Goal: Task Accomplishment & Management: Use online tool/utility

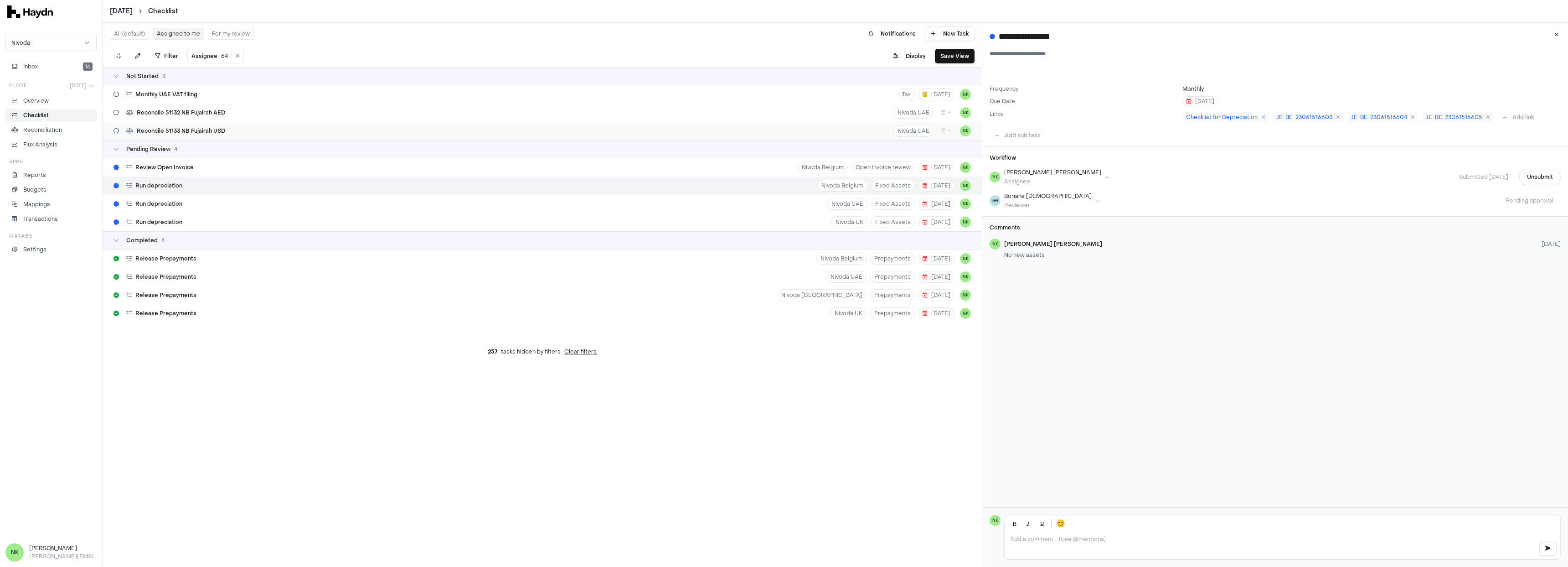
click at [233, 129] on div "Reconcile 51133 NB Fujairah USD Nivoda UAE + NK" at bounding box center [542, 131] width 880 height 18
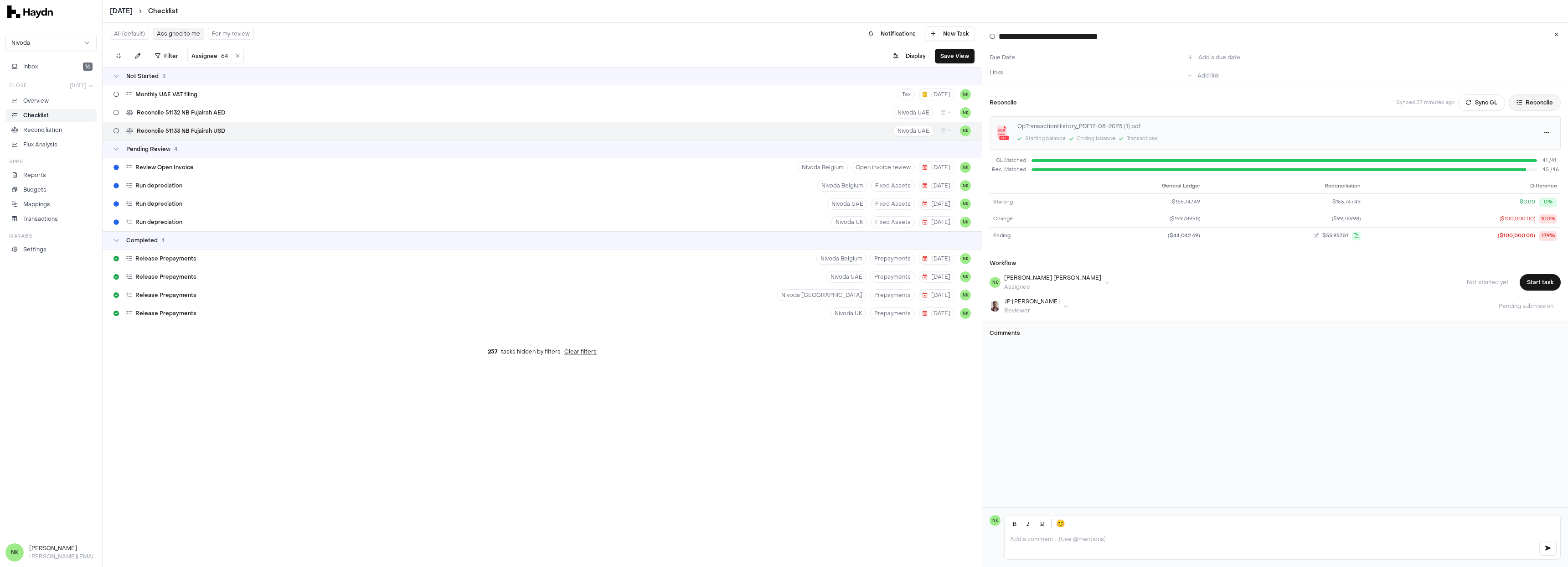
click at [1517, 103] on button "Reconcile" at bounding box center [1535, 102] width 52 height 16
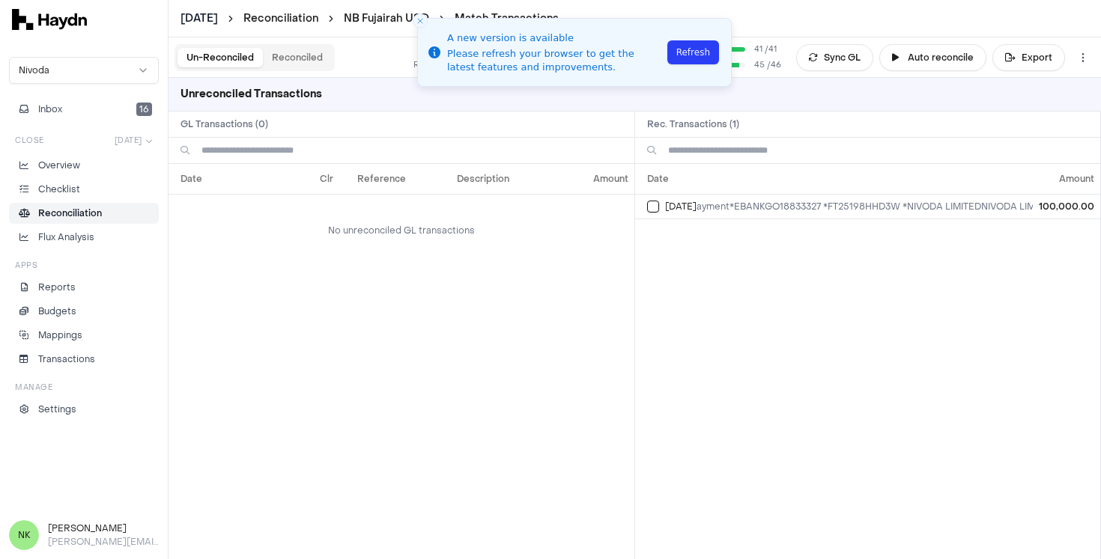
scroll to position [0, 248]
click at [697, 55] on button "Refresh" at bounding box center [693, 52] width 52 height 24
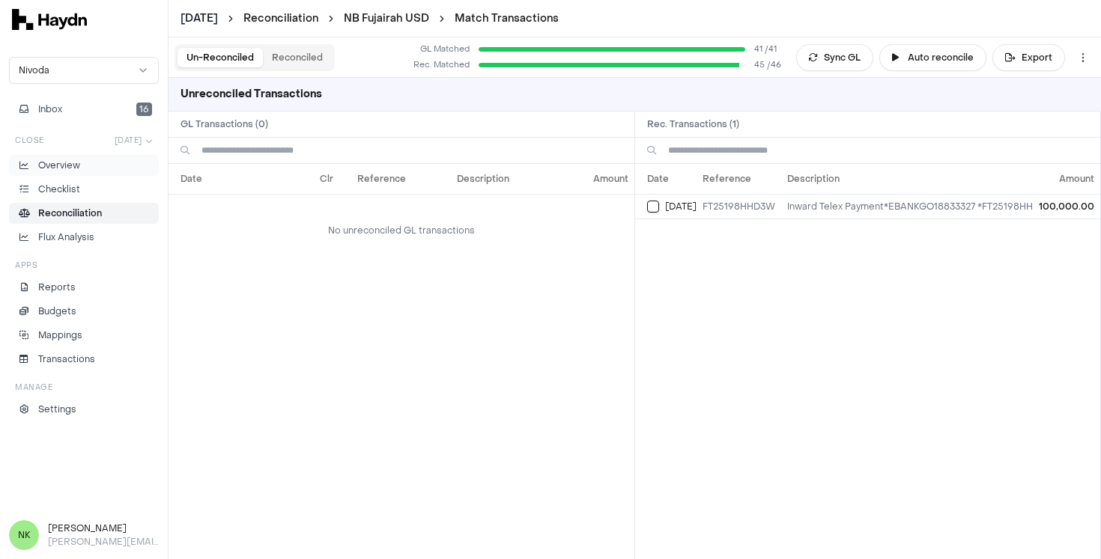
click at [87, 169] on li "Overview" at bounding box center [84, 165] width 136 height 13
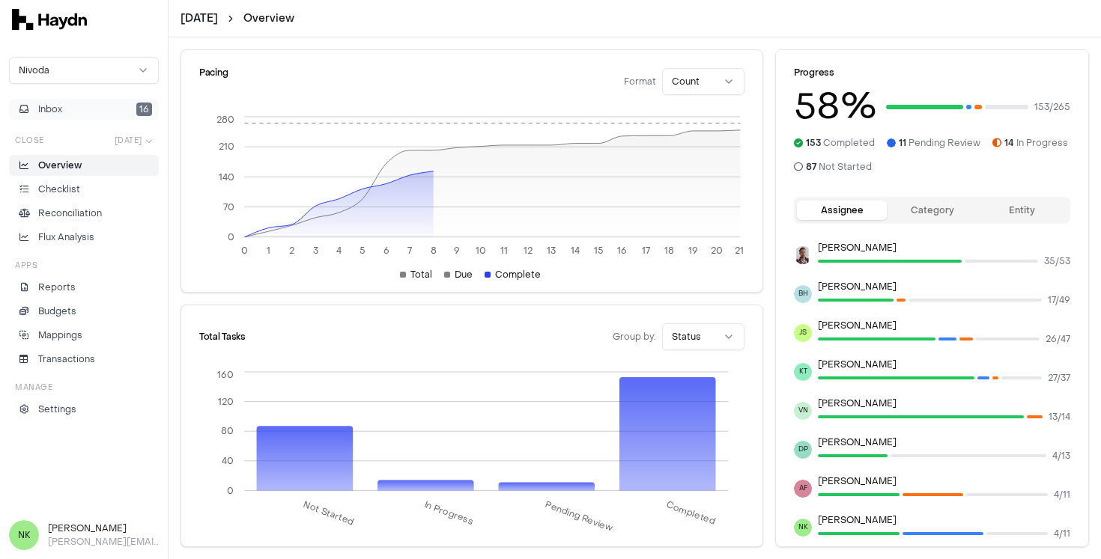
click at [70, 110] on button "Inbox 16" at bounding box center [84, 109] width 150 height 21
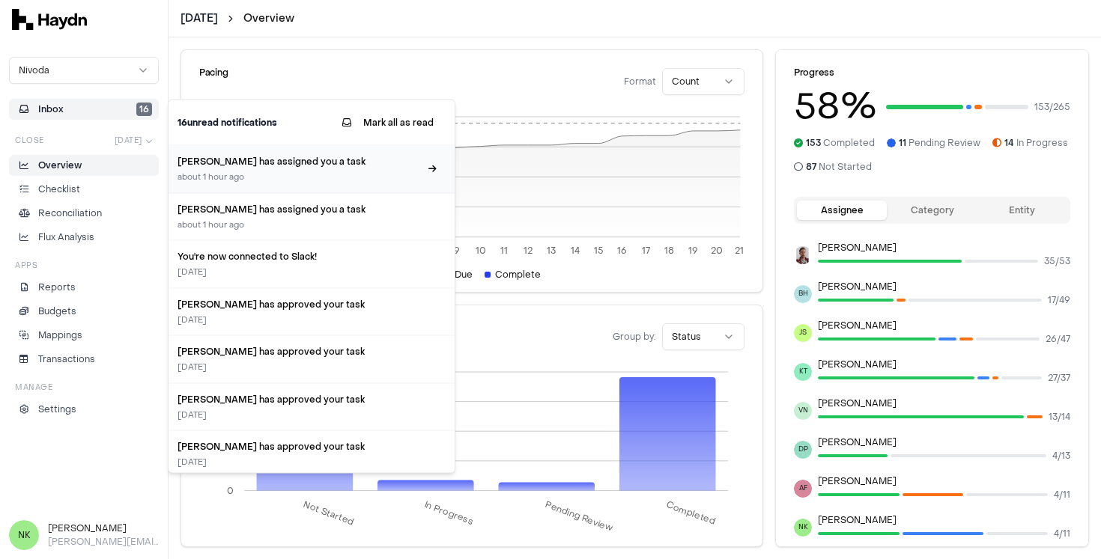
click at [255, 174] on div "about 1 hour ago" at bounding box center [298, 177] width 242 height 13
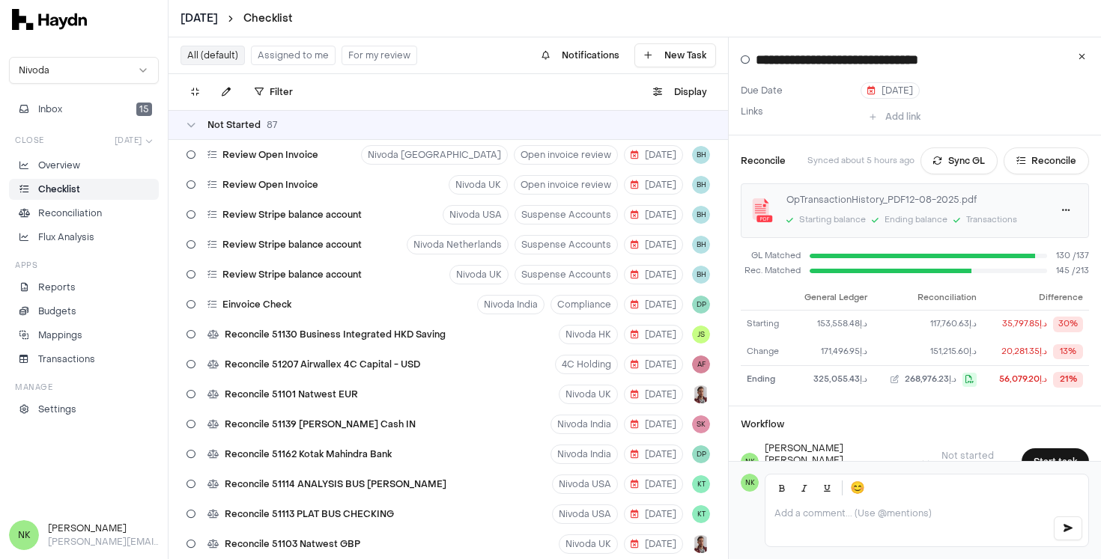
scroll to position [365, 0]
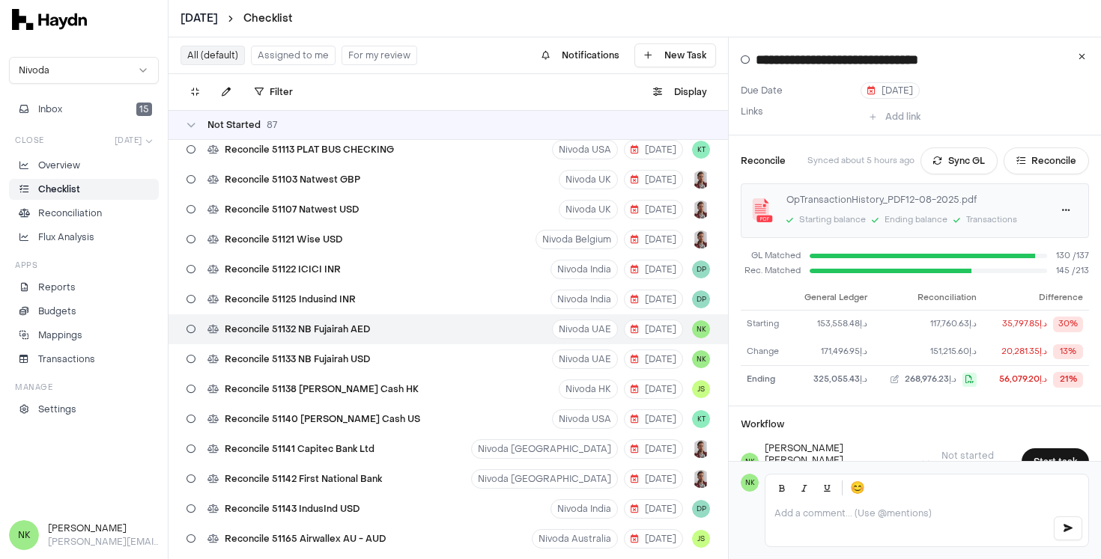
click at [844, 201] on div "OpTransactionHistory_PDF12-08-2025.pdf" at bounding box center [913, 199] width 254 height 13
click at [1057, 217] on html "July 2025 Checklist Nivoda Inbox 15 Close Jul 2025 Overview Checklist Reconcili…" at bounding box center [550, 279] width 1101 height 559
click at [1030, 237] on link "Download" at bounding box center [1020, 241] width 88 height 21
click at [37, 106] on div "Inbox" at bounding box center [39, 109] width 46 height 13
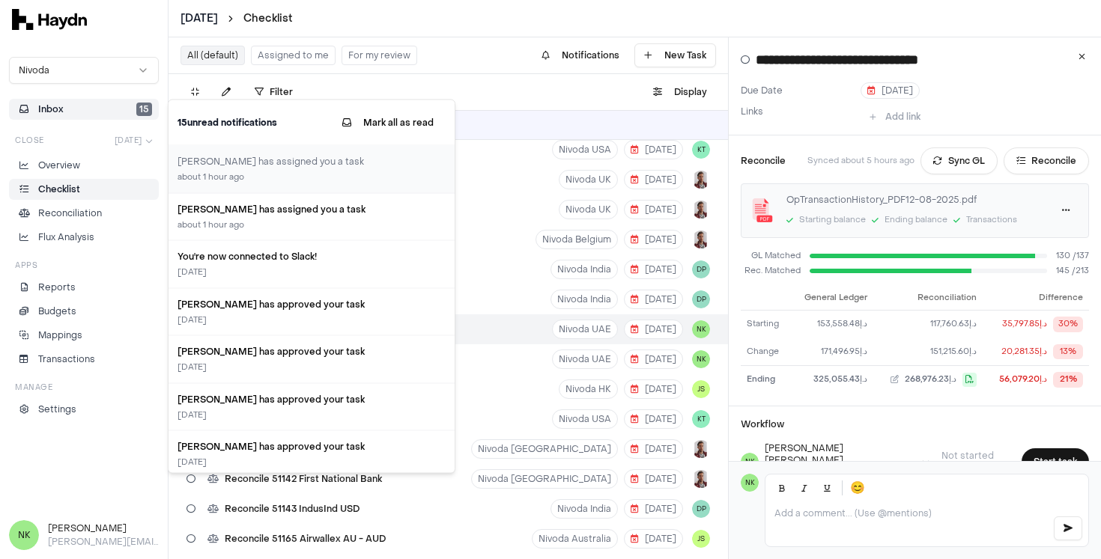
click at [42, 13] on img at bounding box center [49, 19] width 75 height 21
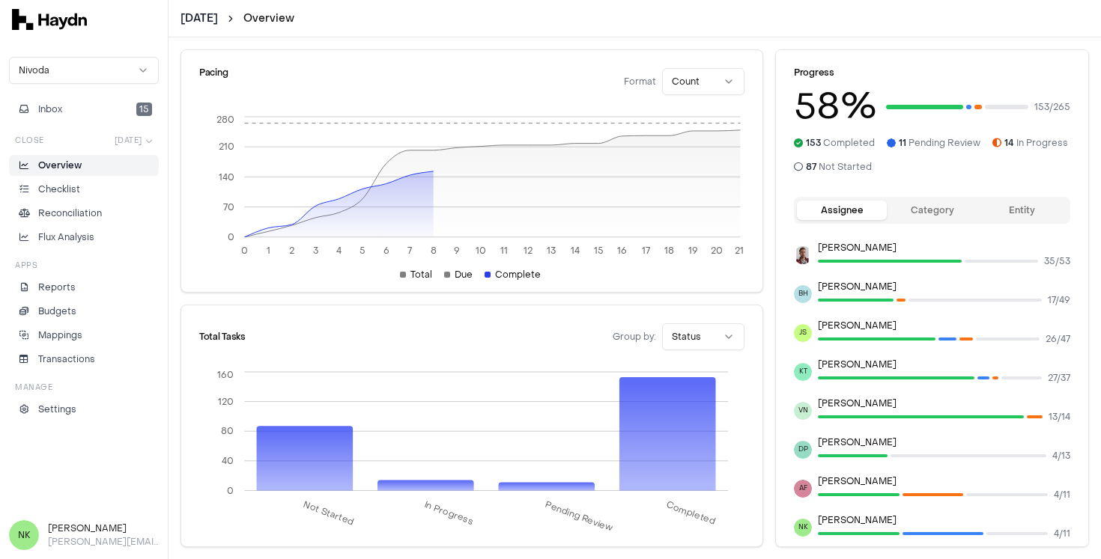
click at [1004, 149] on span "14 In Progress" at bounding box center [1036, 143] width 64 height 12
click at [79, 197] on link "Checklist" at bounding box center [84, 189] width 150 height 21
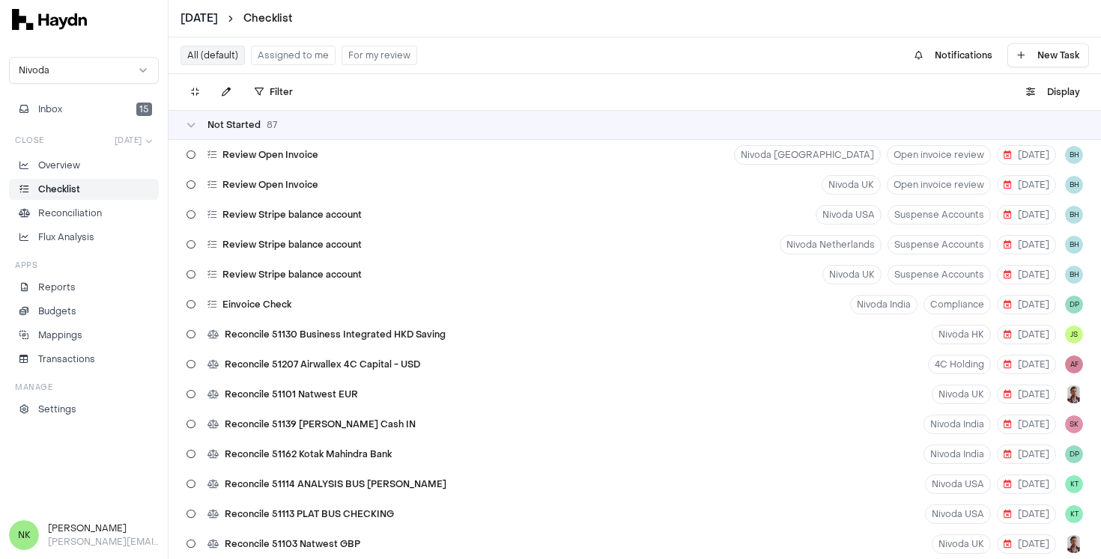
click at [283, 58] on button "Assigned to me" at bounding box center [293, 55] width 85 height 19
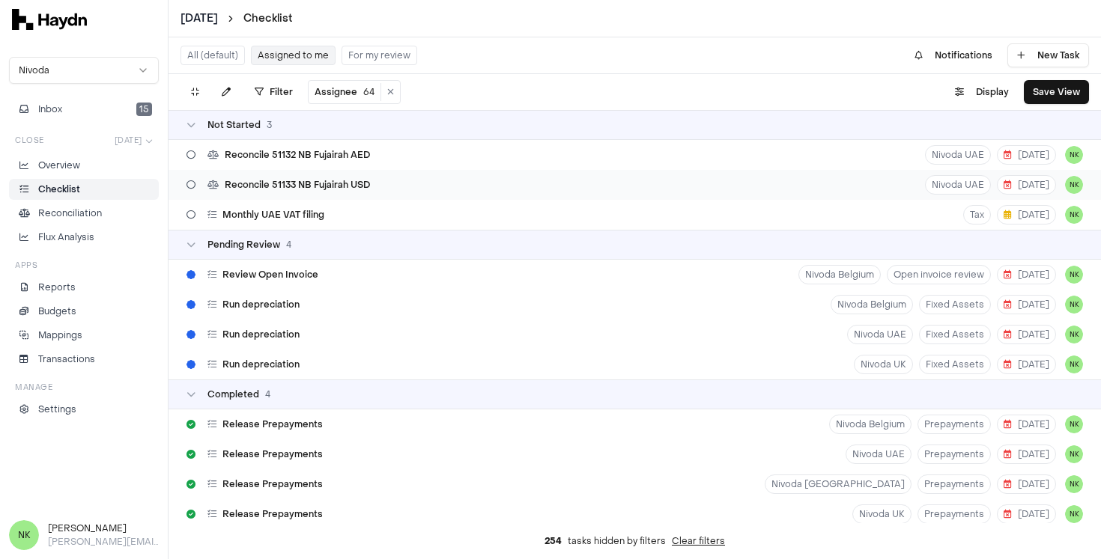
click at [371, 190] on div "Reconcile 51133 NB Fujairah USD" at bounding box center [277, 185] width 195 height 28
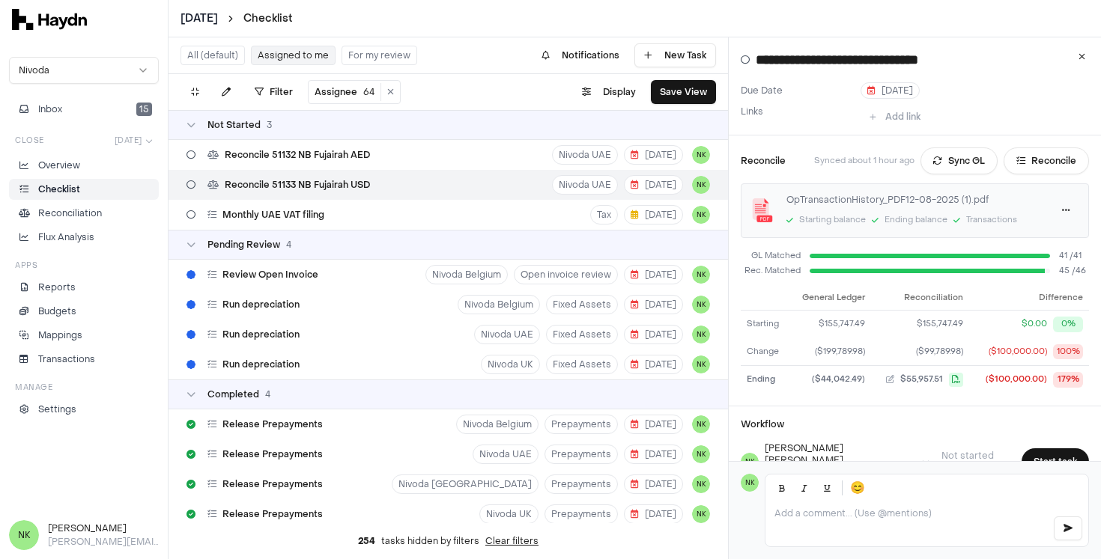
click at [832, 205] on div "OpTransactionHistory_PDF12-08-2025 (1).pdf" at bounding box center [913, 199] width 254 height 13
click at [1050, 212] on html "**********" at bounding box center [550, 279] width 1101 height 559
click at [1024, 236] on link "Download" at bounding box center [1020, 241] width 88 height 21
click at [1039, 159] on button "Reconcile" at bounding box center [1045, 161] width 85 height 27
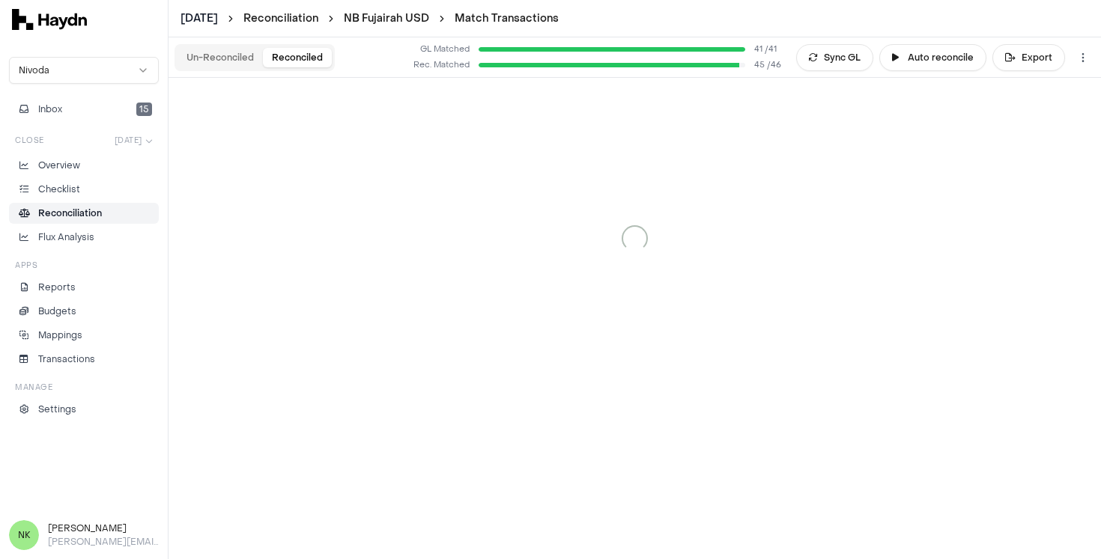
click at [284, 56] on button "Reconciled" at bounding box center [297, 57] width 69 height 19
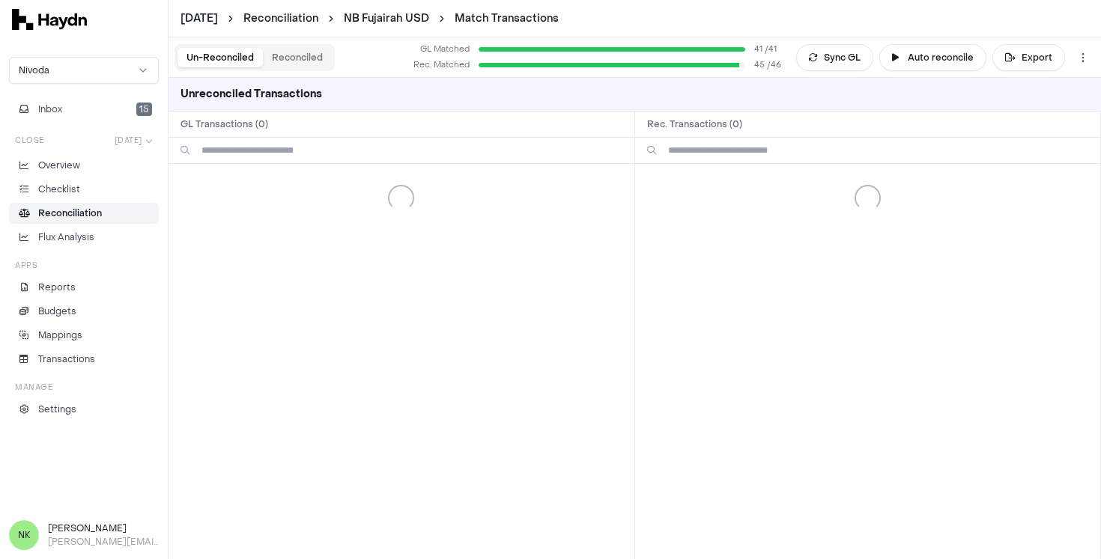
click at [239, 56] on button "Un-Reconciled" at bounding box center [219, 57] width 85 height 19
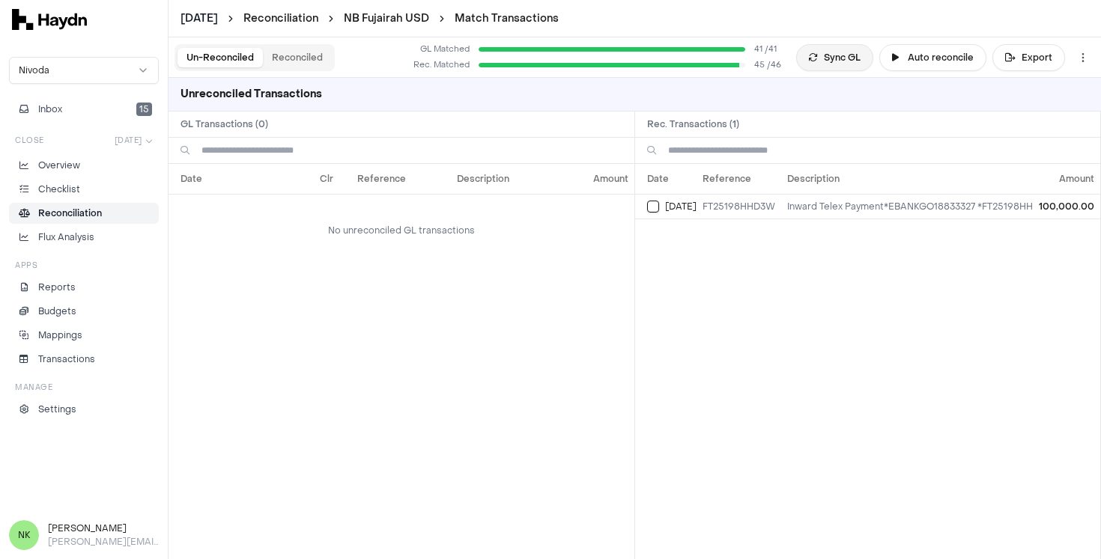
click at [841, 64] on button "Sync GL" at bounding box center [834, 57] width 77 height 27
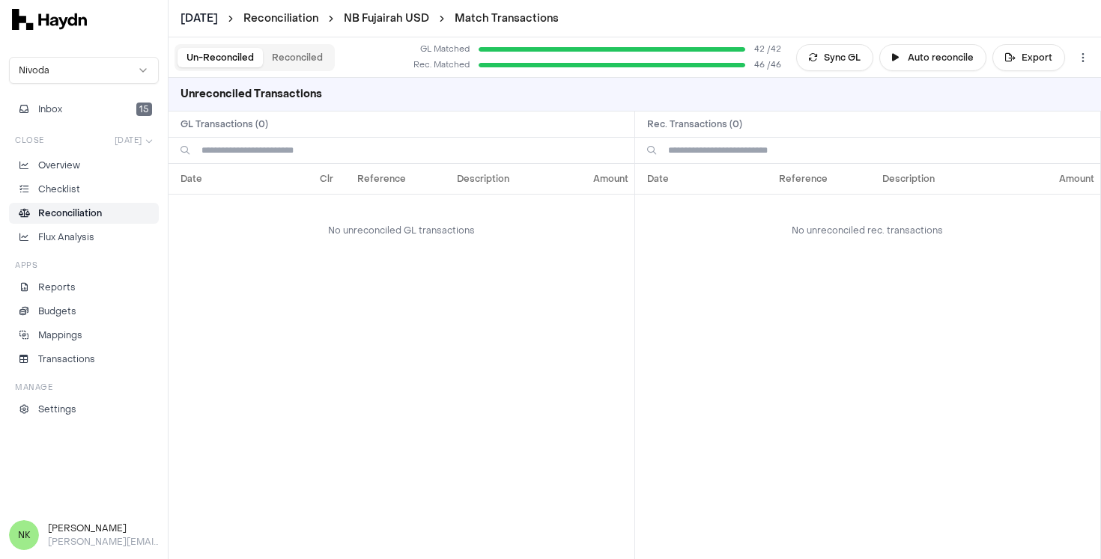
click at [291, 48] on button "Reconciled" at bounding box center [297, 57] width 69 height 19
click at [223, 52] on button "Un-Reconciled" at bounding box center [219, 57] width 85 height 19
click at [223, 58] on button "Un-Reconciled" at bounding box center [219, 57] width 85 height 19
click at [359, 20] on link "NB Fujairah USD" at bounding box center [386, 18] width 85 height 14
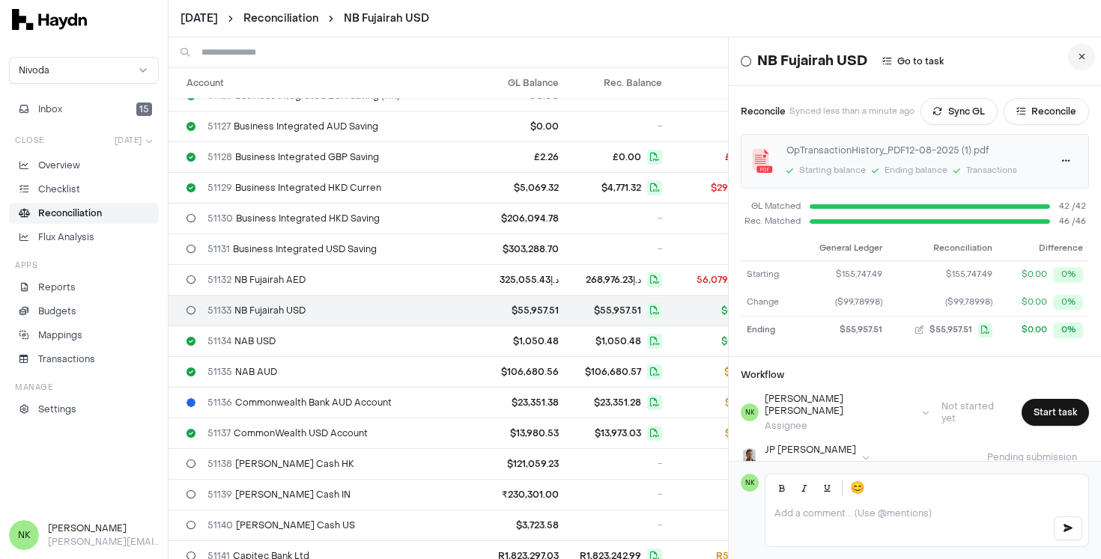
scroll to position [780, 0]
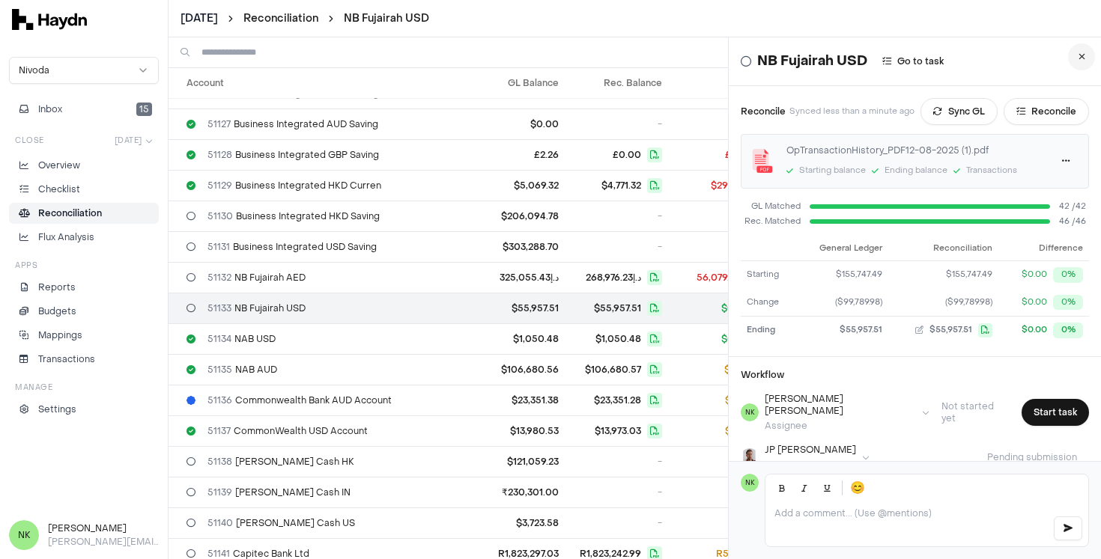
click at [1068, 58] on button at bounding box center [1081, 56] width 27 height 27
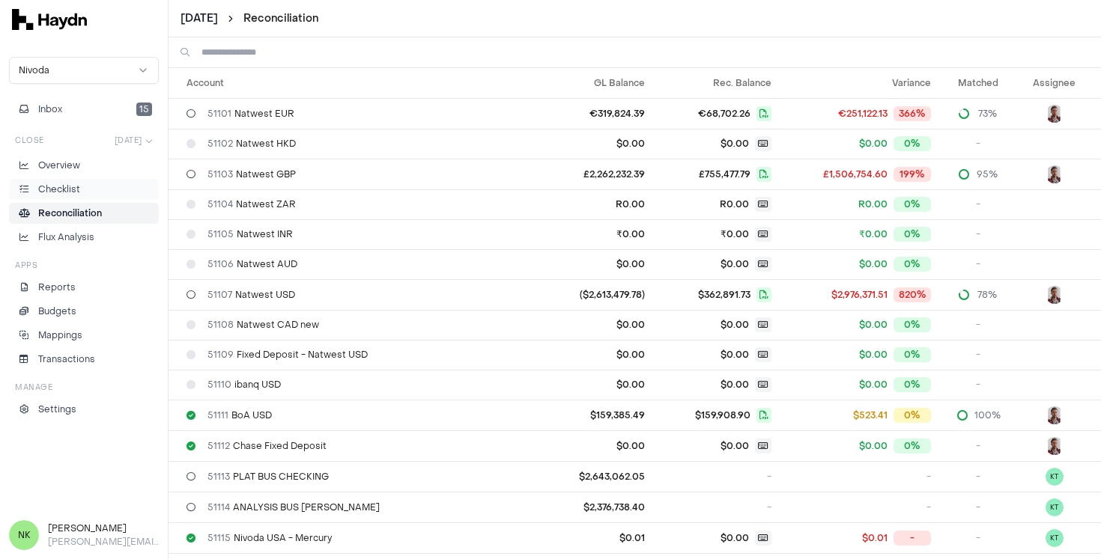
click at [79, 186] on p "Checklist" at bounding box center [59, 189] width 42 height 13
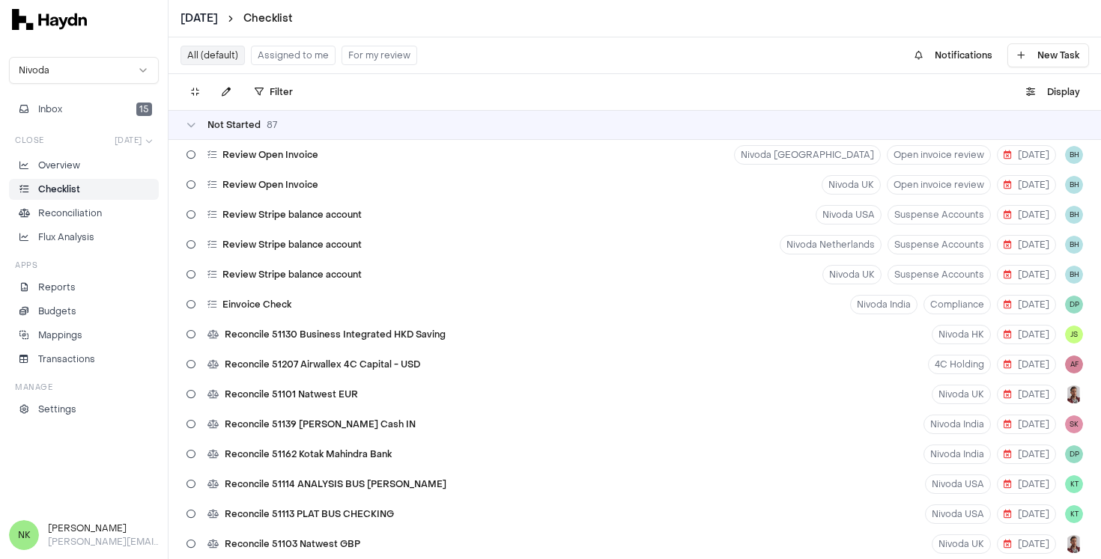
click at [295, 60] on button "Assigned to me" at bounding box center [293, 55] width 85 height 19
click at [296, 57] on button "Assigned to me" at bounding box center [293, 55] width 85 height 19
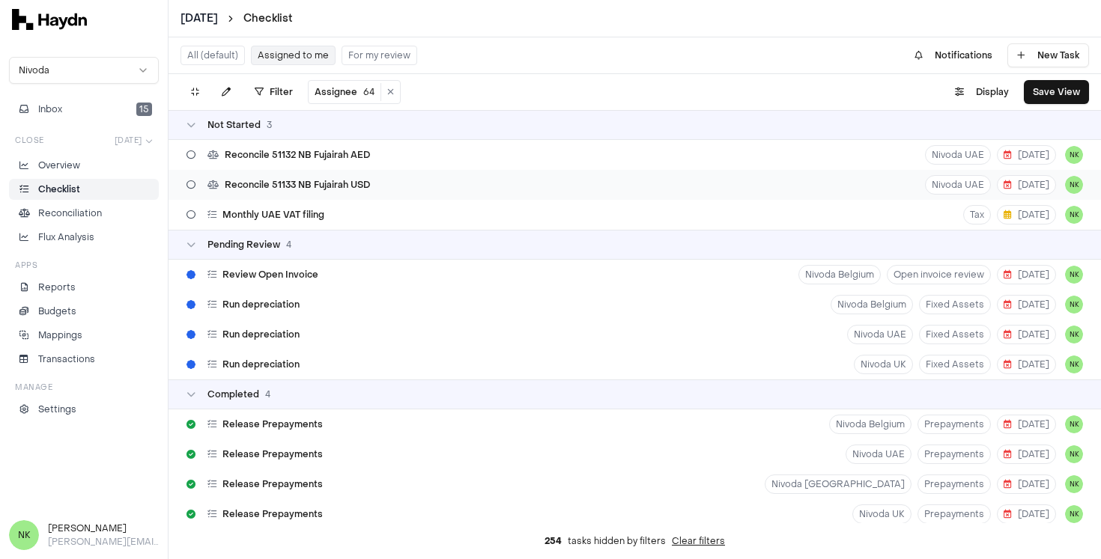
click at [449, 183] on div "Reconcile 51133 NB Fujairah USD Nivoda UAE [DATE] NK" at bounding box center [634, 185] width 932 height 30
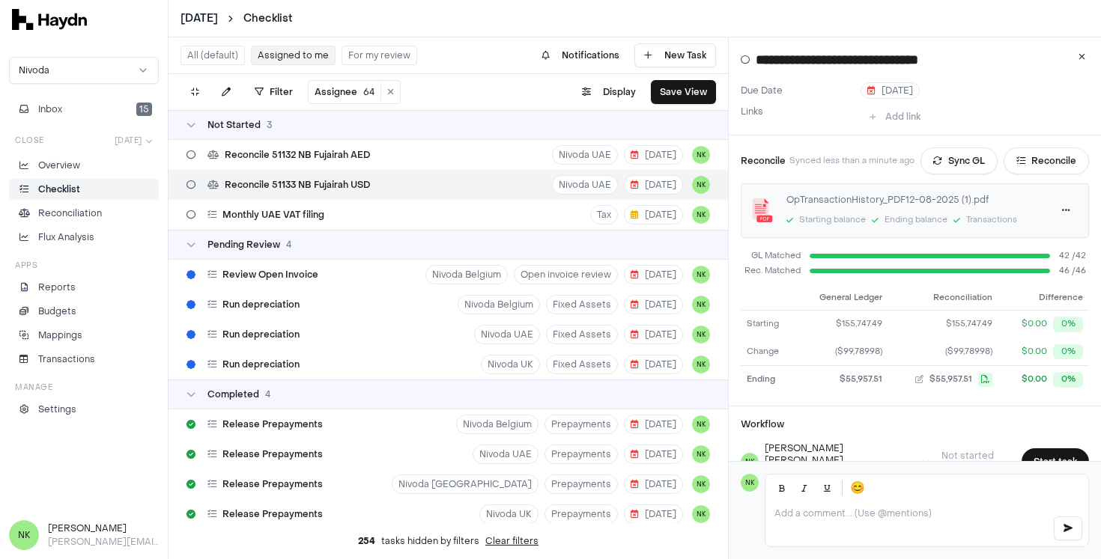
scroll to position [118, 0]
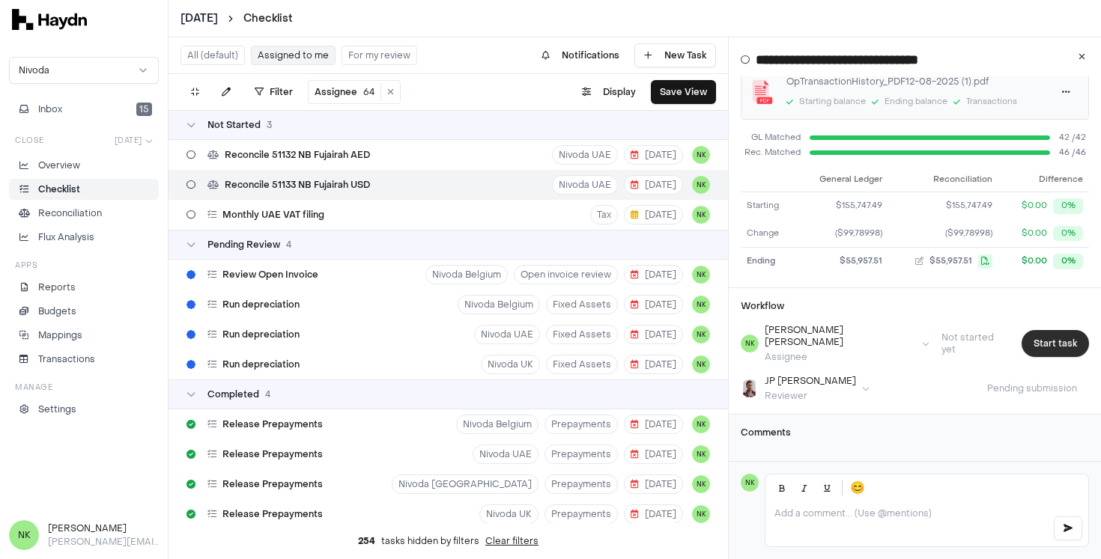
click at [1038, 341] on button "Start task" at bounding box center [1054, 343] width 67 height 27
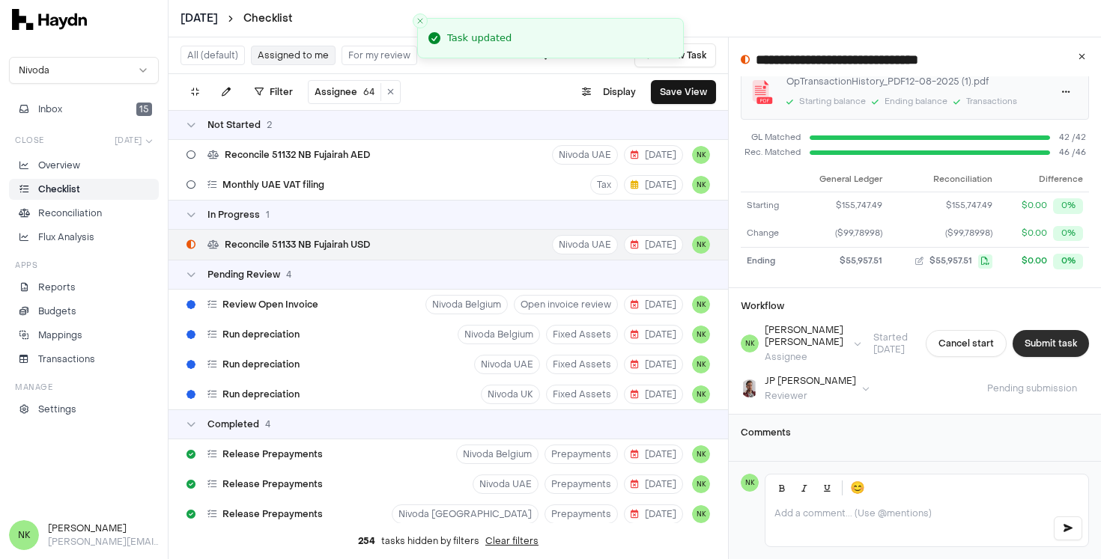
click at [1039, 343] on button "Submit task" at bounding box center [1050, 343] width 76 height 27
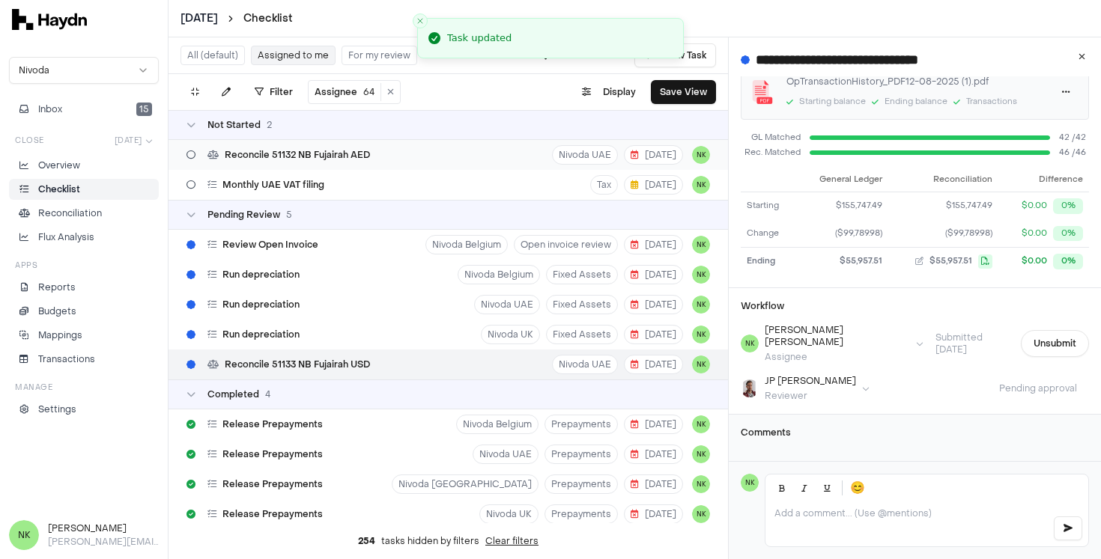
click at [411, 160] on div "Reconcile 51132 NB Fujairah AED Nivoda UAE [DATE] NK" at bounding box center [447, 155] width 559 height 30
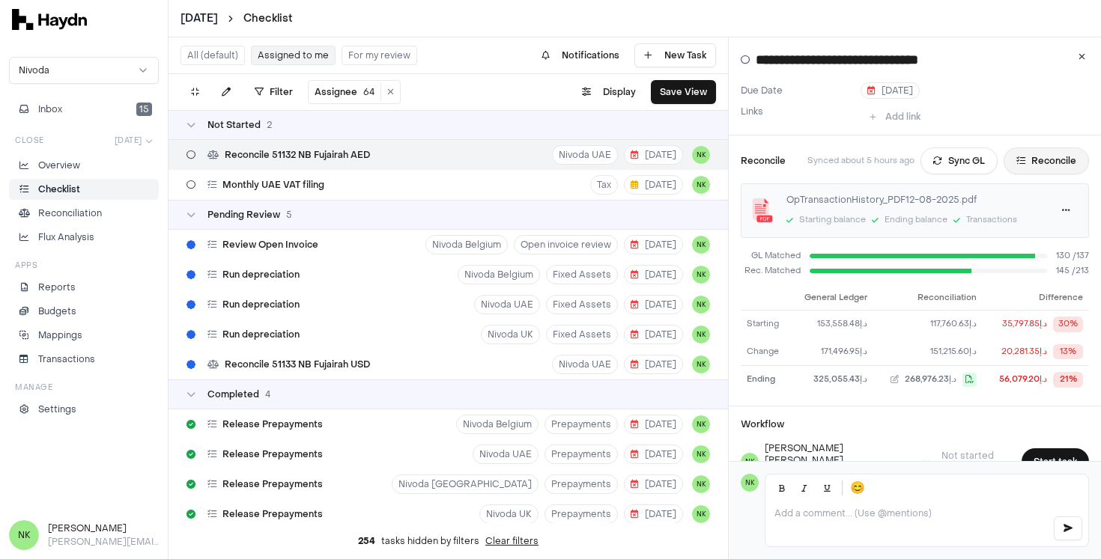
click at [1028, 159] on button "Reconcile" at bounding box center [1045, 161] width 85 height 27
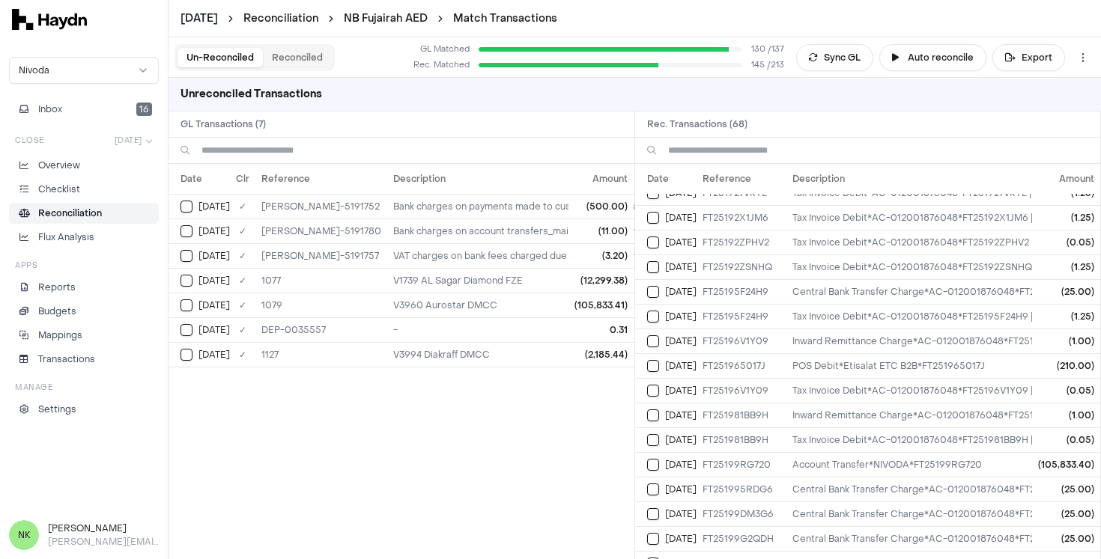
scroll to position [567, 0]
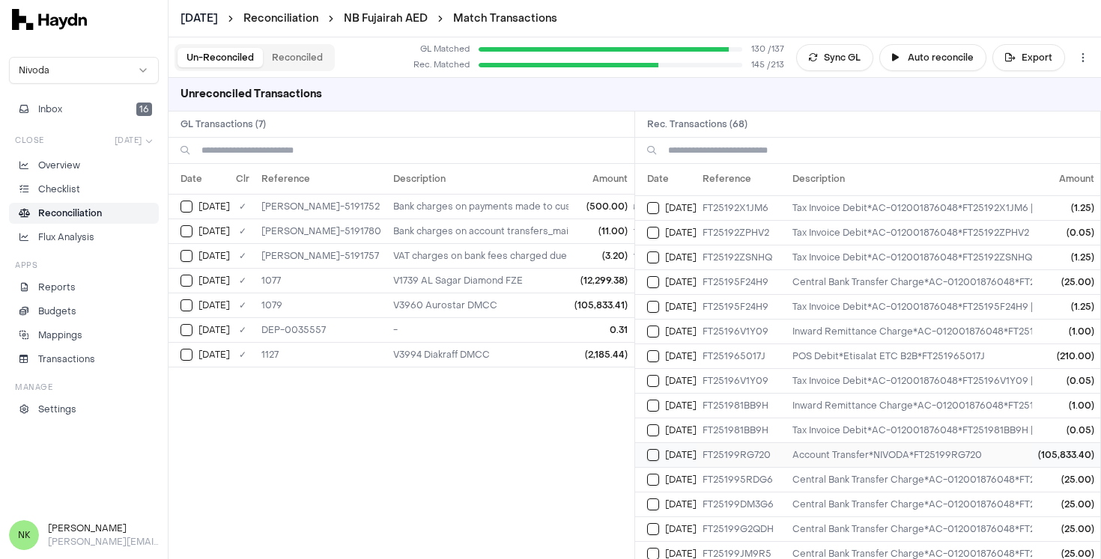
click at [654, 454] on button "Select reconciliation transaction 34898" at bounding box center [653, 455] width 12 height 12
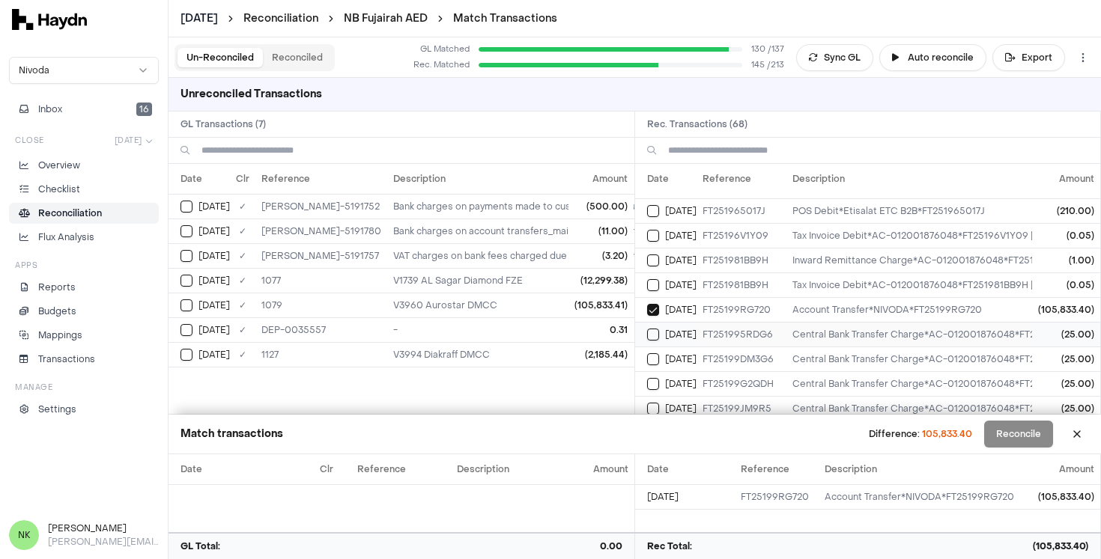
scroll to position [722, 0]
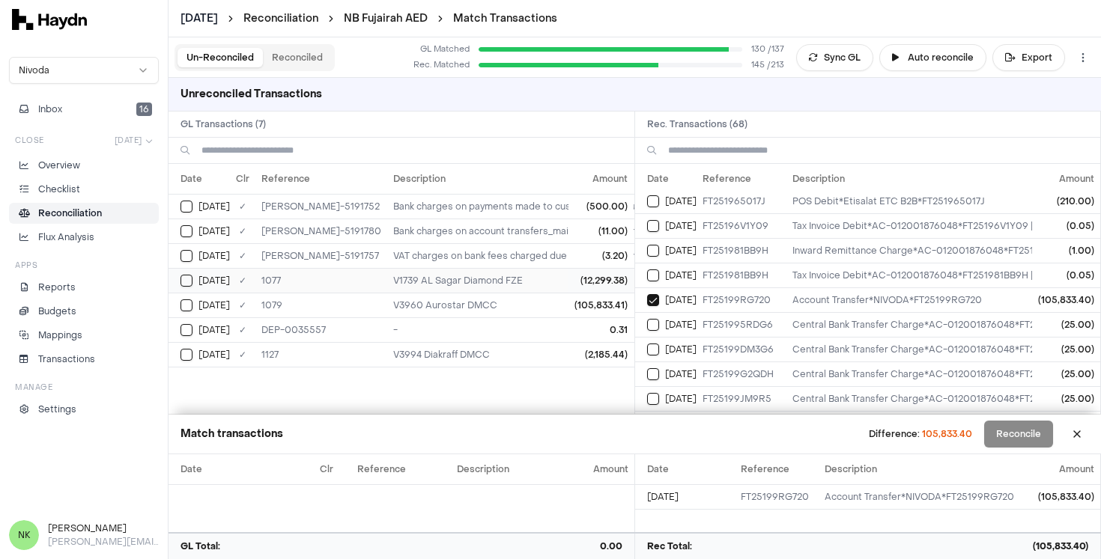
click at [189, 282] on button "Select GL transaction 7902209" at bounding box center [186, 281] width 12 height 12
click at [186, 282] on button "Select GL transaction 7902209" at bounding box center [186, 281] width 12 height 12
click at [186, 306] on button "Select GL transaction 7902210" at bounding box center [186, 306] width 12 height 12
click at [1020, 438] on div "Difference: (0.01) Reconcile" at bounding box center [990, 434] width 195 height 27
click at [187, 308] on button "Select GL transaction 7902210" at bounding box center [186, 306] width 12 height 12
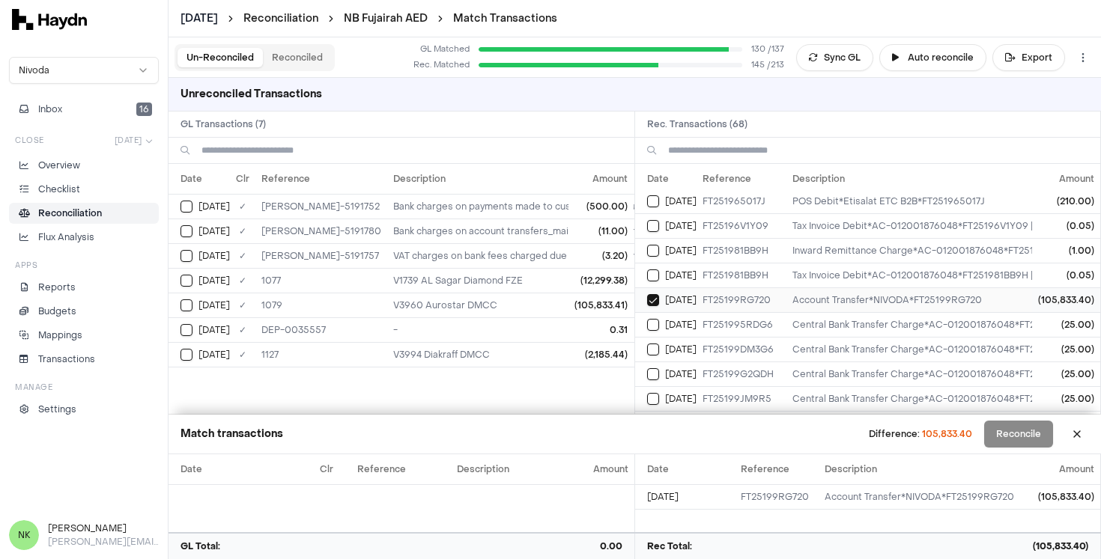
click at [654, 298] on button "Select reconciliation transaction 34898" at bounding box center [653, 300] width 12 height 12
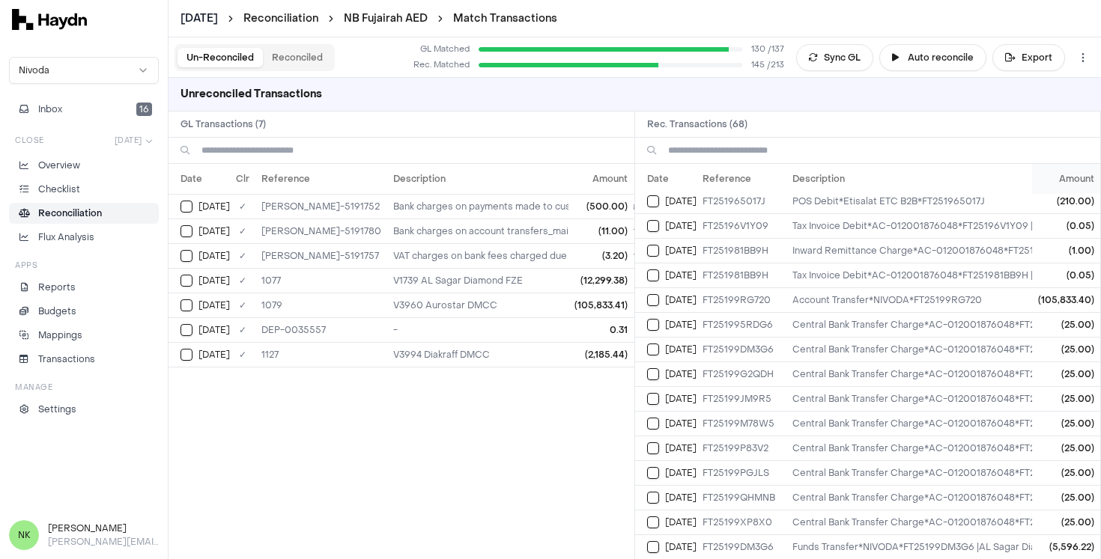
click at [1064, 177] on th "Amount" at bounding box center [1066, 179] width 68 height 30
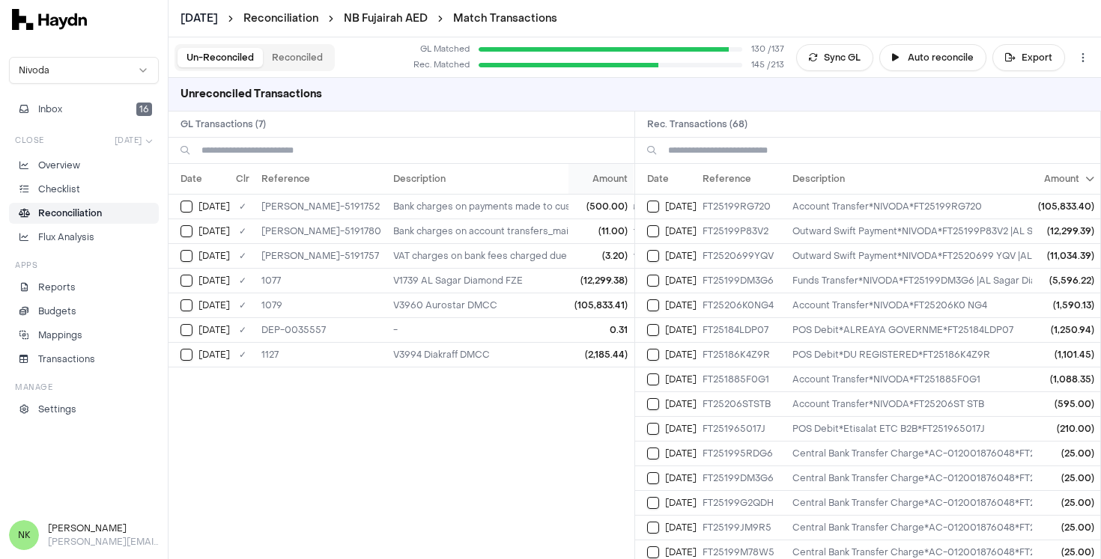
click at [619, 179] on th "Amount" at bounding box center [601, 179] width 65 height 30
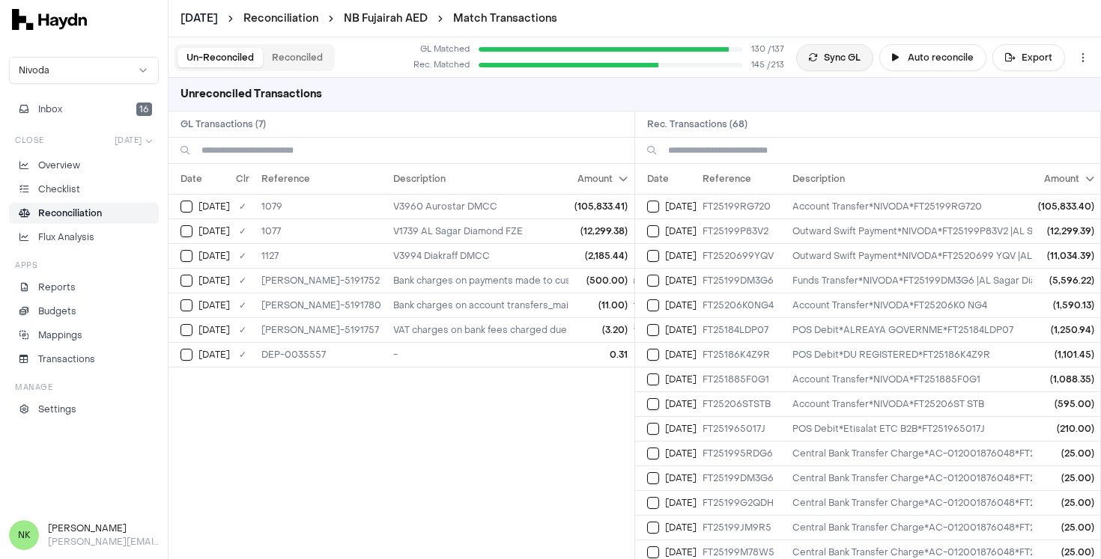
click at [834, 59] on button "Sync GL" at bounding box center [834, 57] width 77 height 27
click at [669, 182] on th "Date" at bounding box center [665, 179] width 61 height 30
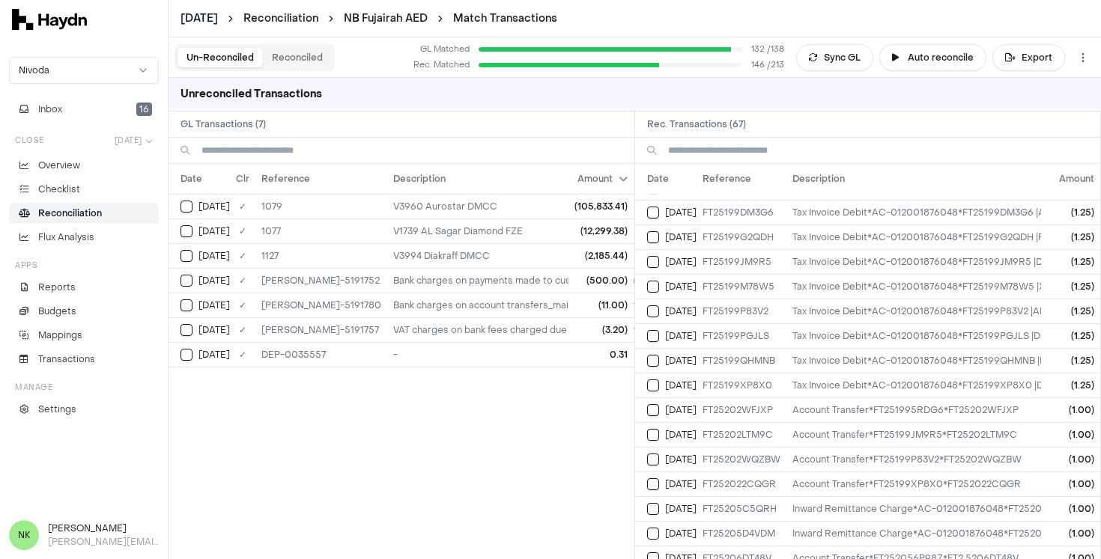
scroll to position [1301, 0]
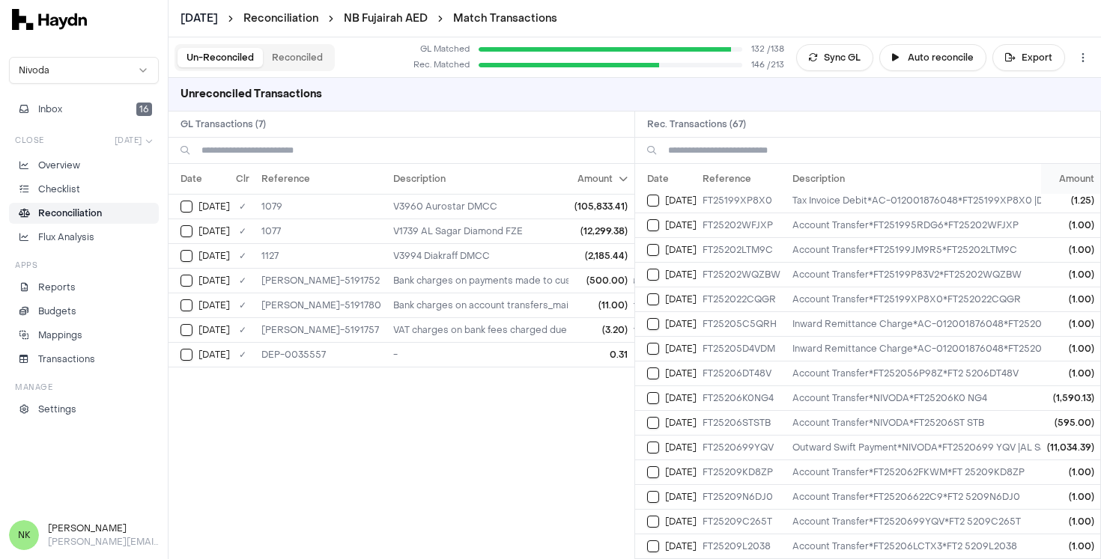
click at [1062, 177] on th "Amount" at bounding box center [1070, 179] width 59 height 30
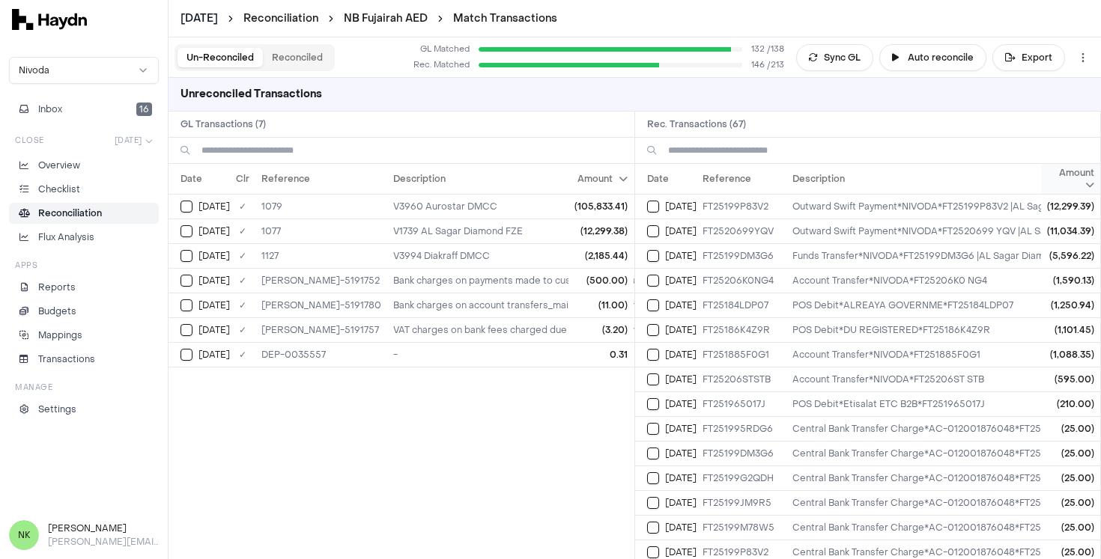
click at [1058, 177] on th "Amount" at bounding box center [1070, 179] width 59 height 30
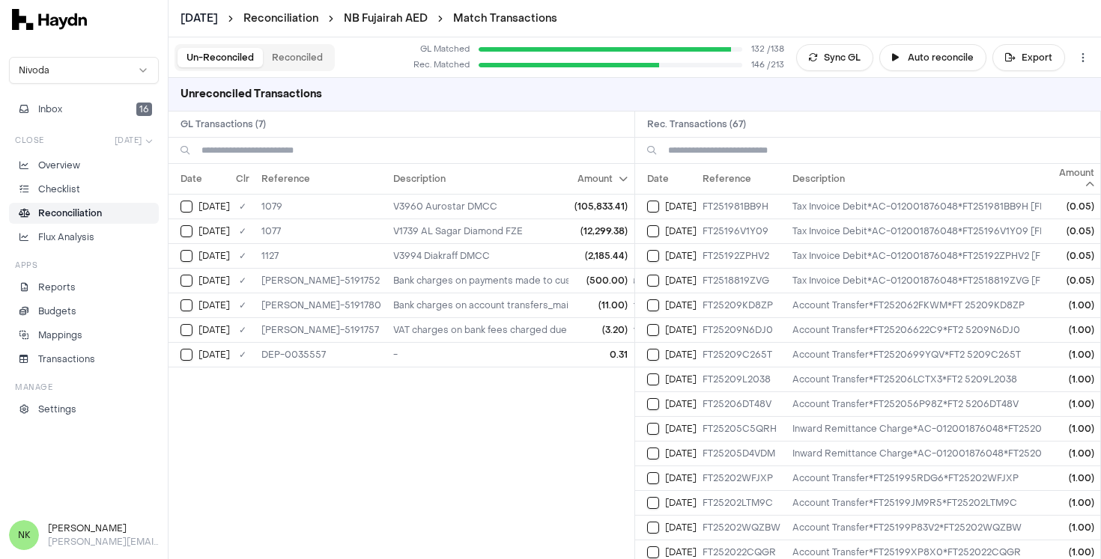
click at [1058, 177] on th "Amount" at bounding box center [1070, 179] width 59 height 30
click at [1066, 177] on th "Amount" at bounding box center [1070, 179] width 59 height 30
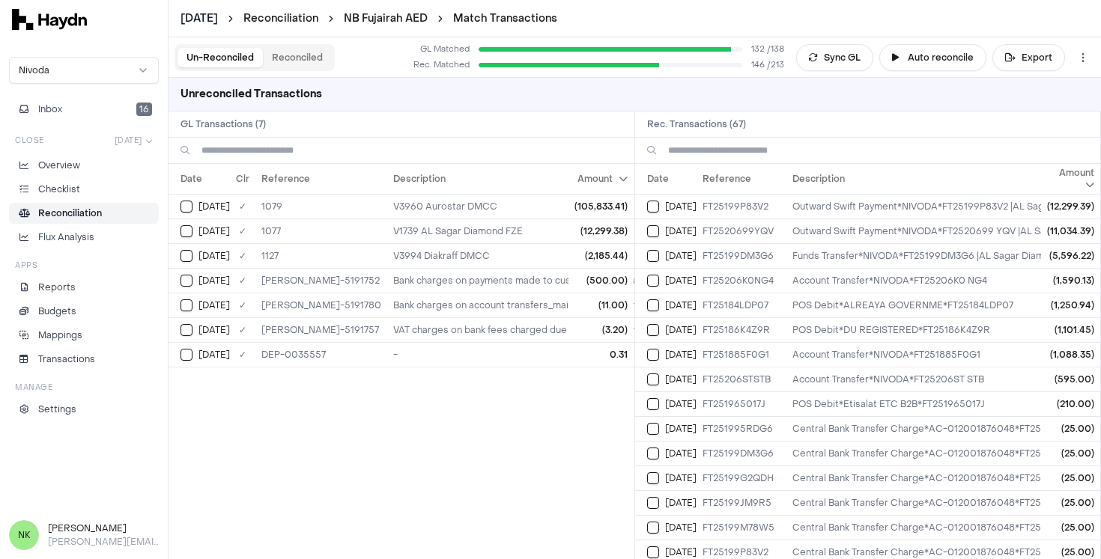
click at [1066, 177] on th "Amount" at bounding box center [1070, 179] width 59 height 30
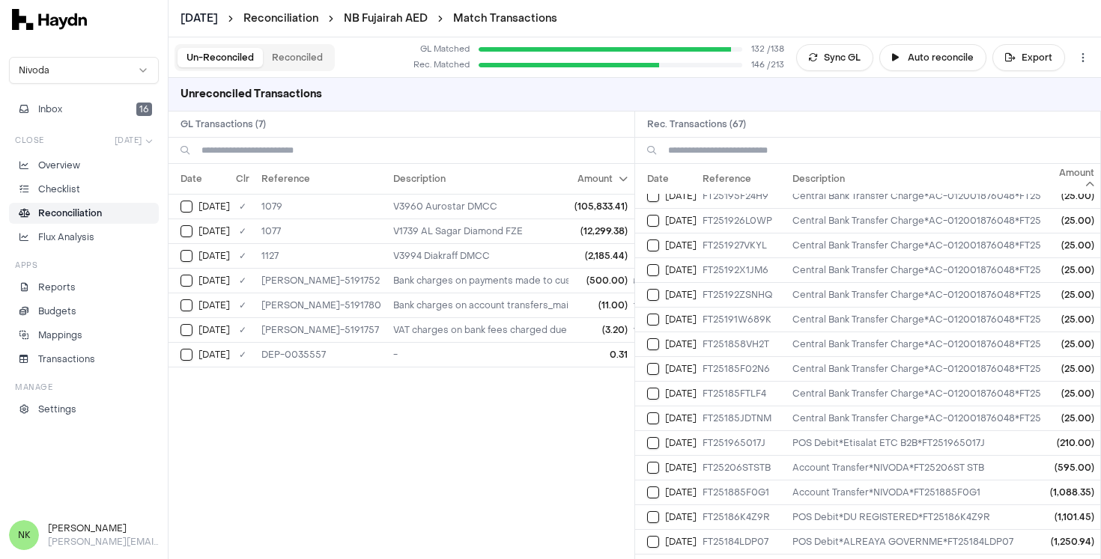
scroll to position [1301, 0]
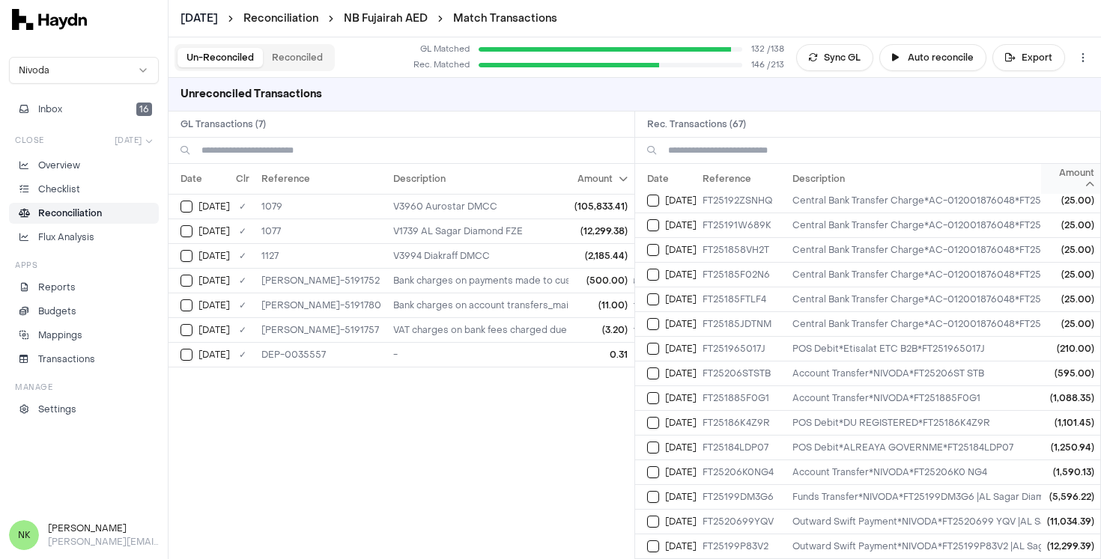
click at [1051, 174] on th "Amount" at bounding box center [1070, 179] width 59 height 30
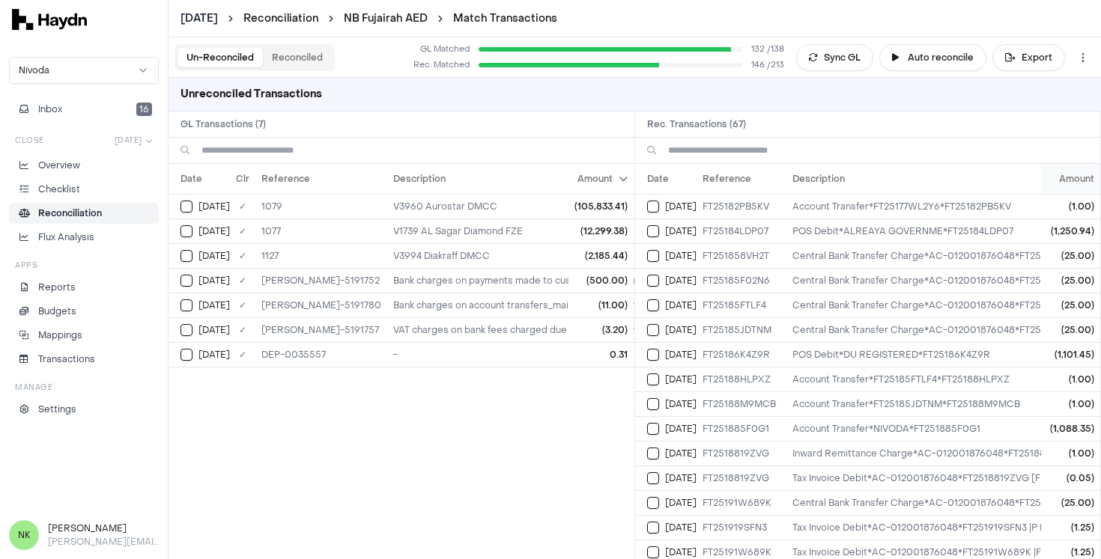
click at [1059, 172] on th "Amount" at bounding box center [1070, 179] width 59 height 30
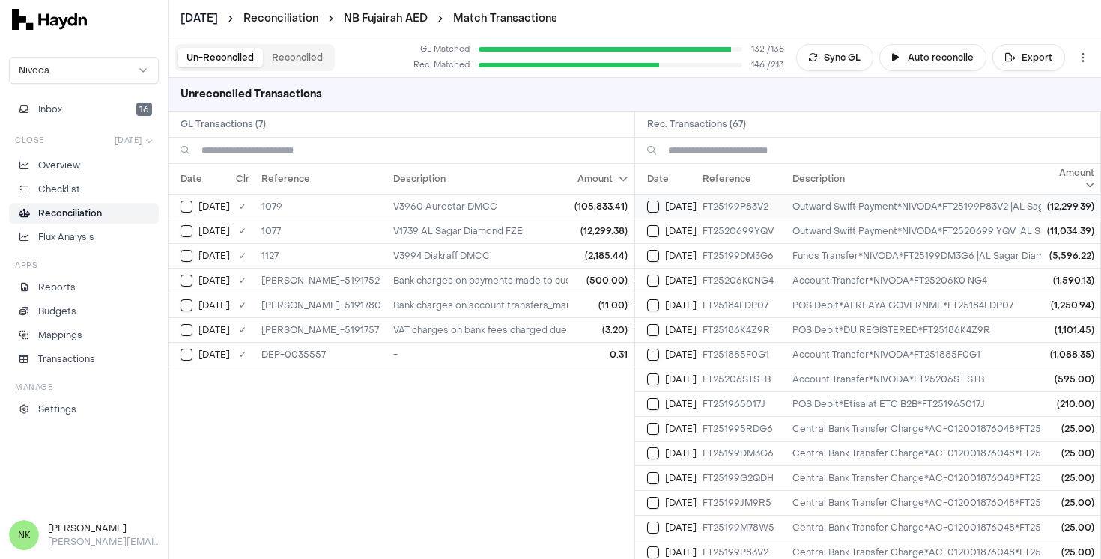
click at [651, 209] on button "Select reconciliation transaction 34916" at bounding box center [653, 207] width 12 height 12
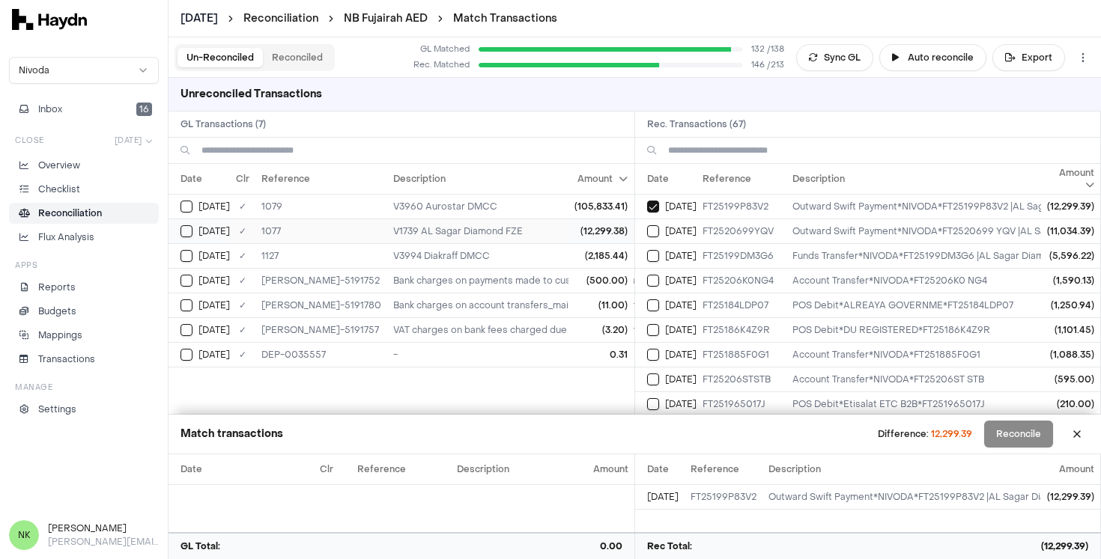
click at [189, 235] on button "Select GL transaction 7902209" at bounding box center [186, 231] width 12 height 12
click at [1039, 435] on div "Difference: 0.01 Reconcile" at bounding box center [993, 434] width 189 height 27
click at [1071, 433] on button at bounding box center [1077, 434] width 24 height 24
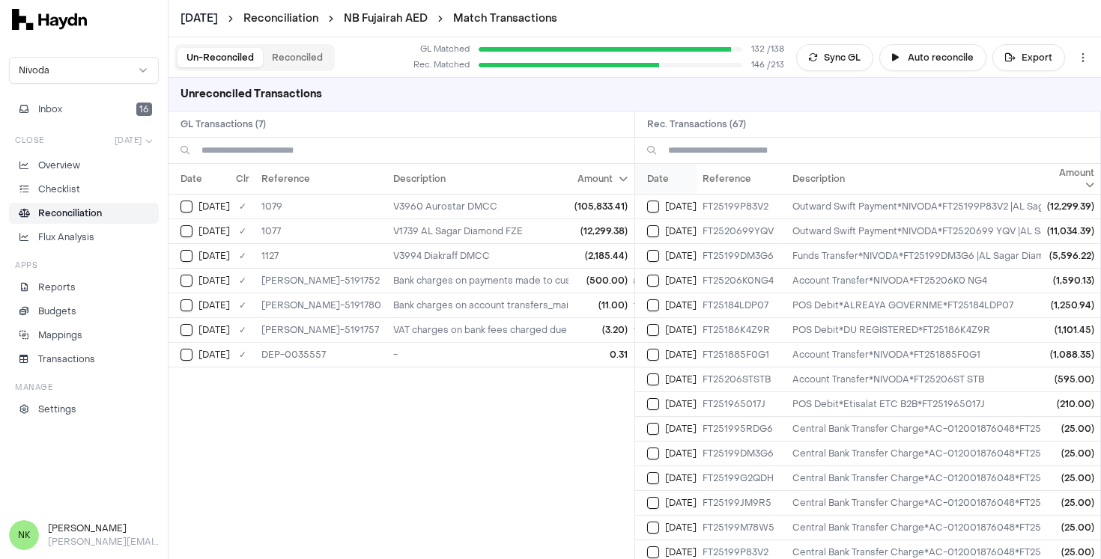
click at [659, 181] on th "Date" at bounding box center [665, 179] width 61 height 30
click at [188, 177] on th "Date" at bounding box center [198, 179] width 61 height 30
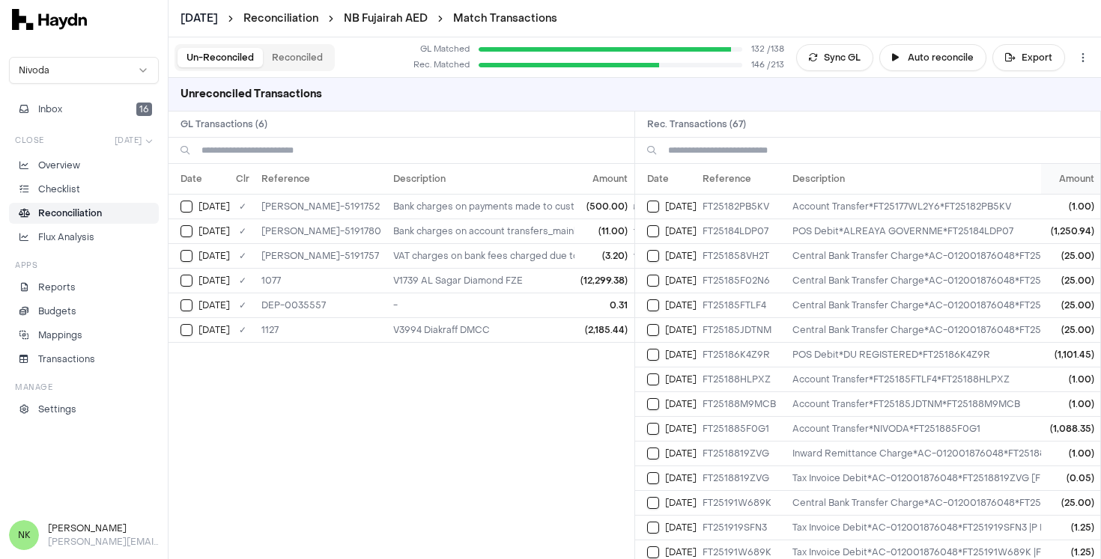
click at [1050, 182] on th "Amount" at bounding box center [1070, 179] width 59 height 30
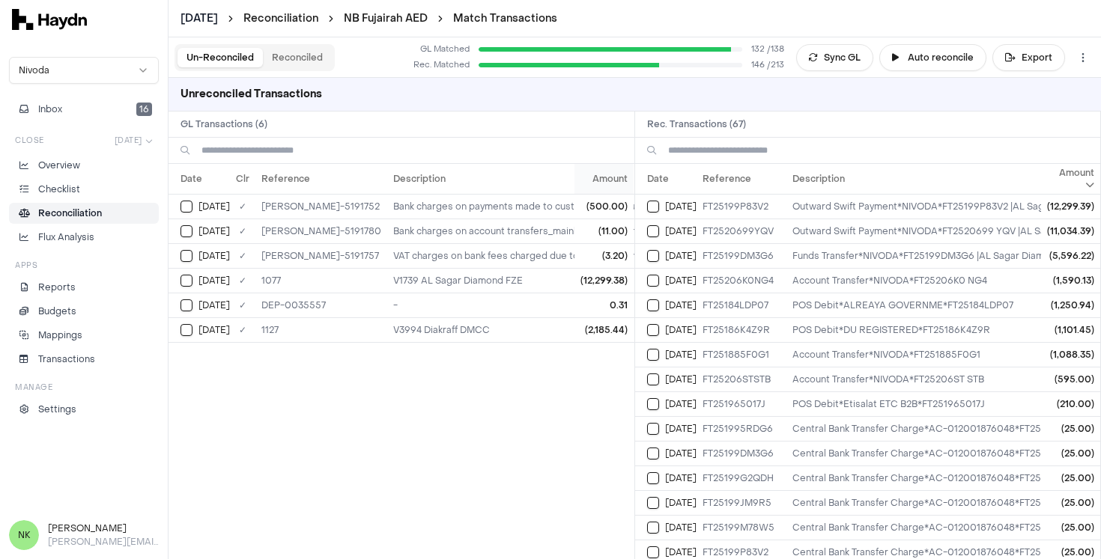
click at [598, 180] on th "Amount" at bounding box center [604, 179] width 59 height 30
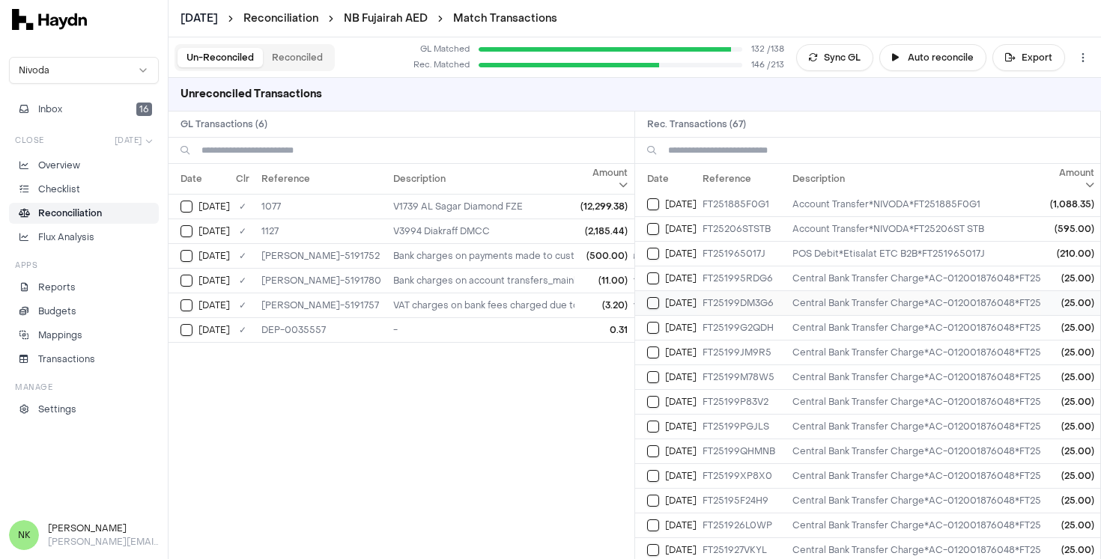
scroll to position [160, 0]
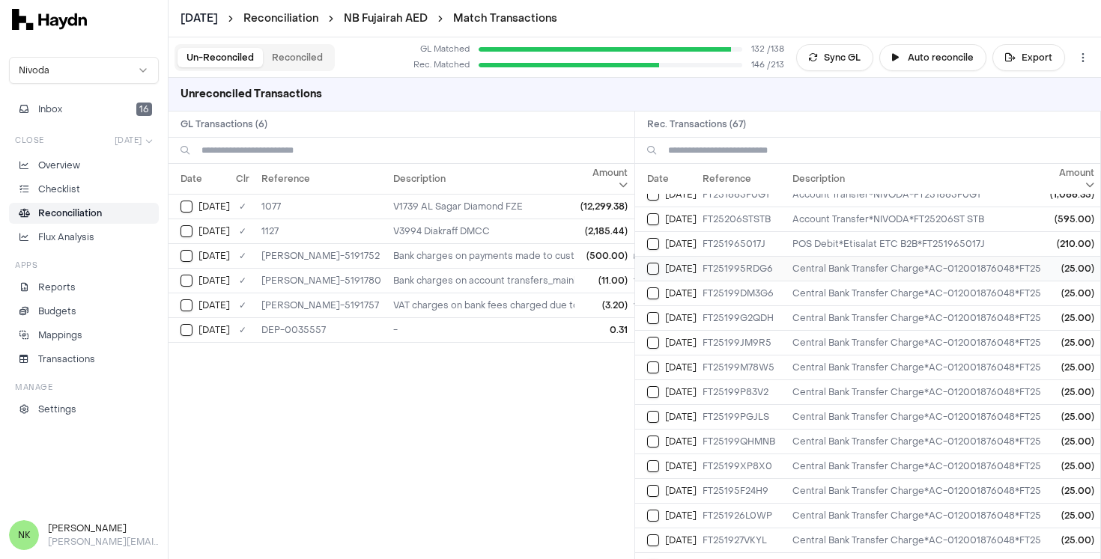
click at [651, 268] on button "Select reconciliation transaction 34889" at bounding box center [653, 269] width 12 height 12
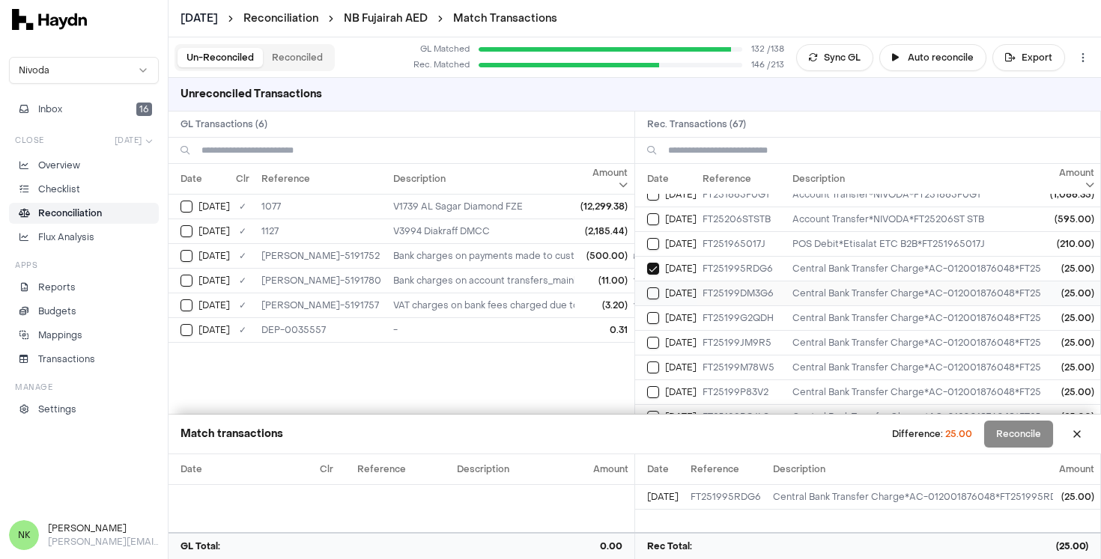
click at [654, 297] on button "Select reconciliation transaction 34918" at bounding box center [653, 294] width 12 height 12
click at [652, 319] on button "Select reconciliation transaction 34903" at bounding box center [653, 318] width 12 height 12
click at [657, 346] on button "Select reconciliation transaction 34900" at bounding box center [653, 343] width 12 height 12
click at [654, 368] on button "Select reconciliation transaction 34906" at bounding box center [653, 368] width 12 height 12
click at [658, 392] on div "[DATE]" at bounding box center [671, 392] width 49 height 12
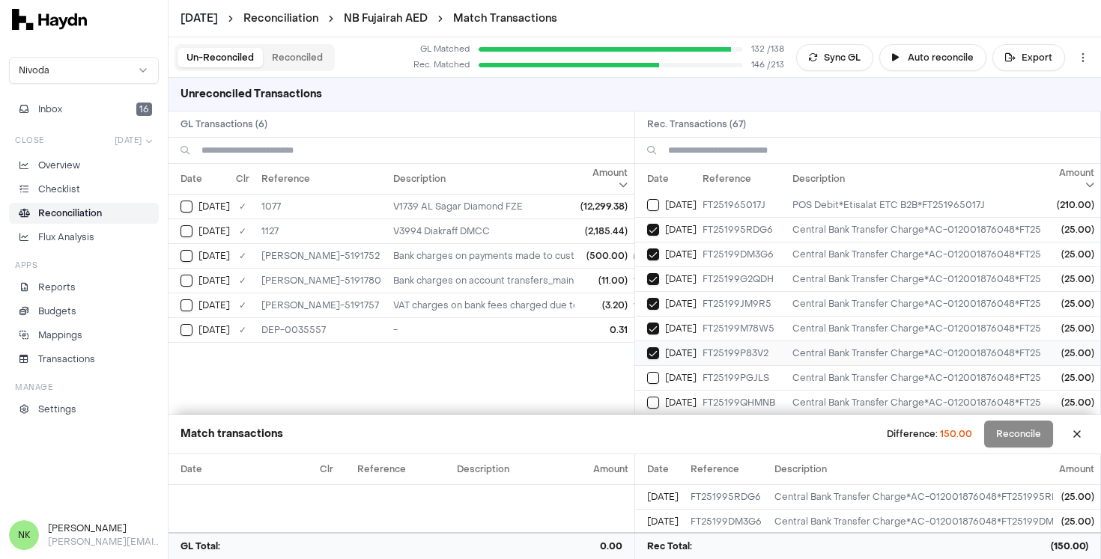
scroll to position [255, 0]
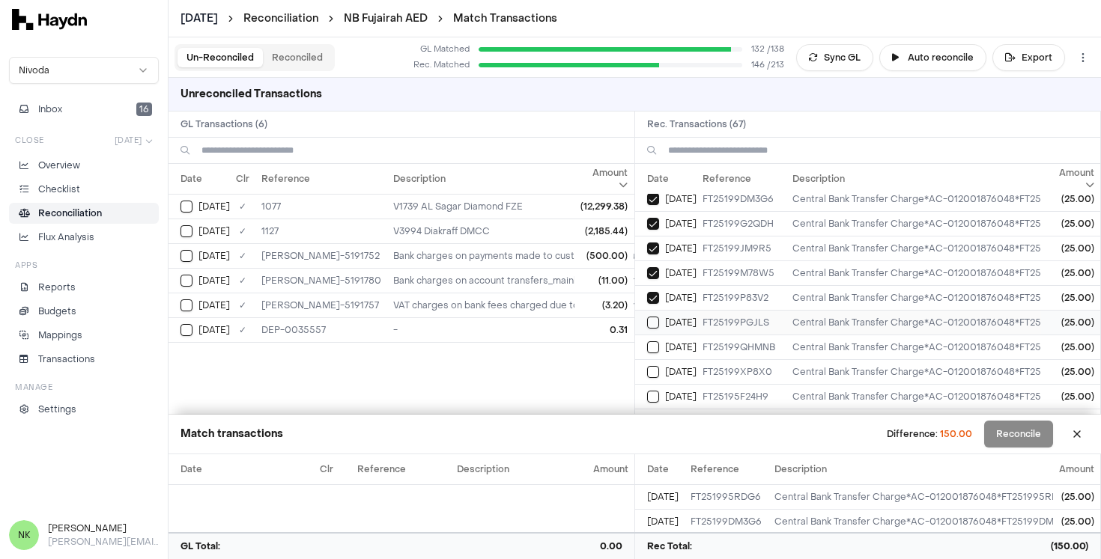
click at [656, 322] on button "Select reconciliation transaction 34912" at bounding box center [653, 323] width 12 height 12
click at [653, 341] on button "Select reconciliation transaction 34892" at bounding box center [653, 347] width 12 height 12
click at [649, 366] on button "Select reconciliation transaction 34909" at bounding box center [653, 372] width 12 height 12
click at [651, 388] on td "[DATE]" at bounding box center [665, 396] width 61 height 25
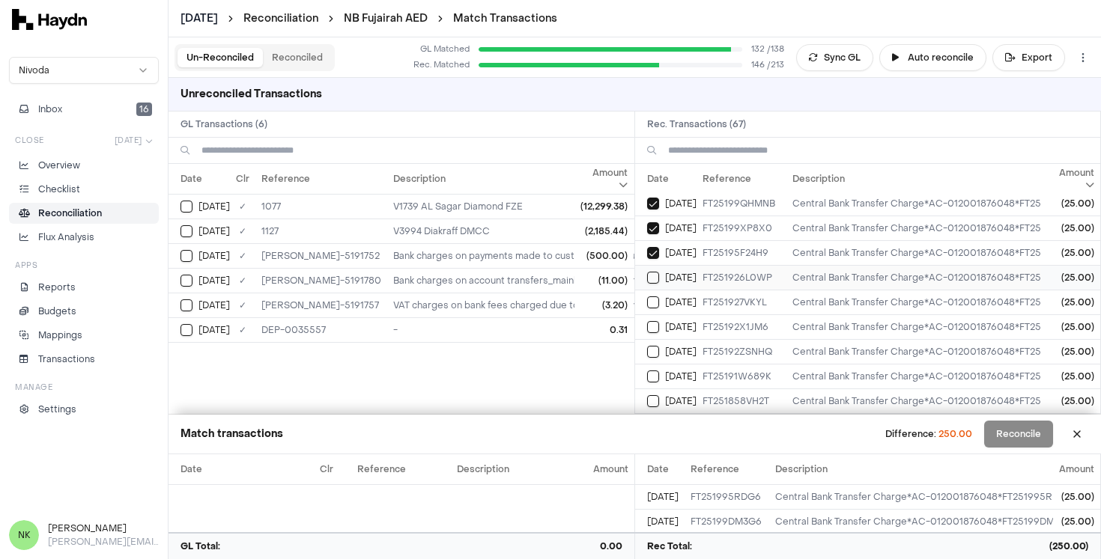
click at [657, 284] on td "[DATE]" at bounding box center [665, 277] width 61 height 25
click at [657, 303] on button "Select reconciliation transaction 34852" at bounding box center [653, 303] width 12 height 12
click at [650, 319] on td "[DATE]" at bounding box center [665, 327] width 61 height 25
click at [649, 350] on button "Select reconciliation transaction 34858" at bounding box center [653, 352] width 12 height 12
click at [650, 375] on button "Select reconciliation transaction 34842" at bounding box center [653, 377] width 12 height 12
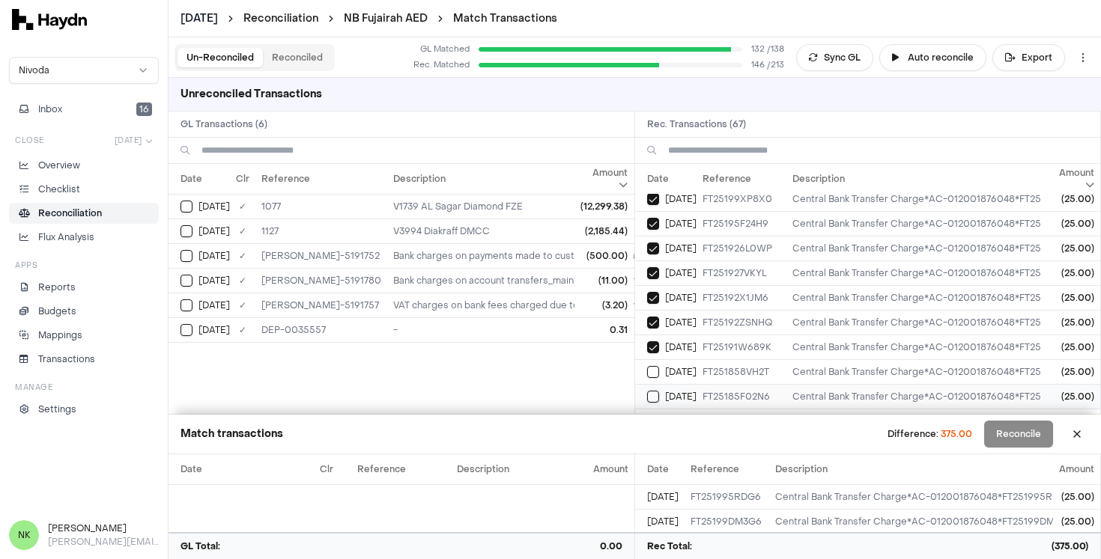
scroll to position [454, 0]
click at [653, 347] on button "Select reconciliation transaction 34817" at bounding box center [653, 346] width 12 height 12
click at [648, 371] on button "Select reconciliation transaction 34814" at bounding box center [653, 371] width 12 height 12
click at [653, 389] on button "Select reconciliation transaction 34820" at bounding box center [653, 395] width 12 height 12
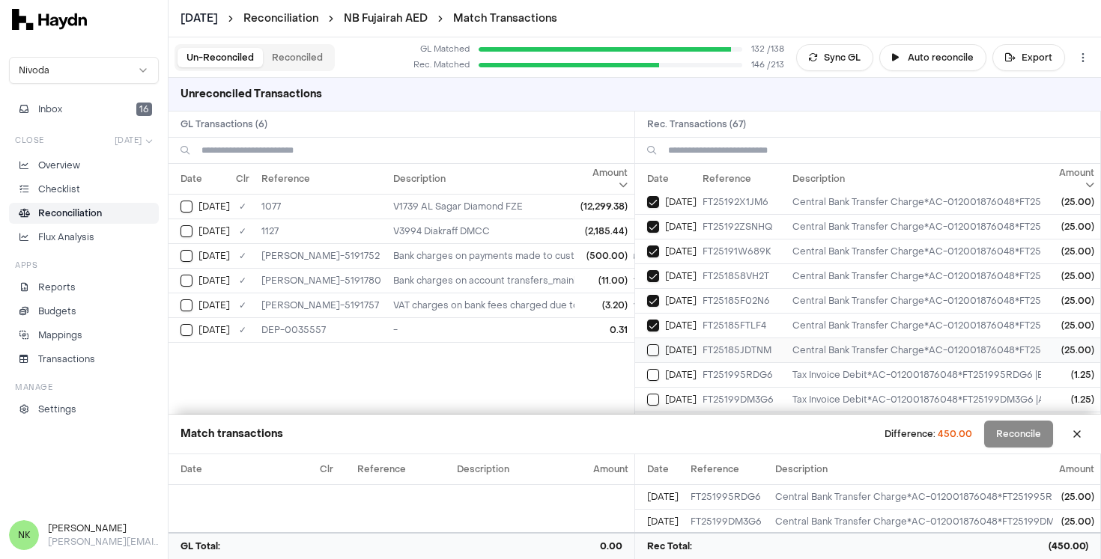
scroll to position [533, 0]
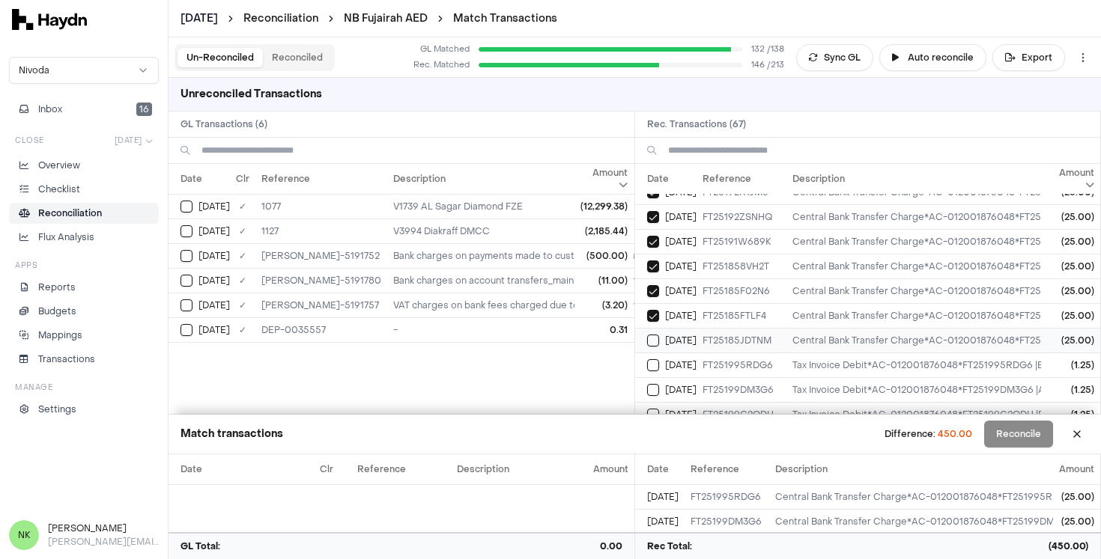
click at [651, 339] on button "Select reconciliation transaction 34811" at bounding box center [653, 341] width 12 height 12
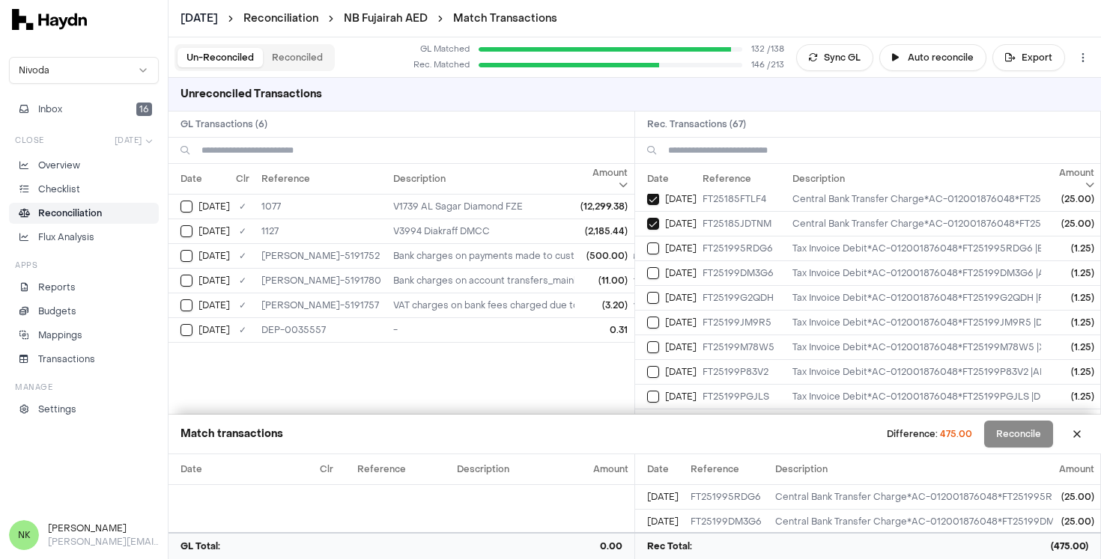
scroll to position [640, 0]
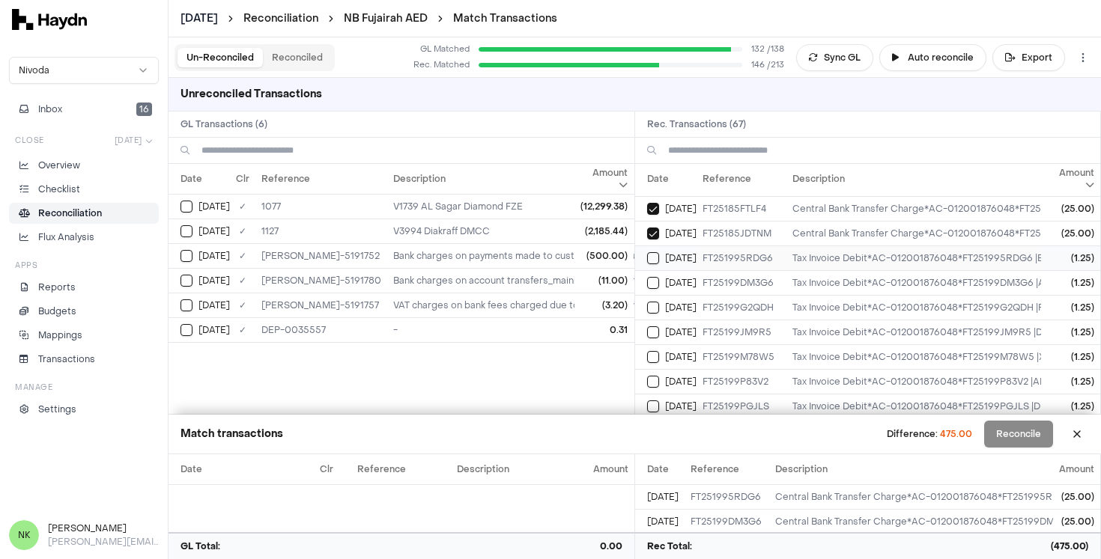
click at [654, 260] on button "Select reconciliation transaction 34888" at bounding box center [653, 258] width 12 height 12
click at [651, 279] on button "Select reconciliation transaction 34917" at bounding box center [653, 283] width 12 height 12
click at [659, 306] on div "[DATE]" at bounding box center [671, 308] width 49 height 12
click at [657, 332] on button "Select reconciliation transaction 34899" at bounding box center [653, 332] width 12 height 12
click at [657, 350] on td "[DATE]" at bounding box center [665, 356] width 61 height 25
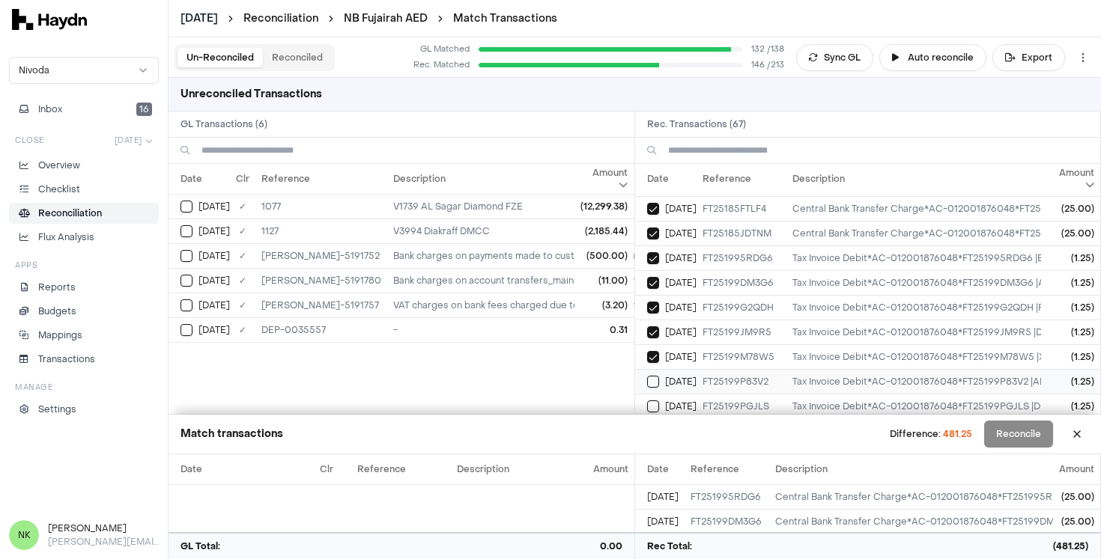
click at [655, 377] on button "Select reconciliation transaction 34914" at bounding box center [653, 382] width 12 height 12
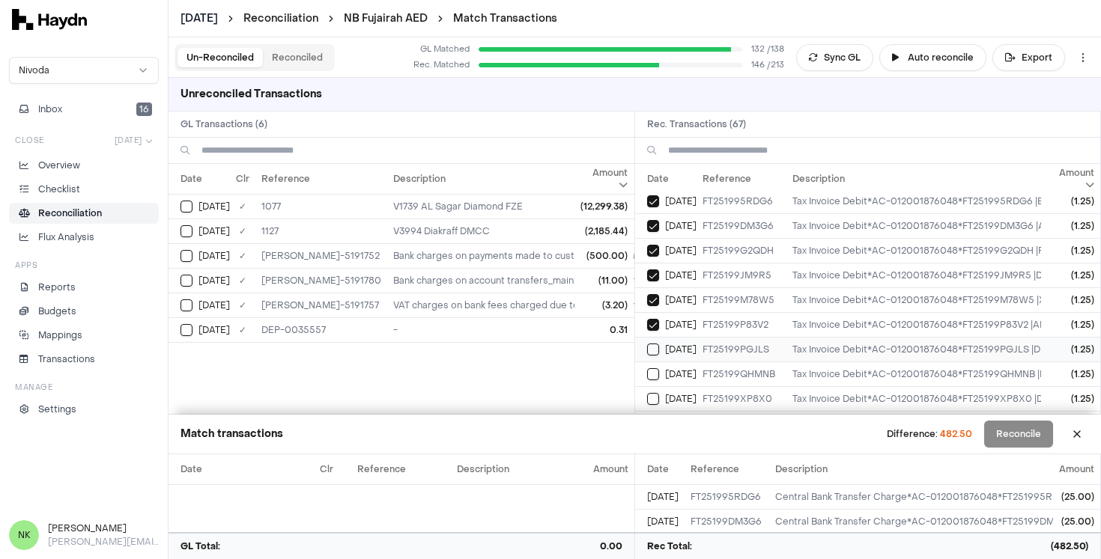
click at [650, 353] on button "Select reconciliation transaction 34911" at bounding box center [653, 350] width 12 height 12
click at [654, 371] on button "Select reconciliation transaction 34891" at bounding box center [653, 374] width 12 height 12
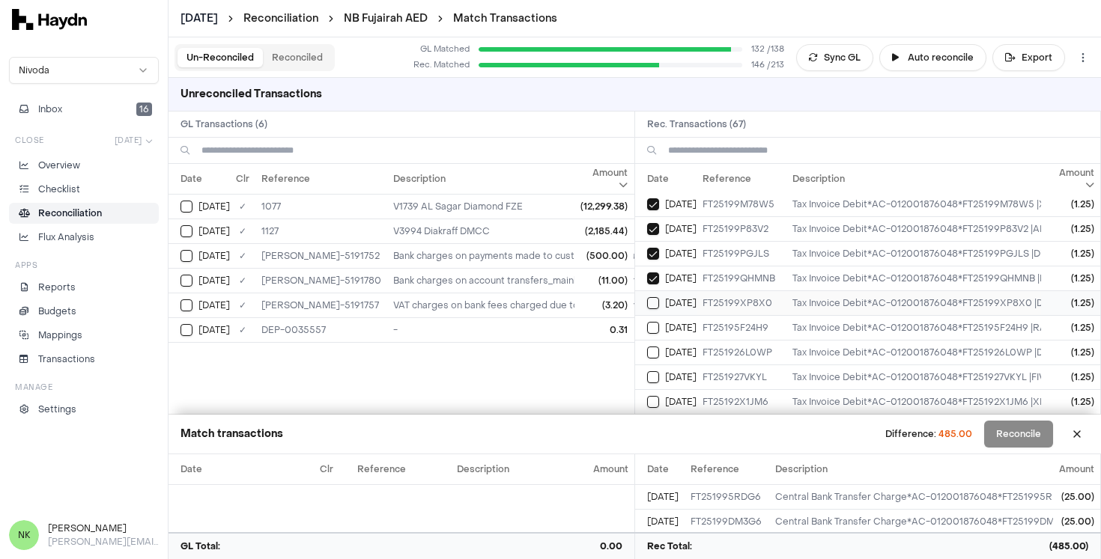
click at [655, 304] on button "Select reconciliation transaction 34908" at bounding box center [653, 303] width 12 height 12
click at [651, 332] on button "Select reconciliation transaction 34870" at bounding box center [653, 328] width 12 height 12
click at [649, 355] on button "Select reconciliation transaction 34854" at bounding box center [653, 353] width 12 height 12
click at [653, 381] on button "Select reconciliation transaction 34851" at bounding box center [653, 377] width 12 height 12
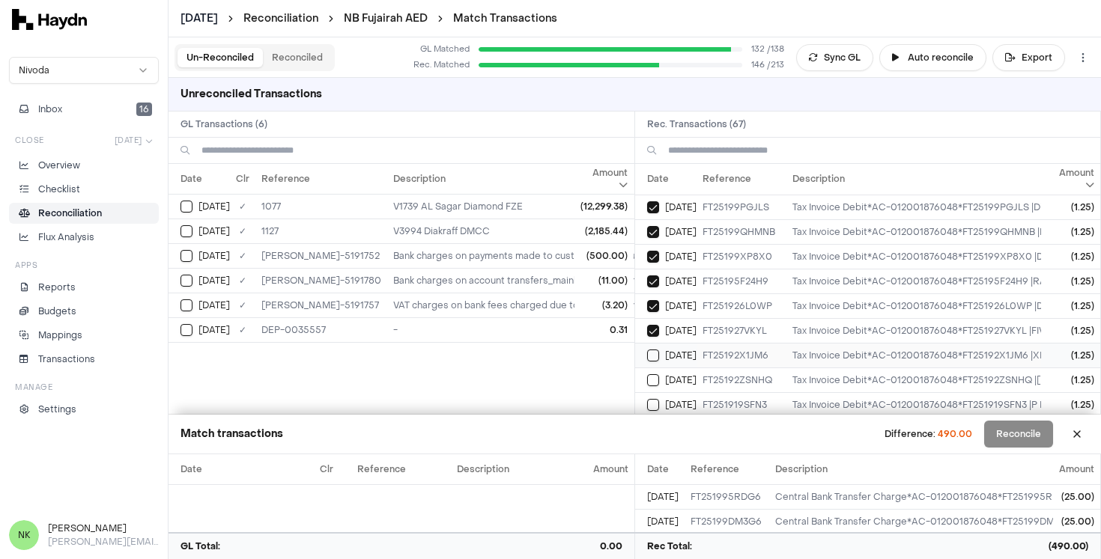
click at [651, 356] on button "Select reconciliation transaction 34860" at bounding box center [653, 356] width 12 height 12
click at [656, 380] on button "Select reconciliation transaction 34857" at bounding box center [653, 380] width 12 height 12
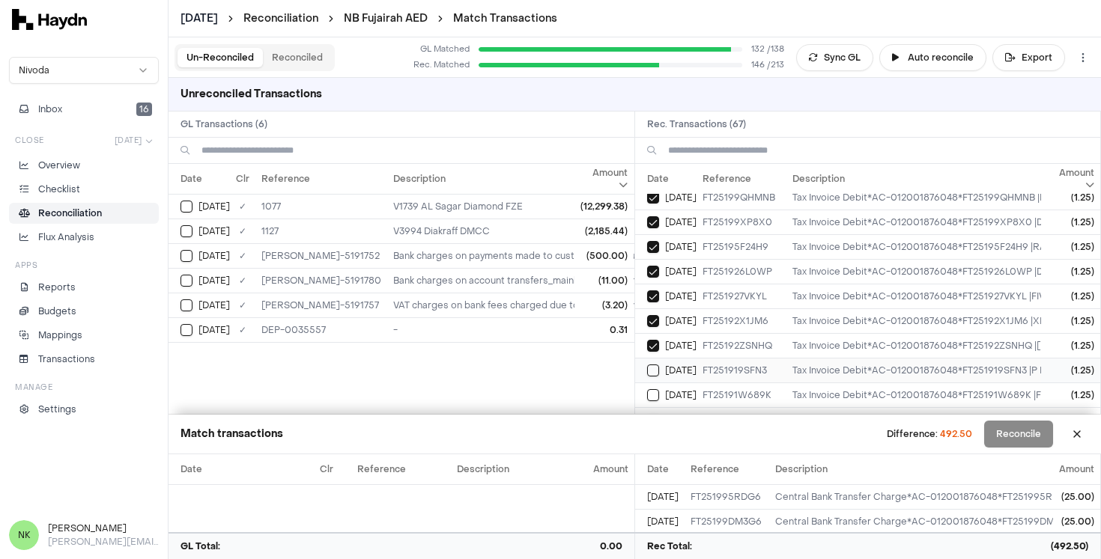
click at [657, 374] on button "Select reconciliation transaction 34844" at bounding box center [653, 371] width 12 height 12
click at [656, 391] on button "Select reconciliation transaction 34841" at bounding box center [653, 395] width 12 height 12
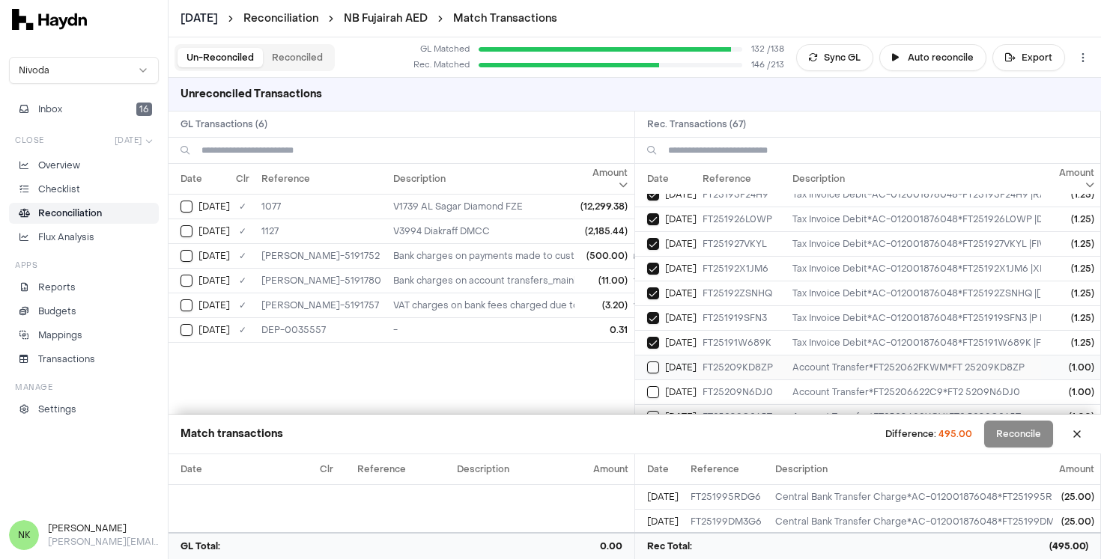
click at [657, 368] on button "Select reconciliation transaction 34989" at bounding box center [653, 368] width 12 height 12
click at [653, 394] on button "Select reconciliation transaction 34991" at bounding box center [653, 392] width 12 height 12
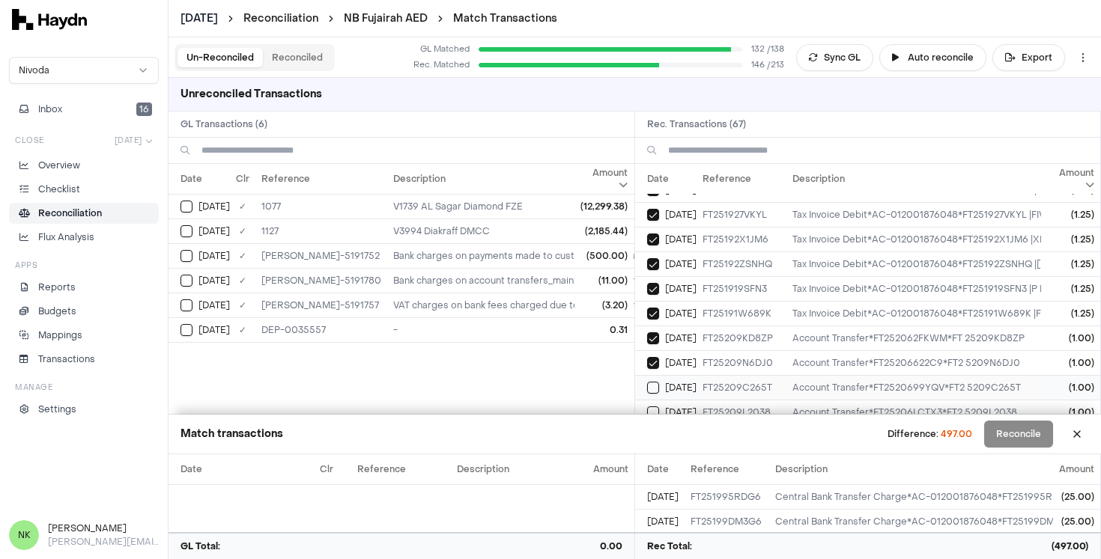
click at [648, 385] on button "Select reconciliation transaction 34988" at bounding box center [653, 388] width 12 height 12
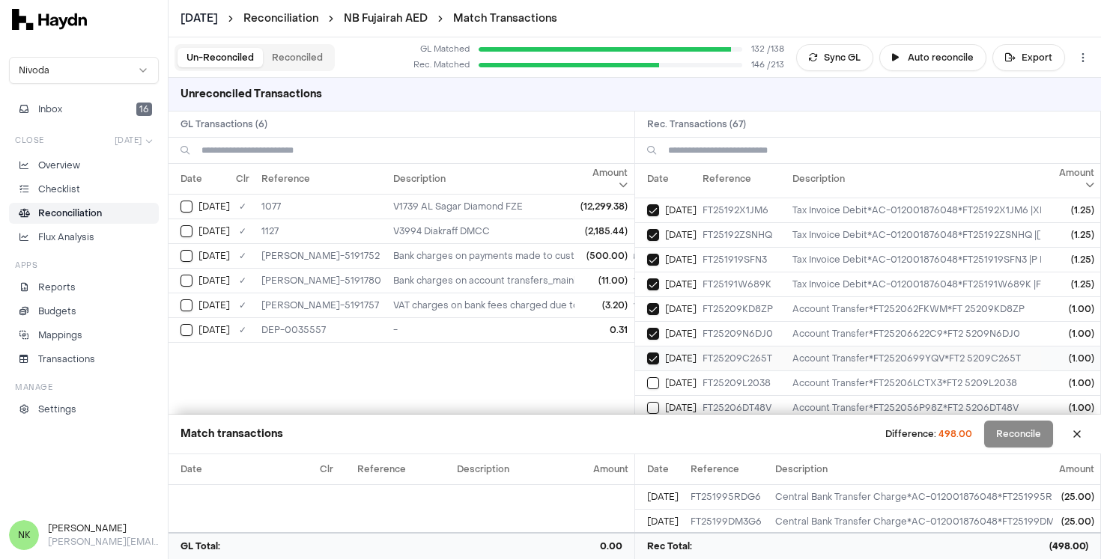
scroll to position [1004, 0]
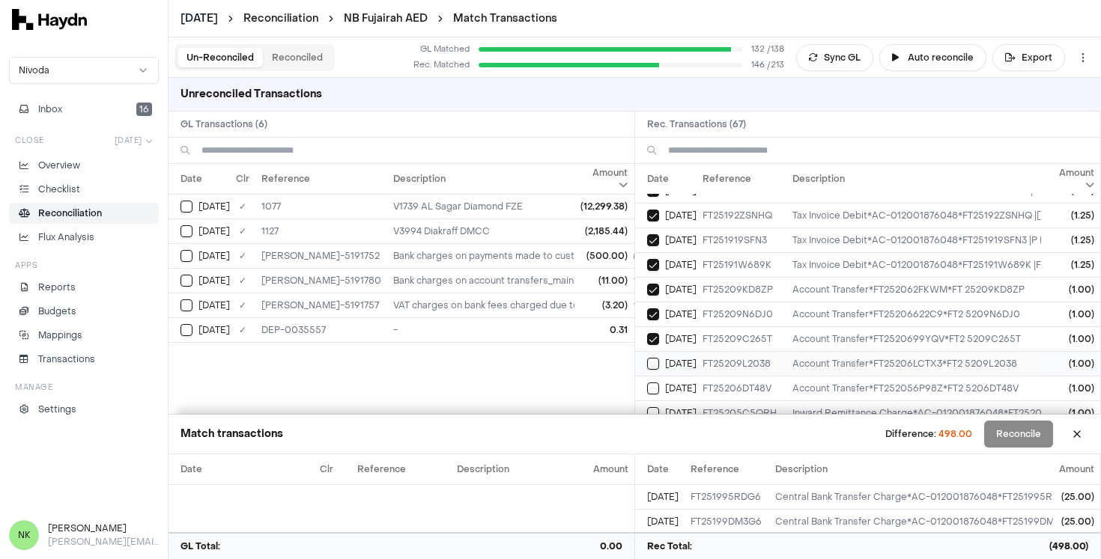
click at [654, 364] on button "Select reconciliation transaction 34990" at bounding box center [653, 364] width 12 height 12
click at [652, 385] on button "Select reconciliation transaction 34984" at bounding box center [653, 389] width 12 height 12
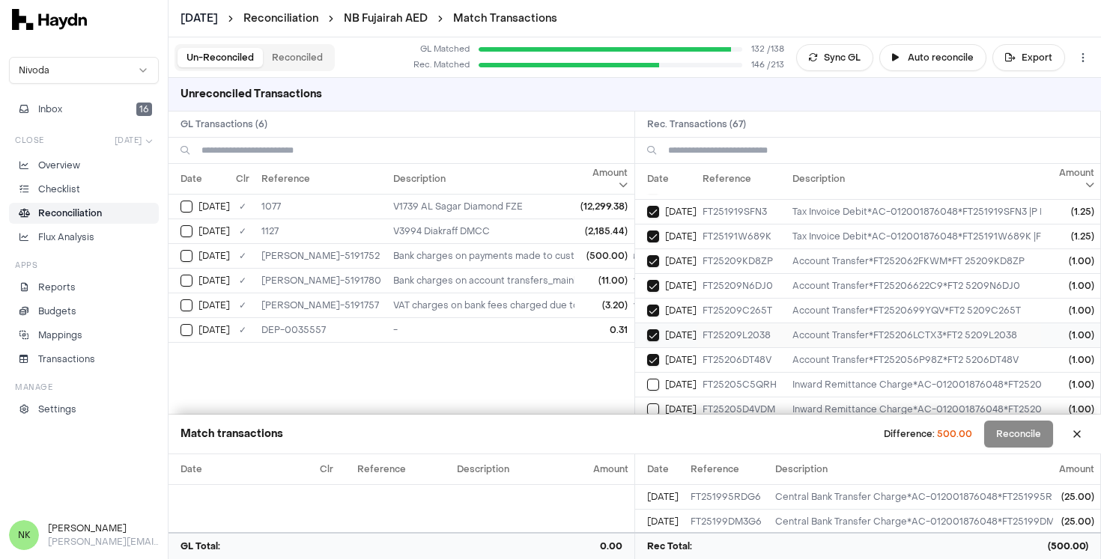
scroll to position [1052, 0]
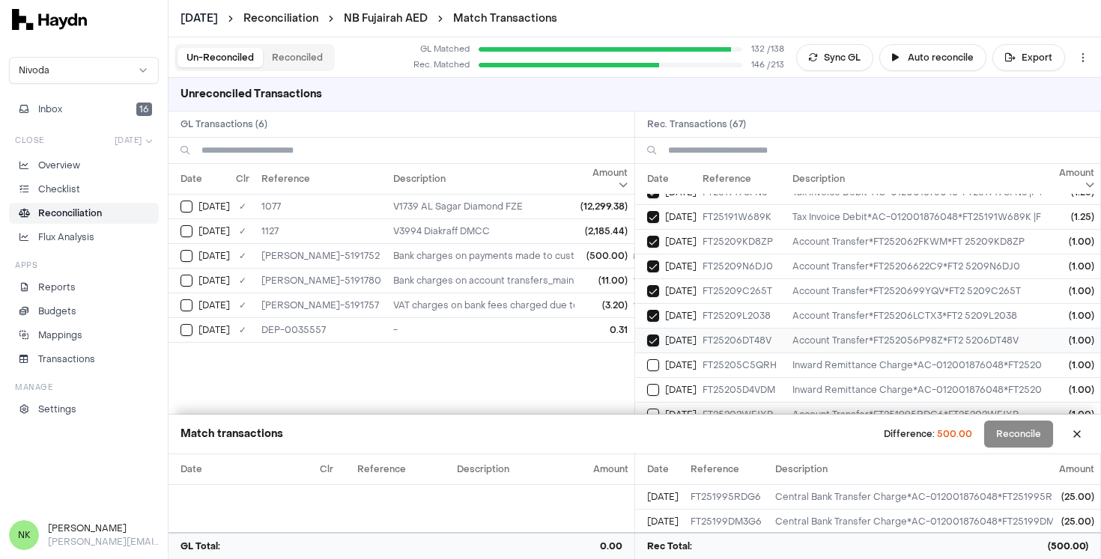
click at [655, 346] on button "Select reconciliation transaction 34984" at bounding box center [653, 341] width 12 height 12
click at [653, 320] on button "Select reconciliation transaction 34990" at bounding box center [653, 316] width 12 height 12
click at [651, 295] on button "Select reconciliation transaction 34988" at bounding box center [653, 291] width 12 height 12
click at [647, 268] on button "Select reconciliation transaction 34991" at bounding box center [653, 267] width 12 height 12
click at [647, 245] on button "Select reconciliation transaction 34989" at bounding box center [653, 242] width 12 height 12
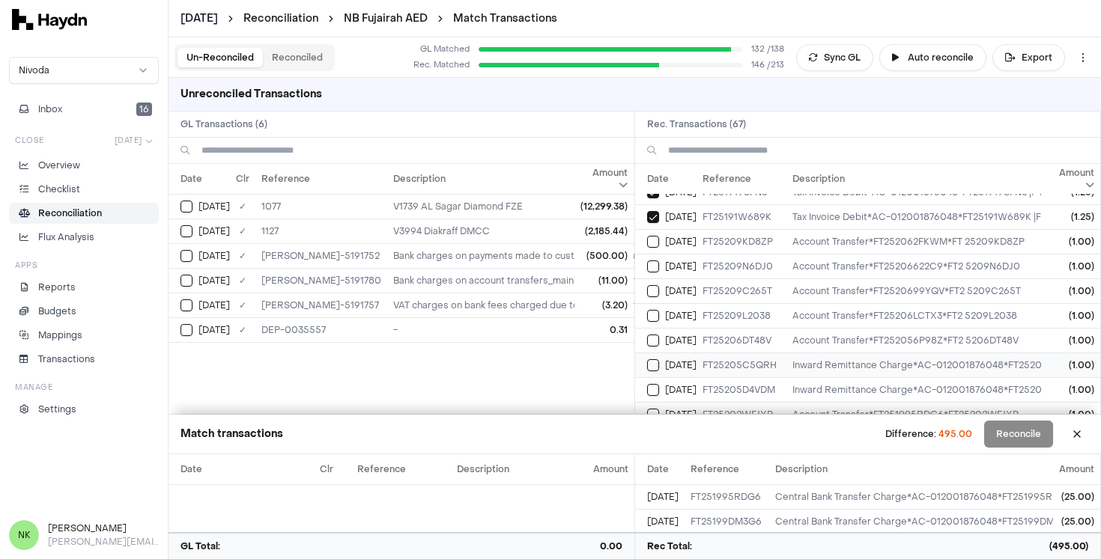
click at [657, 368] on button "Select reconciliation transaction 34934" at bounding box center [653, 365] width 12 height 12
click at [657, 386] on button "Select reconciliation transaction 34937" at bounding box center [653, 390] width 12 height 12
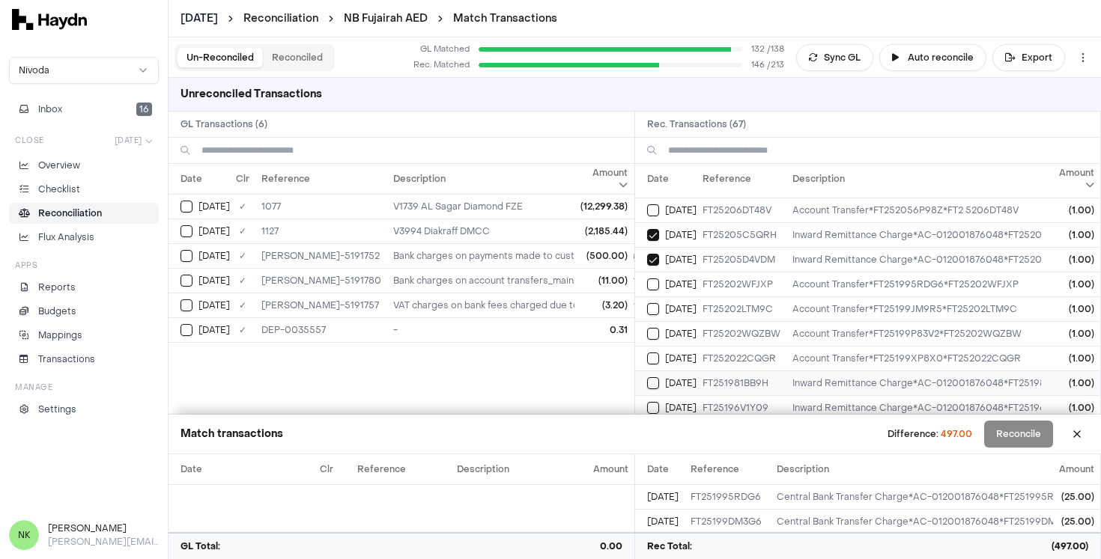
scroll to position [1202, 0]
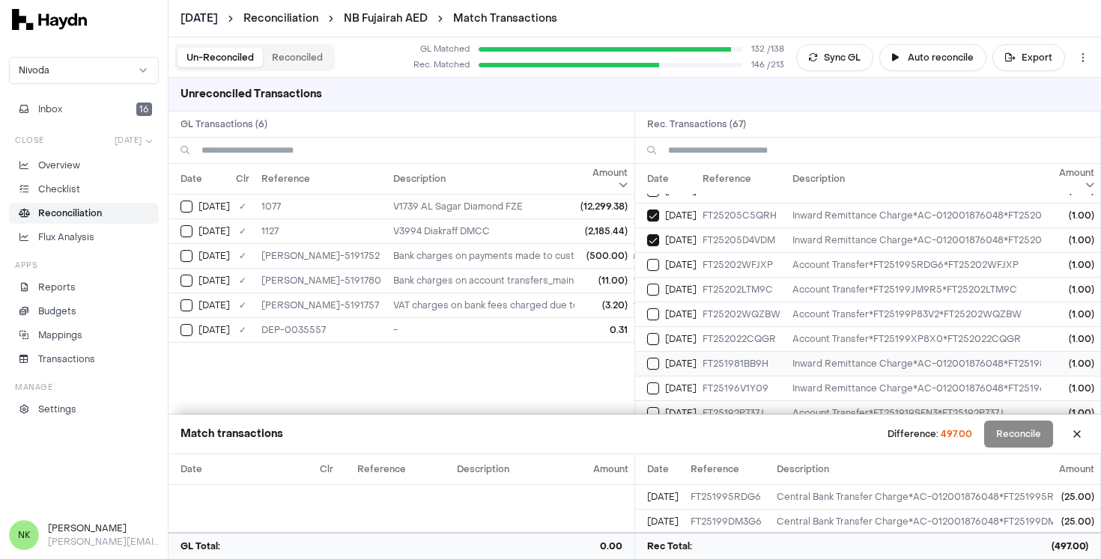
click at [657, 365] on button "Select reconciliation transaction 34884" at bounding box center [653, 364] width 12 height 12
click at [651, 389] on button "Select reconciliation transaction 34875" at bounding box center [653, 389] width 12 height 12
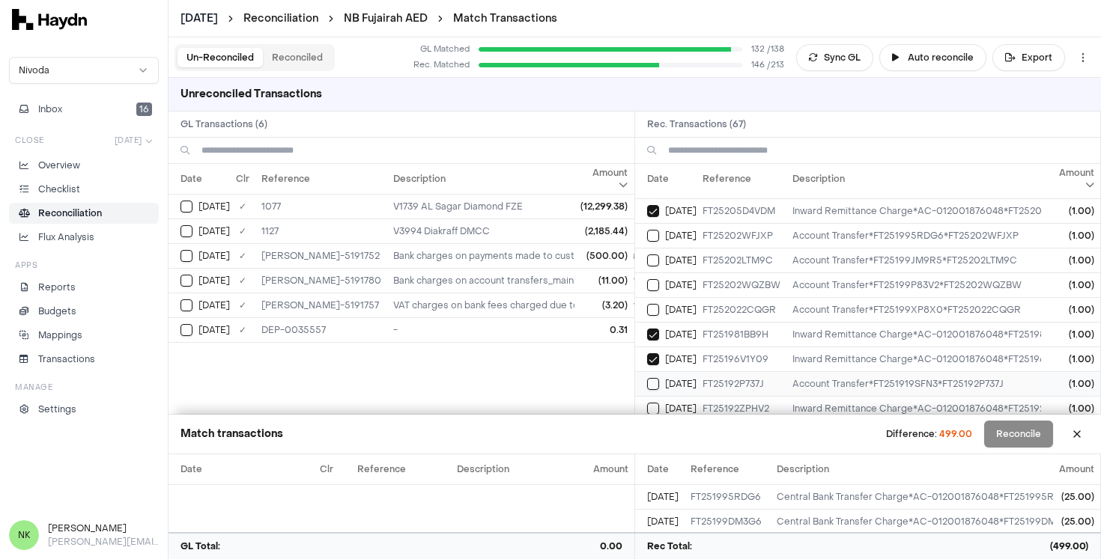
scroll to position [1251, 0]
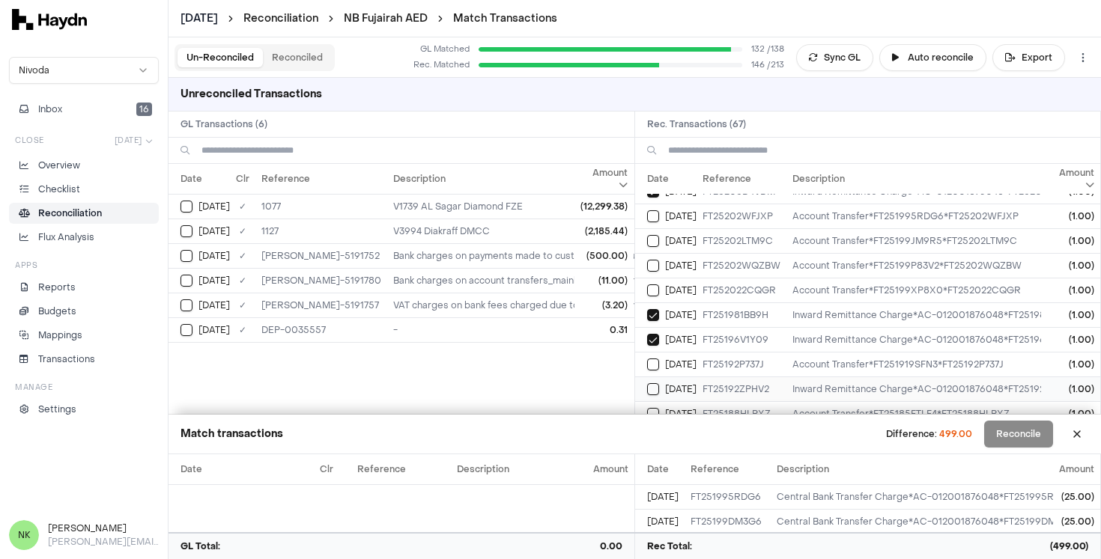
click at [656, 389] on button "Select reconciliation transaction 34867" at bounding box center [653, 389] width 12 height 12
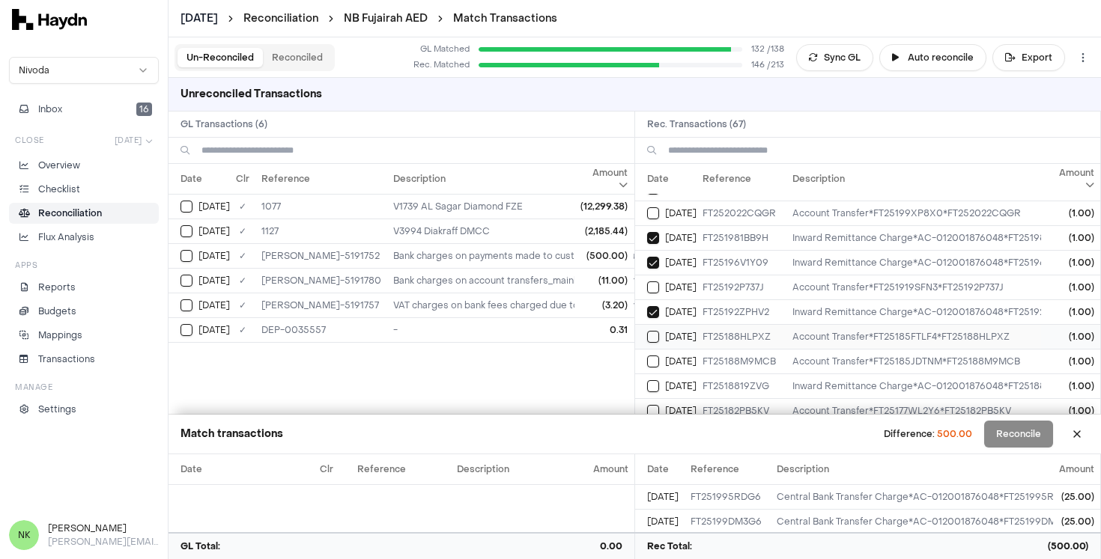
scroll to position [1361, 0]
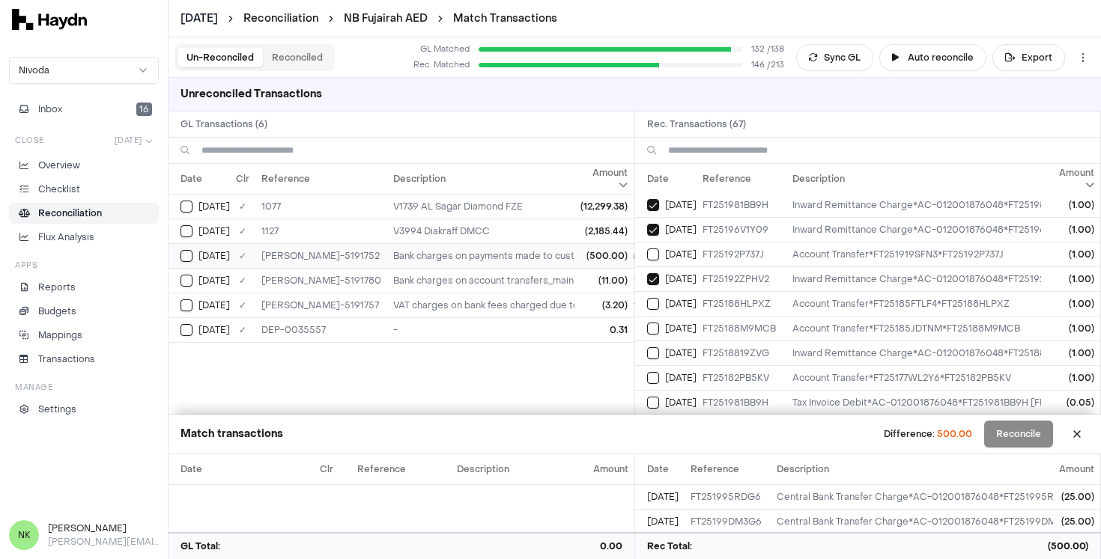
click at [187, 255] on button "Select GL transaction 7902258" at bounding box center [186, 256] width 12 height 12
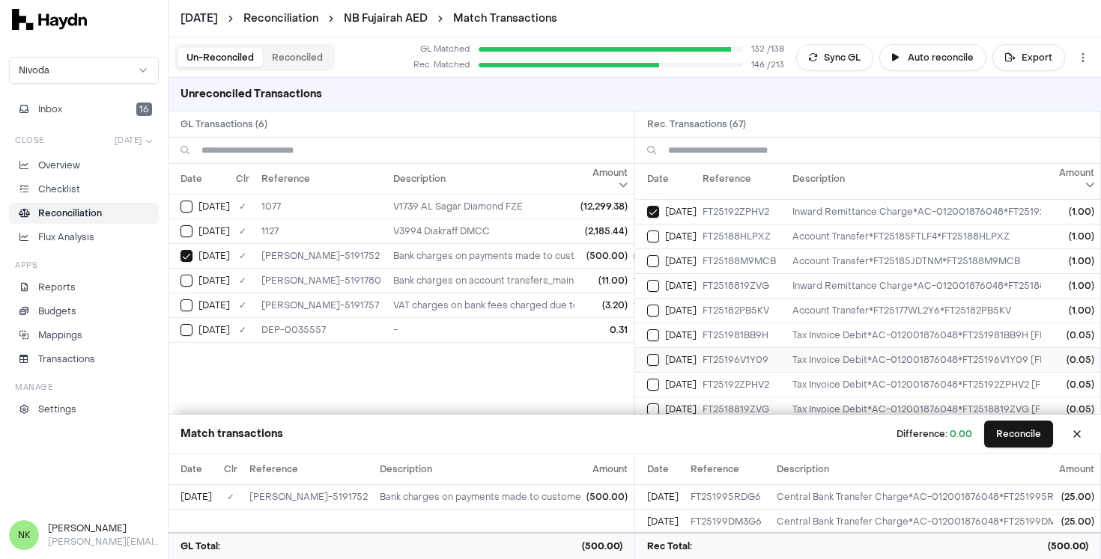
scroll to position [1447, 0]
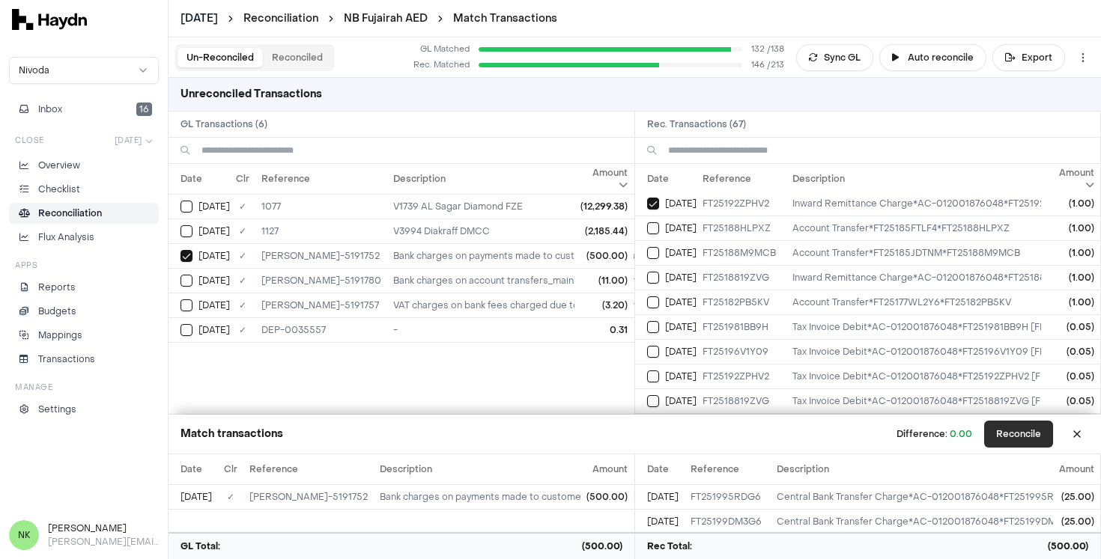
click at [1024, 434] on button "Reconcile" at bounding box center [1018, 434] width 69 height 27
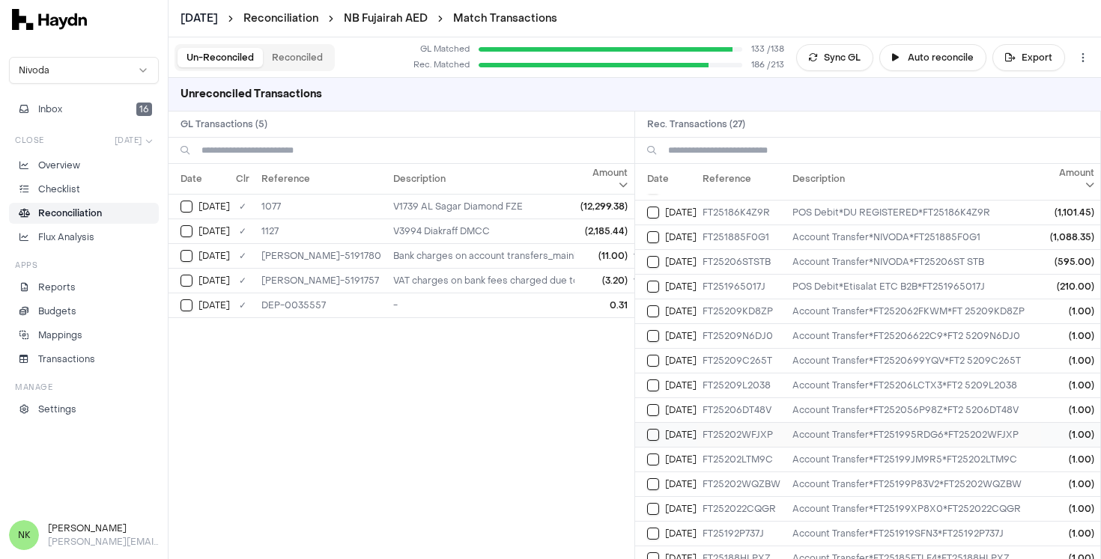
scroll to position [108, 0]
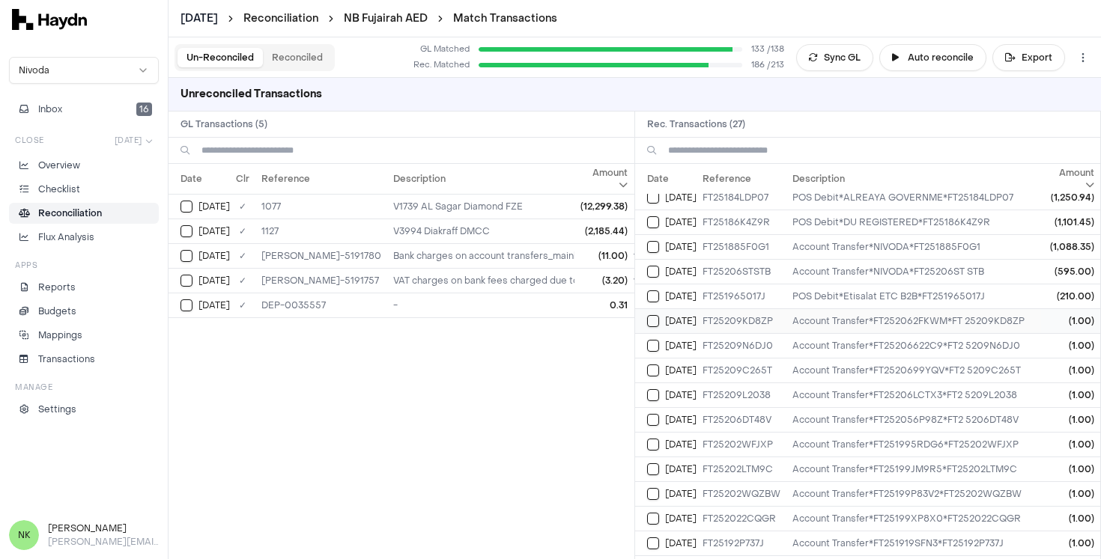
click at [653, 321] on button "Select reconciliation transaction 34989" at bounding box center [653, 321] width 12 height 12
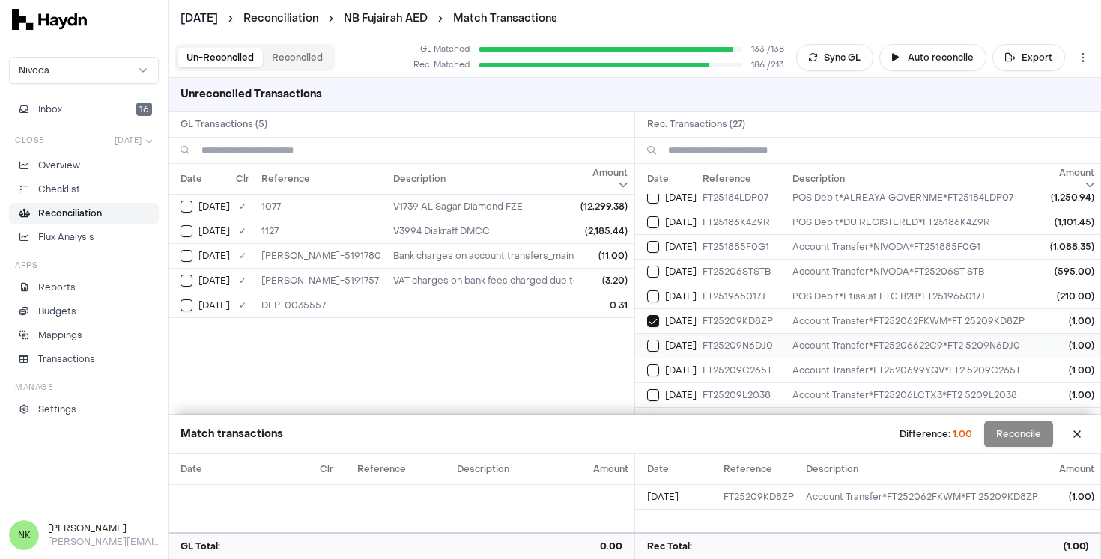
click at [654, 341] on button "Select reconciliation transaction 34991" at bounding box center [653, 346] width 12 height 12
click at [651, 367] on button "Select reconciliation transaction 34988" at bounding box center [653, 371] width 12 height 12
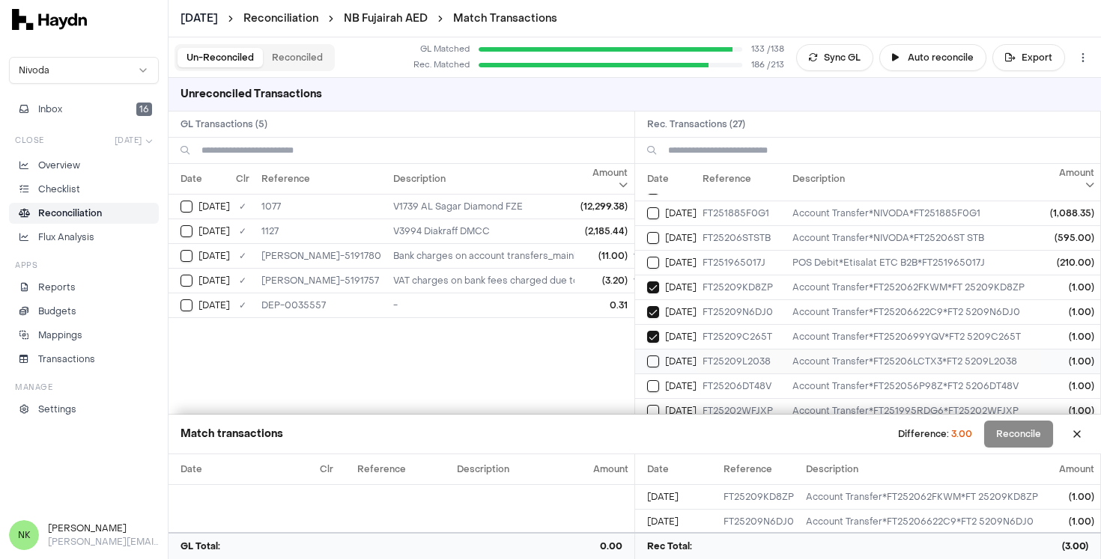
click at [654, 358] on button "Select reconciliation transaction 34990" at bounding box center [653, 362] width 12 height 12
click at [653, 382] on button "Select reconciliation transaction 34984" at bounding box center [653, 386] width 12 height 12
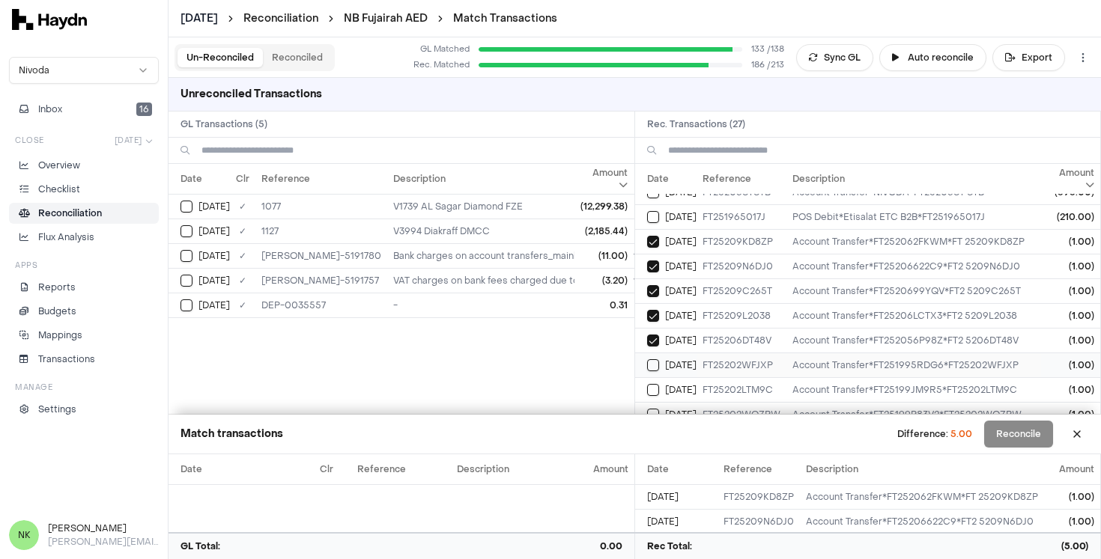
click at [654, 367] on button "Select reconciliation transaction 34926" at bounding box center [653, 365] width 12 height 12
click at [651, 388] on button "Select reconciliation transaction 34925" at bounding box center [653, 390] width 12 height 12
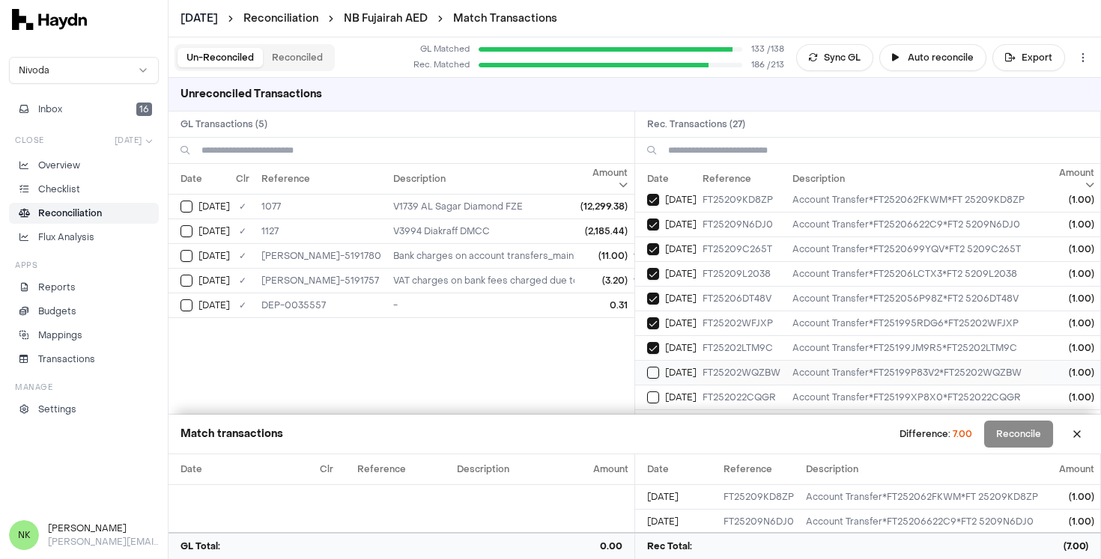
click at [651, 374] on button "Select reconciliation transaction 34927" at bounding box center [653, 373] width 12 height 12
click at [654, 401] on button "Select reconciliation transaction 34924" at bounding box center [653, 398] width 12 height 12
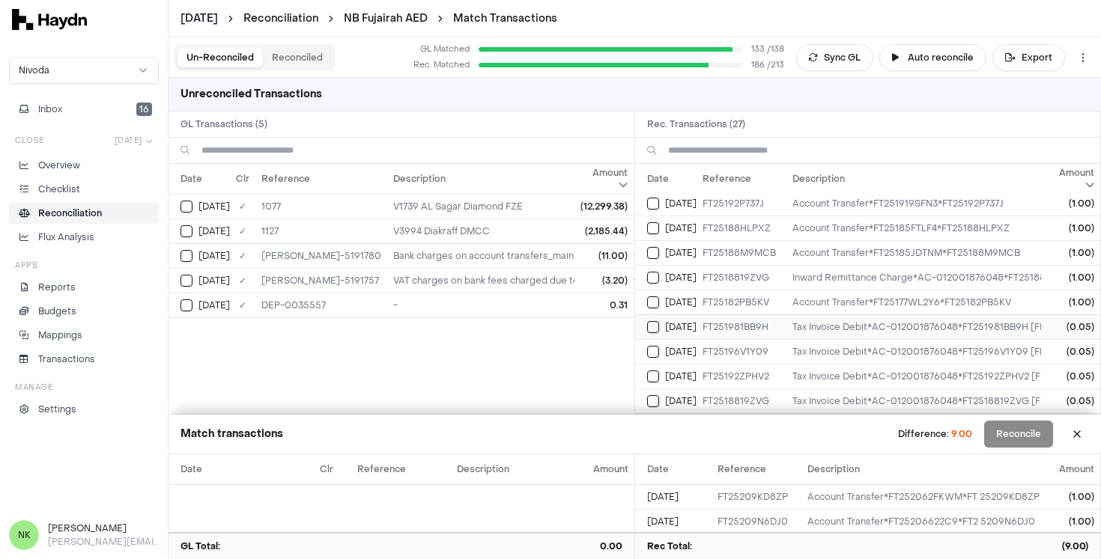
scroll to position [414, 0]
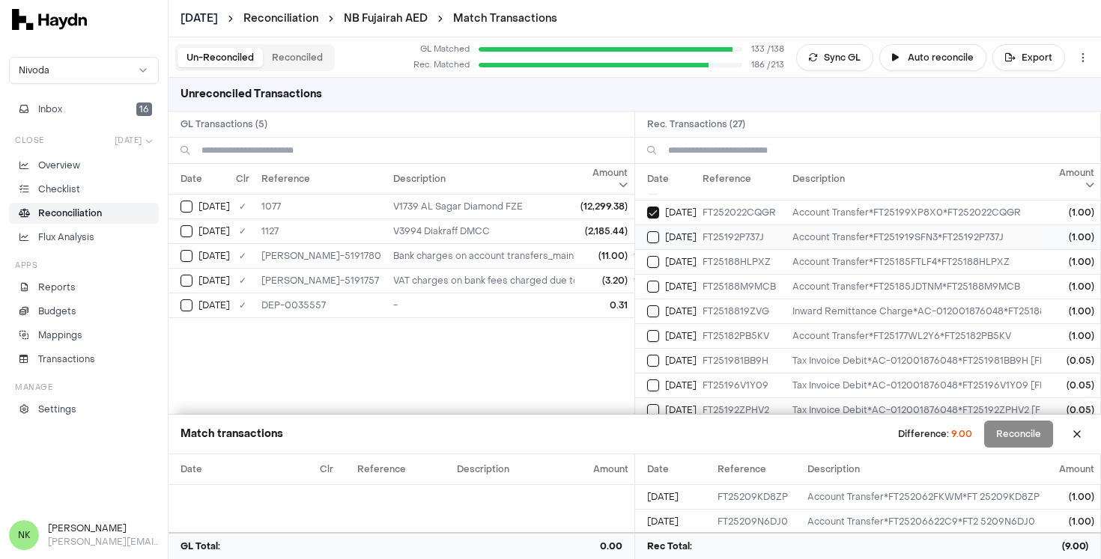
click at [654, 241] on button "Select reconciliation transaction 34864" at bounding box center [653, 237] width 12 height 12
click at [651, 261] on button "Select reconciliation transaction 34835" at bounding box center [653, 262] width 12 height 12
click at [655, 285] on button "Select reconciliation transaction 34836" at bounding box center [653, 287] width 12 height 12
click at [655, 301] on td "[DATE]" at bounding box center [665, 311] width 61 height 25
click at [650, 310] on button "Select reconciliation transaction 34828" at bounding box center [653, 312] width 12 height 12
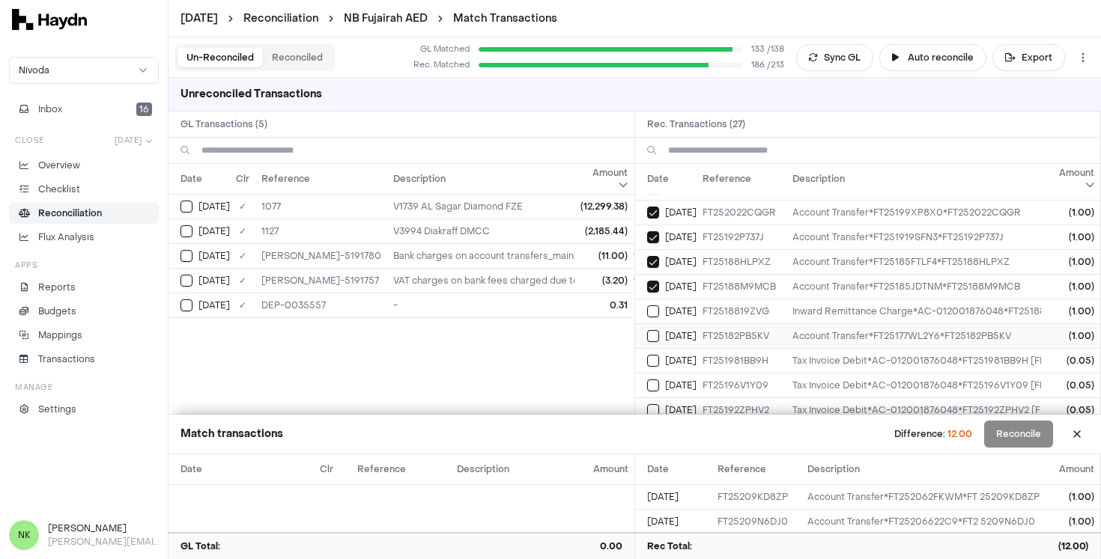
click at [648, 340] on button "Select reconciliation transaction 34794" at bounding box center [653, 336] width 12 height 12
click at [653, 315] on button "Select reconciliation transaction 34828" at bounding box center [653, 312] width 12 height 12
click at [653, 314] on button "Select reconciliation transaction 34828" at bounding box center [653, 312] width 12 height 12
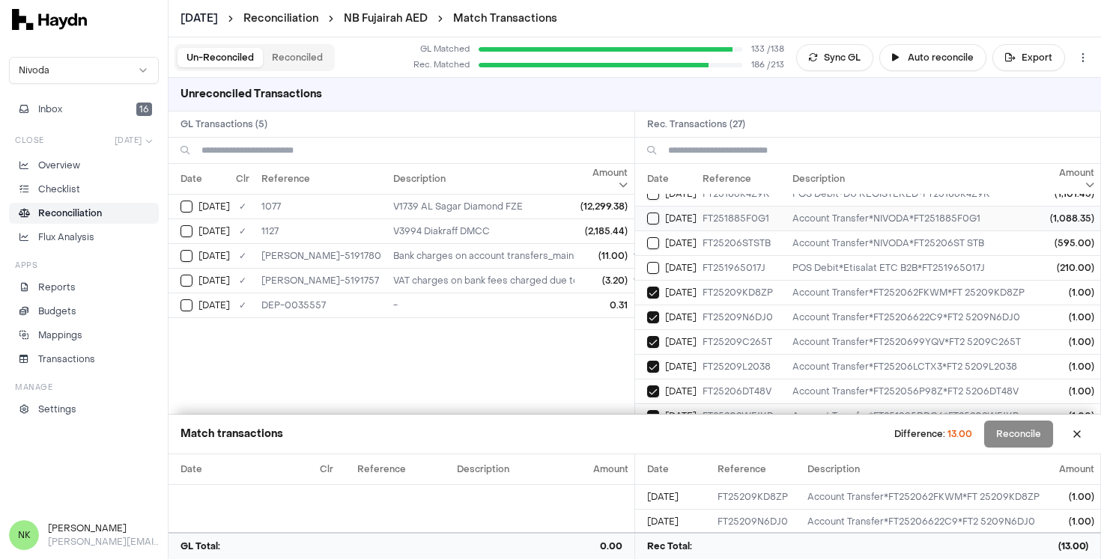
scroll to position [32, 0]
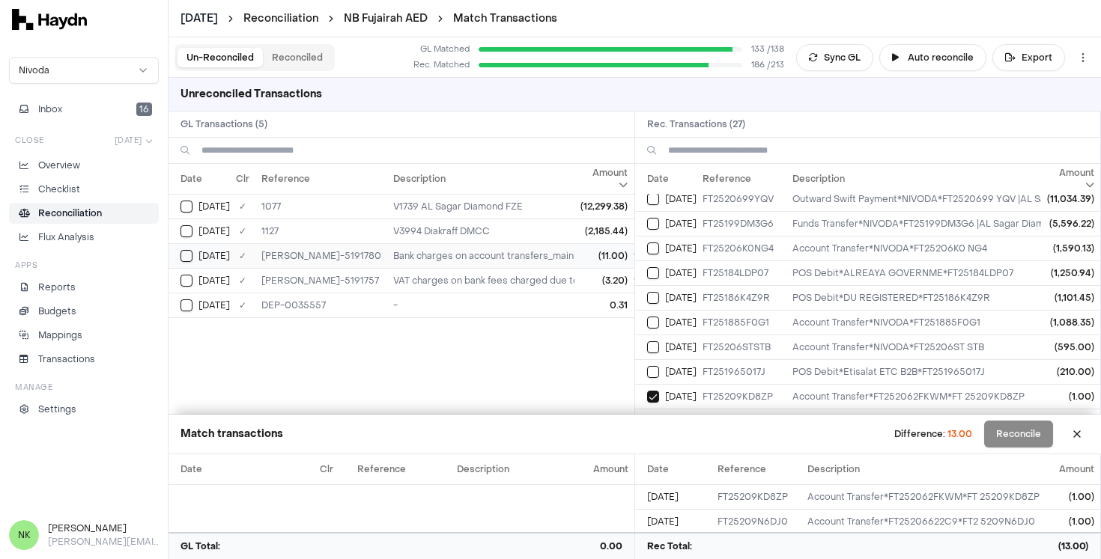
click at [185, 257] on button "Select GL transaction 7902268" at bounding box center [186, 256] width 12 height 12
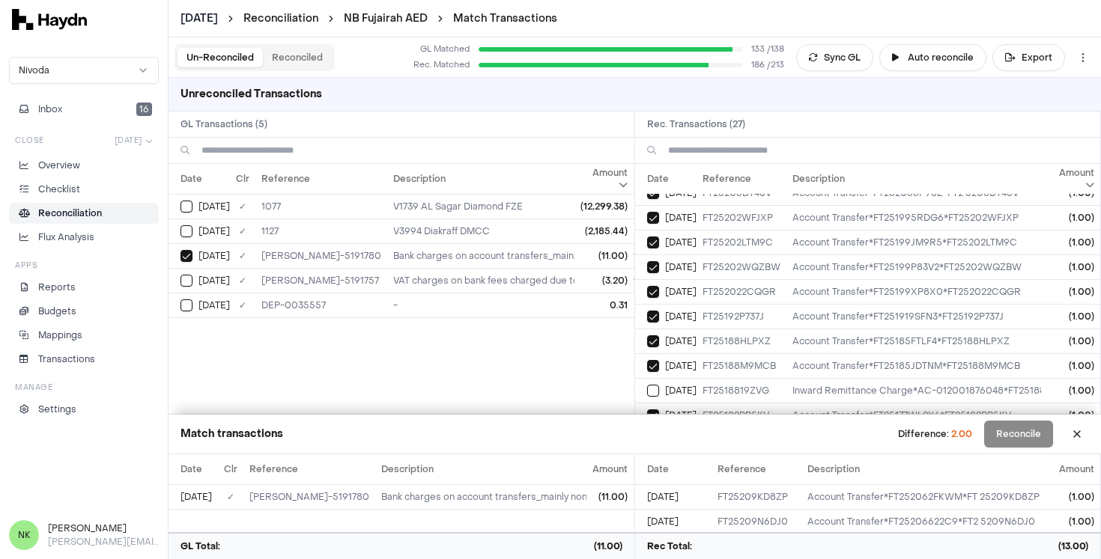
scroll to position [458, 0]
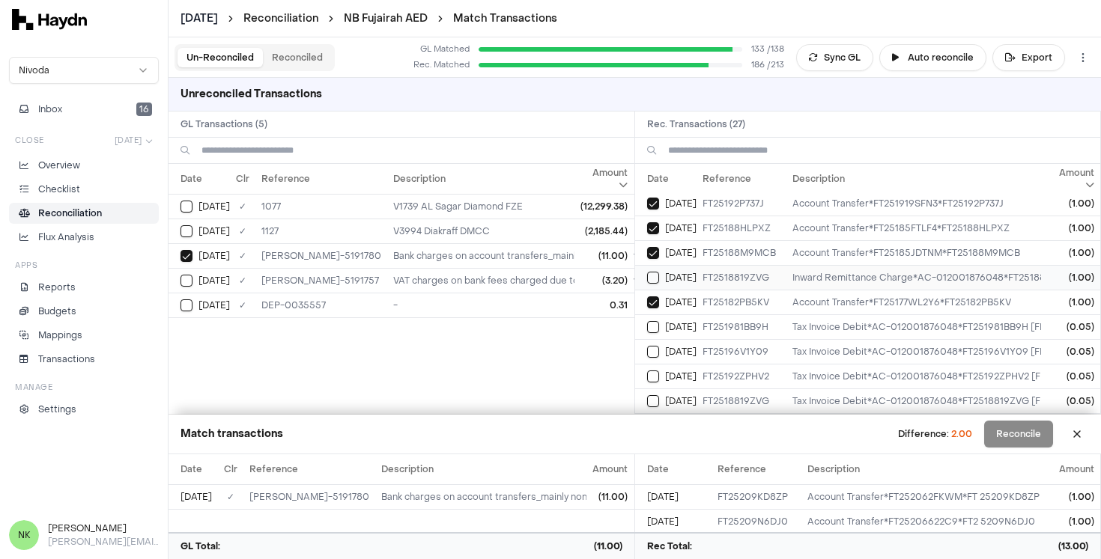
click at [654, 272] on button "Select reconciliation transaction 34828" at bounding box center [653, 278] width 12 height 12
click at [656, 272] on button "Select reconciliation transaction 34828" at bounding box center [653, 278] width 12 height 12
click at [657, 297] on button "Select reconciliation transaction 34794" at bounding box center [653, 303] width 12 height 12
click at [653, 247] on button "Select reconciliation transaction 34836" at bounding box center [653, 253] width 12 height 12
click at [1015, 432] on button "Reconcile" at bounding box center [1018, 434] width 69 height 27
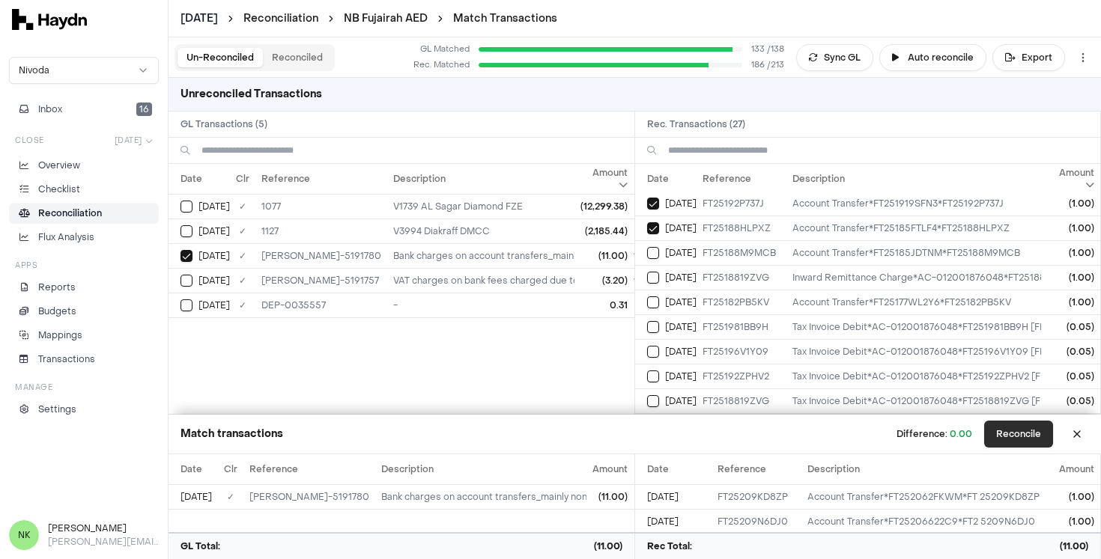
scroll to position [41, 0]
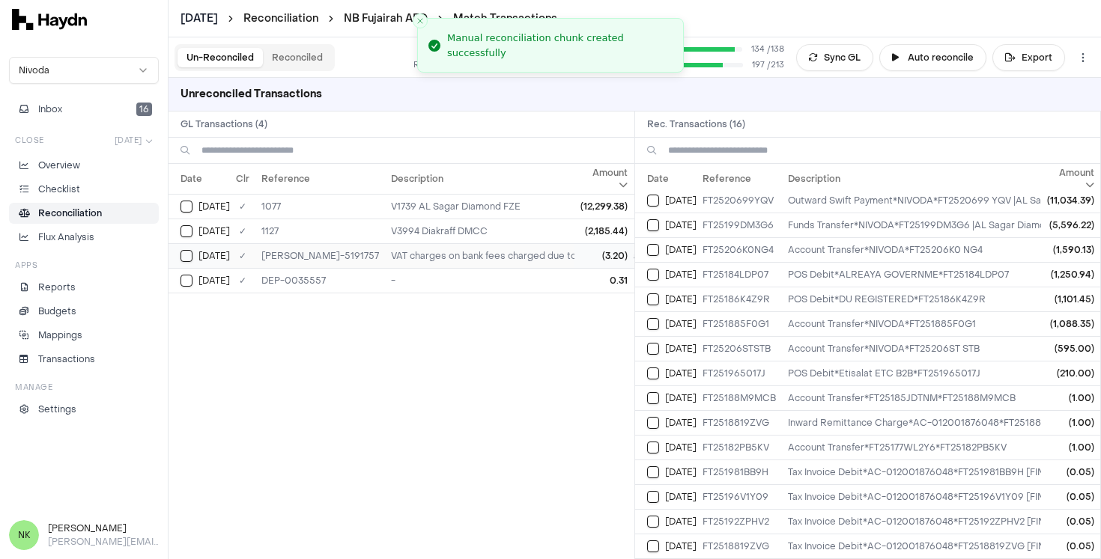
click at [187, 256] on button "Select GL transaction 7902262" at bounding box center [186, 256] width 12 height 12
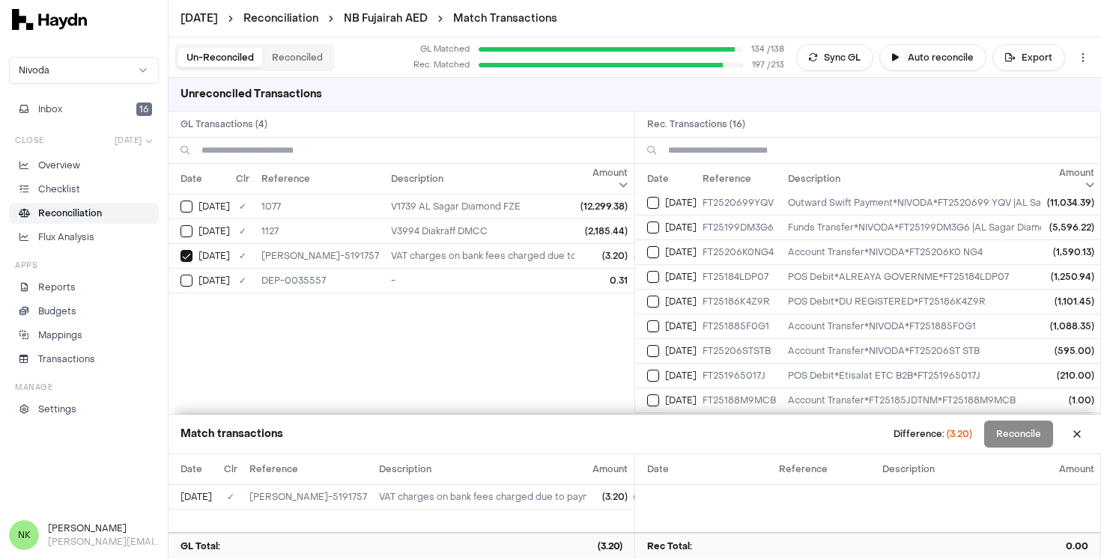
scroll to position [186, 0]
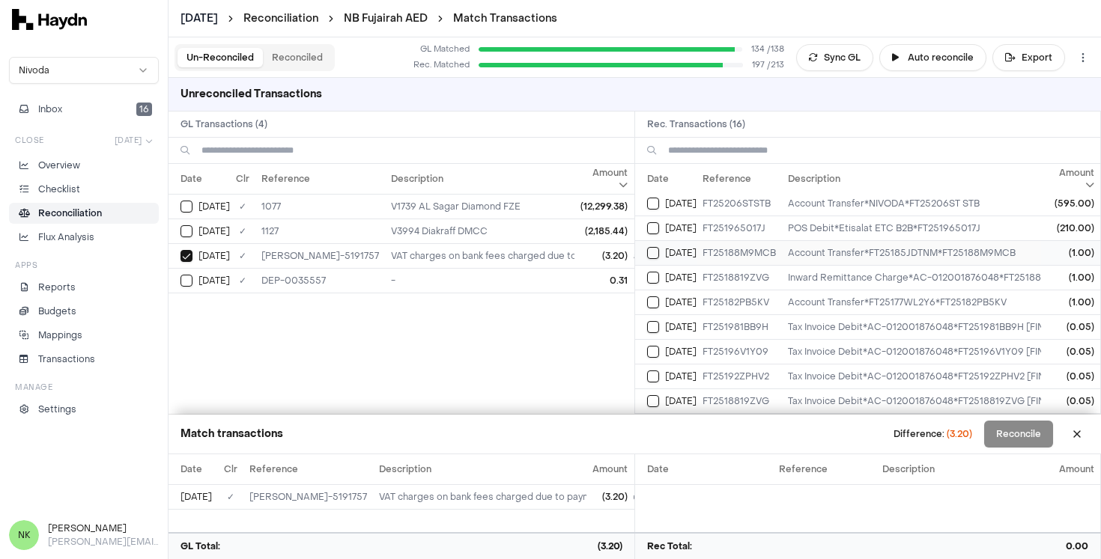
click at [651, 247] on button "Select reconciliation transaction 34836" at bounding box center [653, 253] width 12 height 12
click at [653, 272] on button "Select reconciliation transaction 34828" at bounding box center [653, 278] width 12 height 12
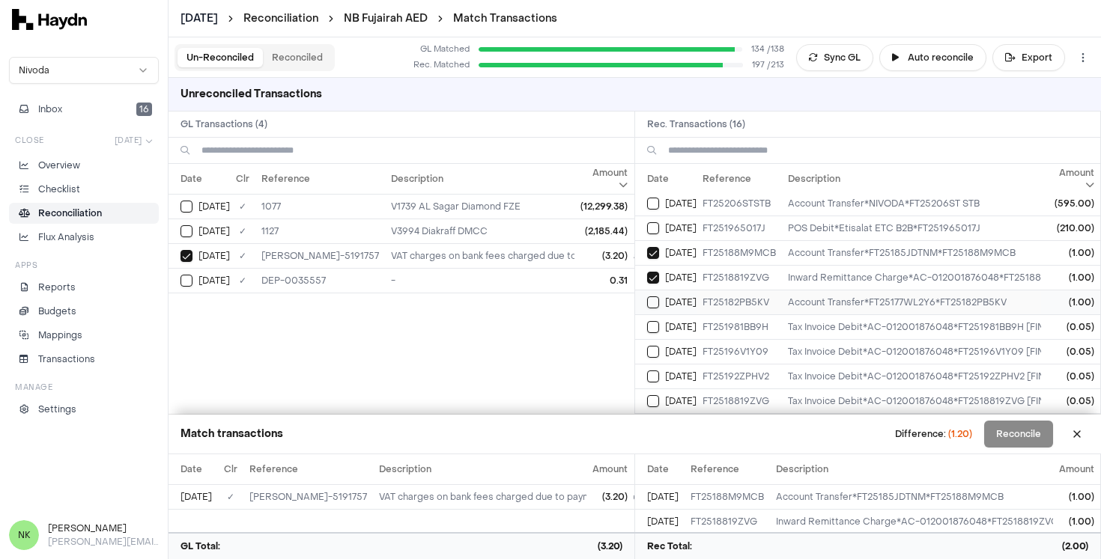
click at [654, 297] on button "Select reconciliation transaction 34794" at bounding box center [653, 303] width 12 height 12
drag, startPoint x: 657, startPoint y: 314, endPoint x: 653, endPoint y: 336, distance: 22.8
click at [656, 321] on button "Select reconciliation transaction 34883" at bounding box center [653, 327] width 12 height 12
drag, startPoint x: 653, startPoint y: 344, endPoint x: 654, endPoint y: 360, distance: 16.5
click at [653, 346] on button "Select reconciliation transaction 34874" at bounding box center [653, 352] width 12 height 12
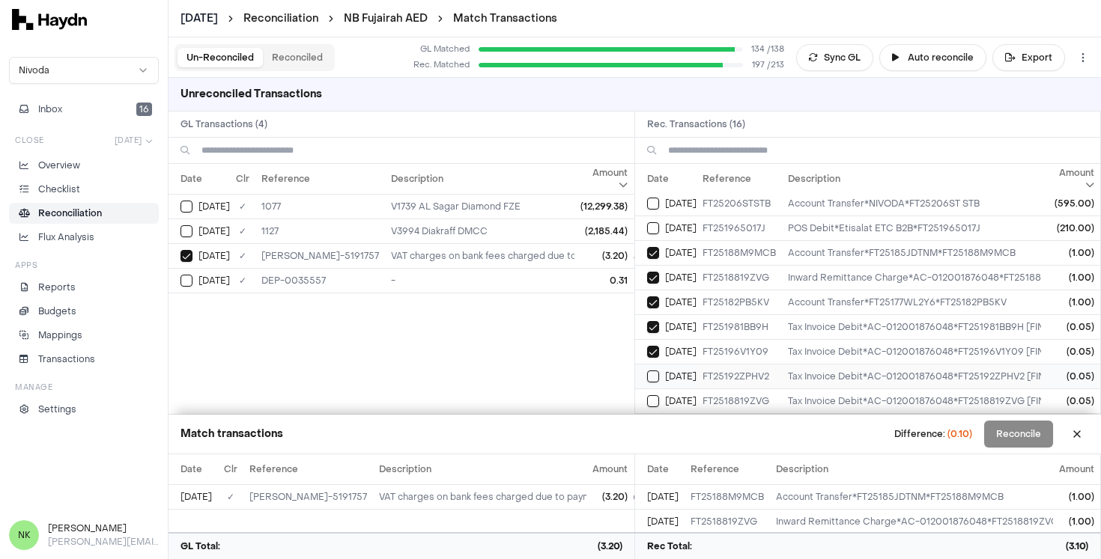
click at [656, 371] on button "Select reconciliation transaction 34866" at bounding box center [653, 377] width 12 height 12
click at [657, 395] on button "Select reconciliation transaction 34827" at bounding box center [653, 401] width 12 height 12
click at [1027, 437] on button "Reconcile" at bounding box center [1018, 434] width 69 height 27
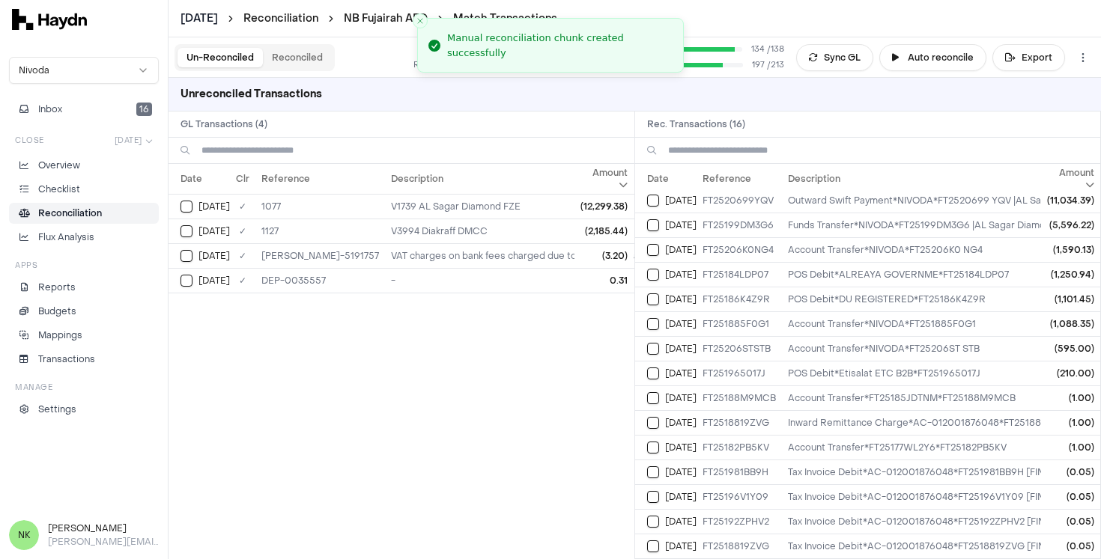
scroll to position [0, 0]
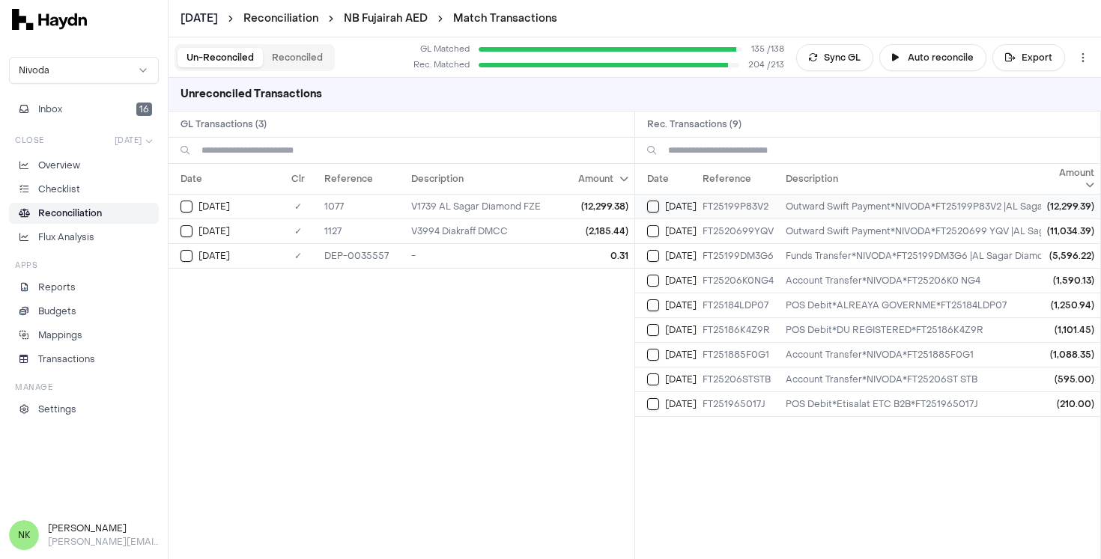
click at [652, 207] on button "Select reconciliation transaction 34916" at bounding box center [653, 207] width 12 height 12
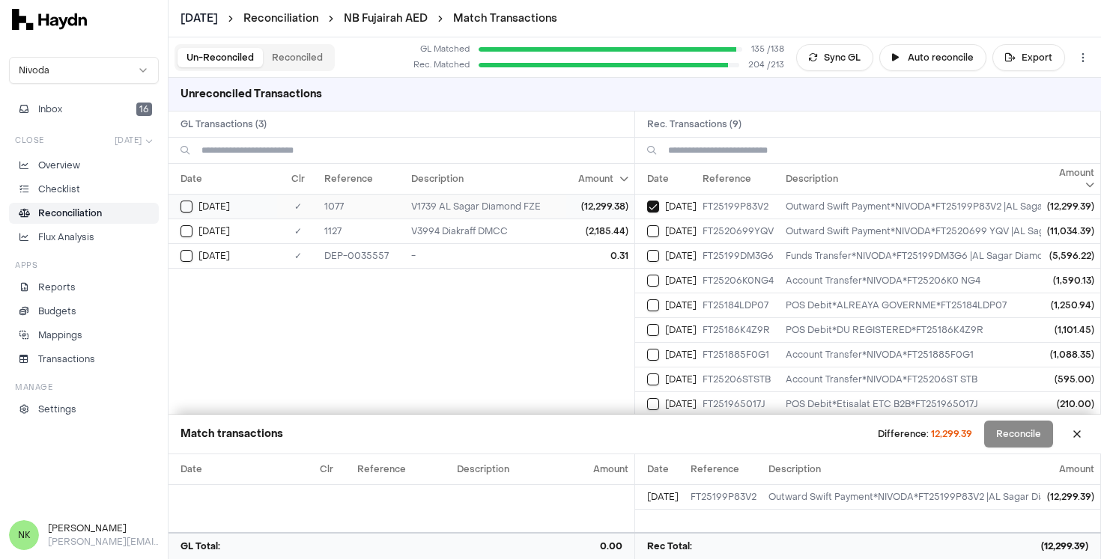
click at [187, 207] on button "Select GL transaction 7902209" at bounding box center [186, 207] width 12 height 12
click at [1021, 436] on div "Difference: 0.01 Reconcile" at bounding box center [993, 434] width 189 height 27
click at [1018, 436] on div "Difference: 0.01 Reconcile" at bounding box center [993, 434] width 189 height 27
click at [842, 87] on div "Unreconciled Transactions" at bounding box center [634, 95] width 932 height 34
click at [192, 204] on div "[DATE]" at bounding box center [228, 207] width 97 height 12
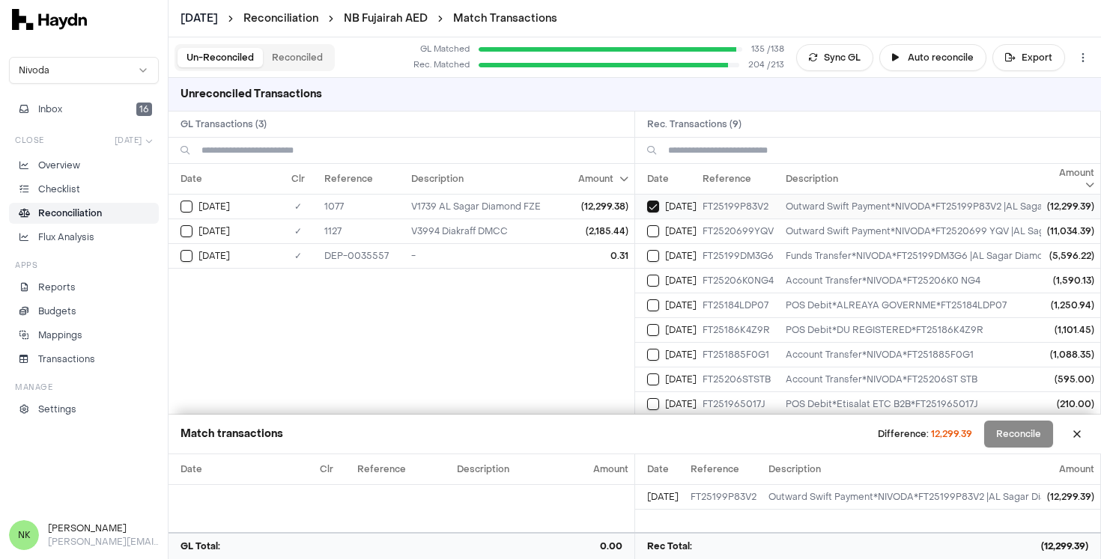
click at [657, 210] on button "Select reconciliation transaction 34916" at bounding box center [653, 207] width 12 height 12
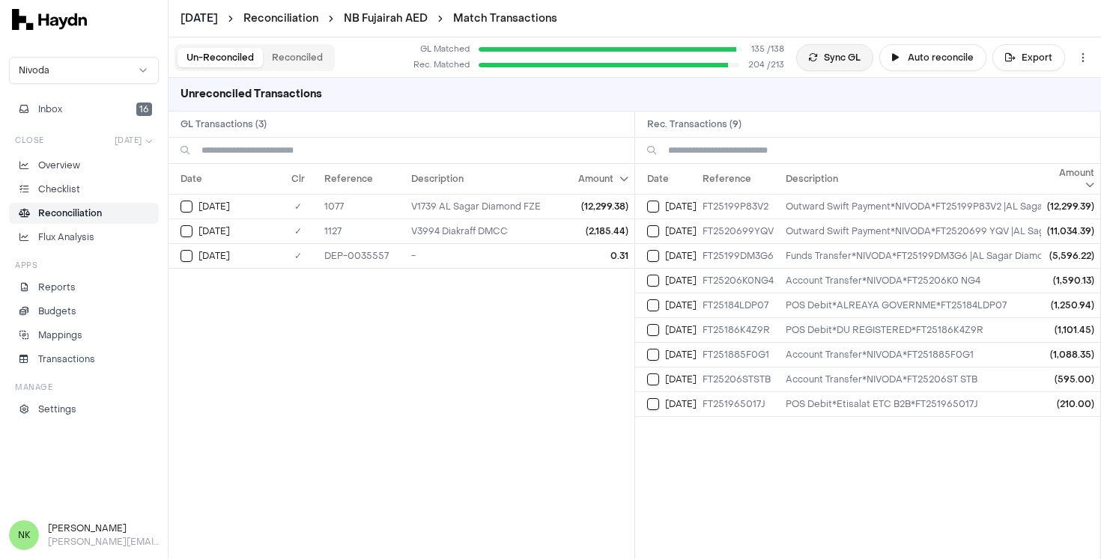
click at [818, 60] on icon at bounding box center [813, 57] width 9 height 9
click at [192, 208] on div "[DATE]" at bounding box center [228, 207] width 97 height 12
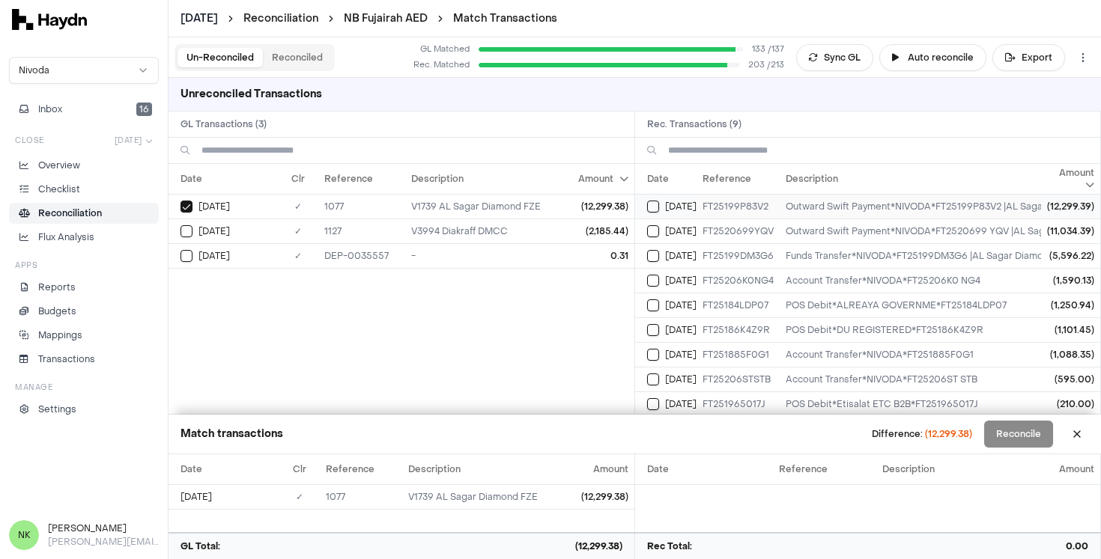
click at [651, 209] on button "Select reconciliation transaction 34916" at bounding box center [653, 207] width 12 height 12
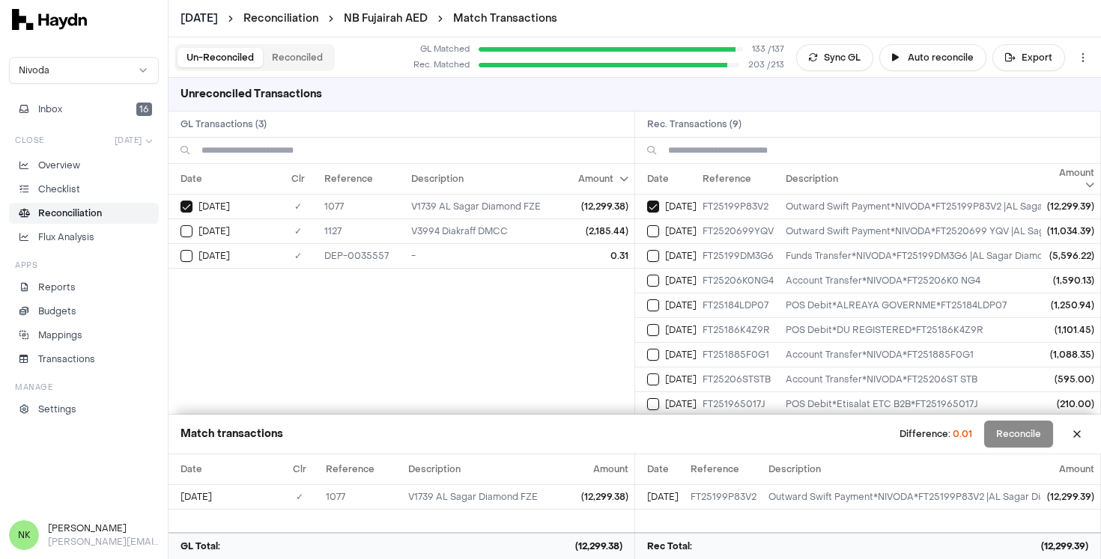
click at [1021, 433] on div "Difference: 0.01 Reconcile" at bounding box center [993, 434] width 189 height 27
click at [675, 496] on td "[DATE]" at bounding box center [659, 496] width 49 height 25
click at [364, 493] on td "1077" at bounding box center [361, 496] width 82 height 25
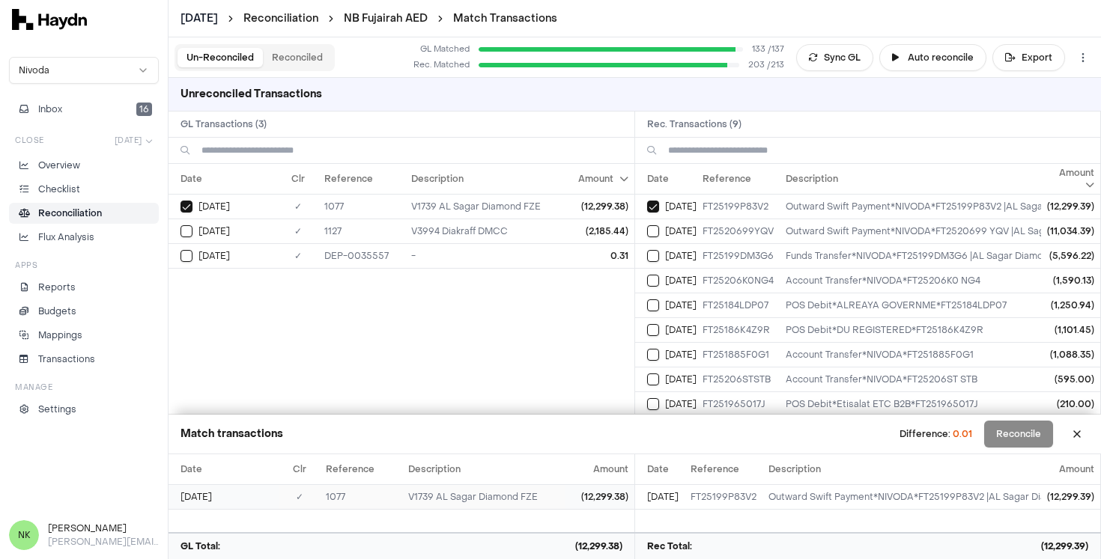
click at [469, 499] on td "V1739 AL Sagar Diamond FZE" at bounding box center [483, 496] width 162 height 25
click at [352, 503] on td "1077" at bounding box center [361, 496] width 82 height 25
click at [1078, 437] on button at bounding box center [1077, 434] width 24 height 24
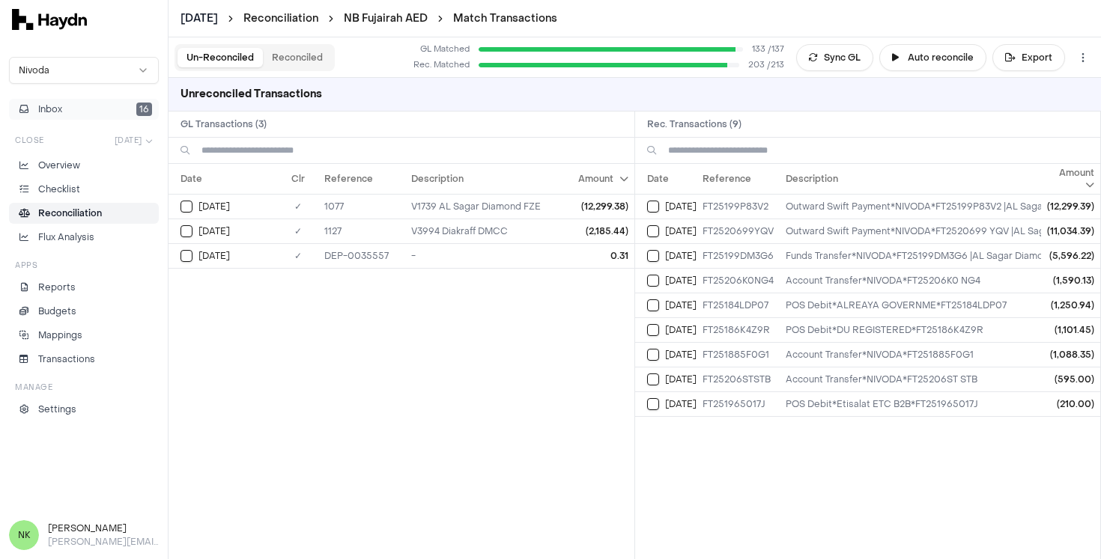
click at [100, 113] on button "Inbox 16" at bounding box center [84, 109] width 150 height 21
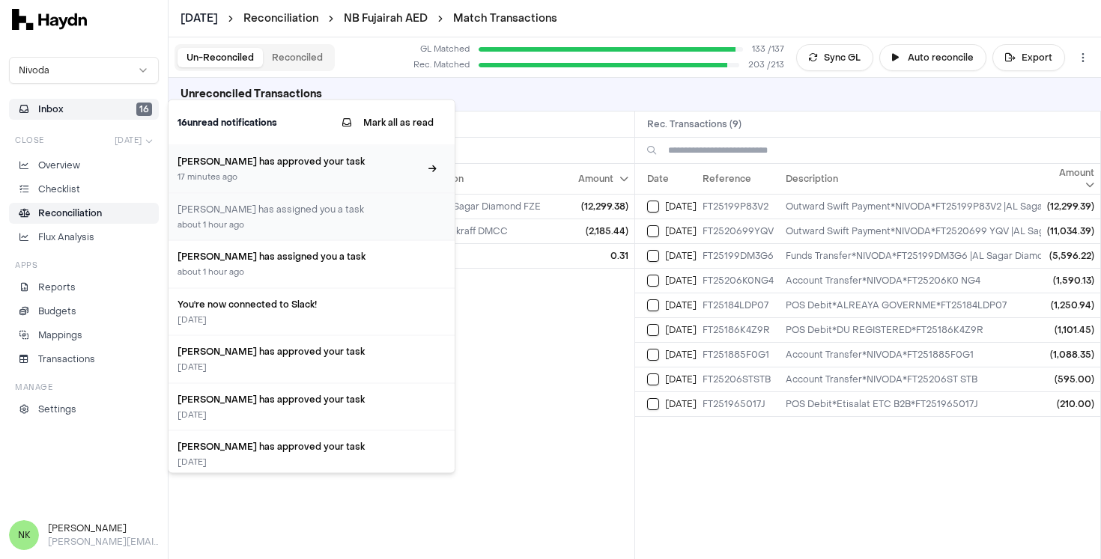
click at [240, 161] on h3 "[PERSON_NAME] has approved your task" at bounding box center [298, 161] width 242 height 13
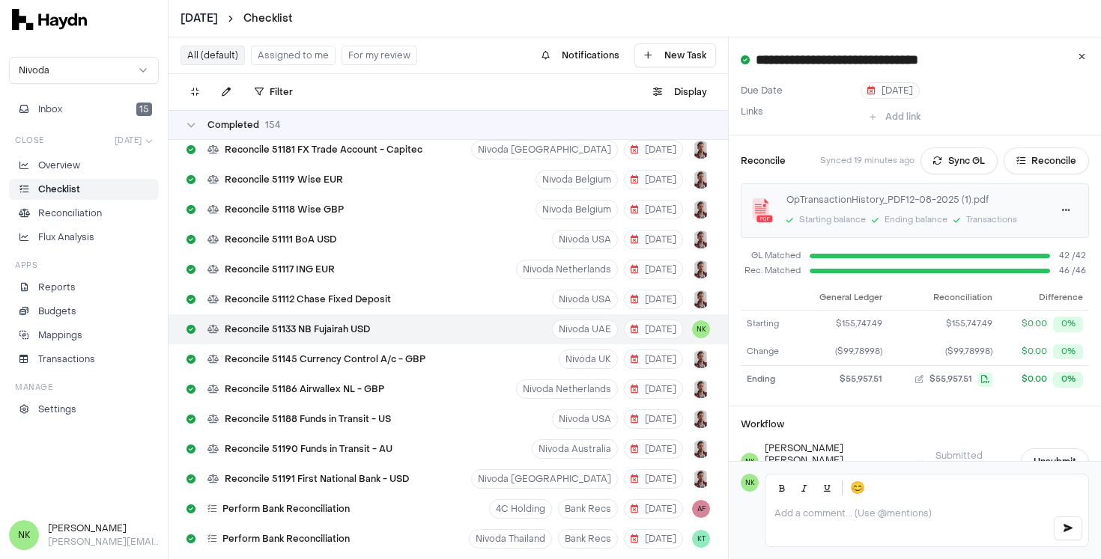
click at [276, 65] on div "All (default) Assigned to me For my review" at bounding box center [298, 55] width 237 height 24
click at [278, 58] on button "Assigned to me" at bounding box center [293, 55] width 85 height 19
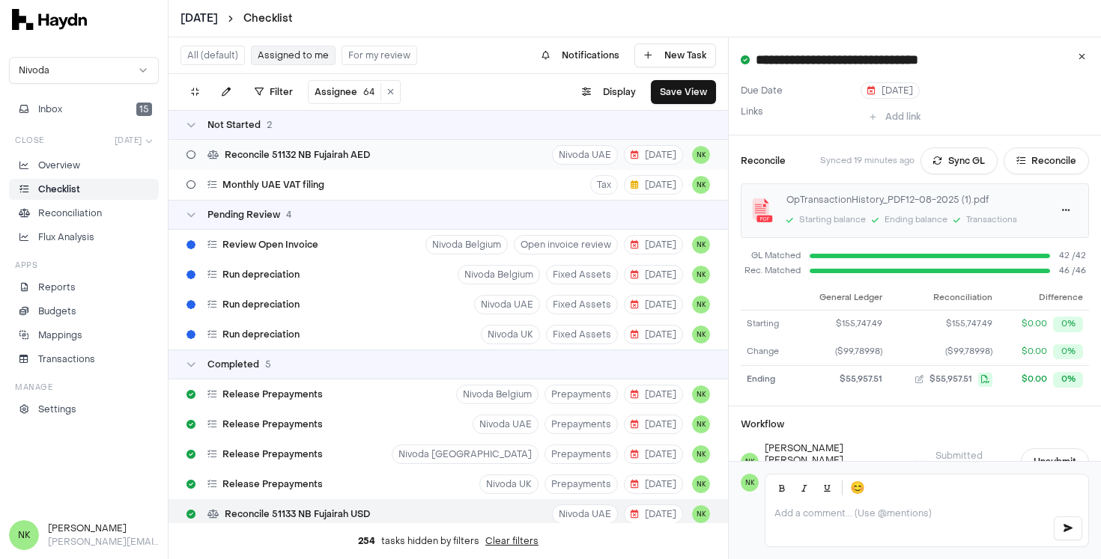
click at [428, 162] on div "Reconcile 51132 NB Fujairah AED Nivoda UAE [DATE] NK" at bounding box center [447, 155] width 559 height 30
type input "**********"
